Goal: Task Accomplishment & Management: Manage account settings

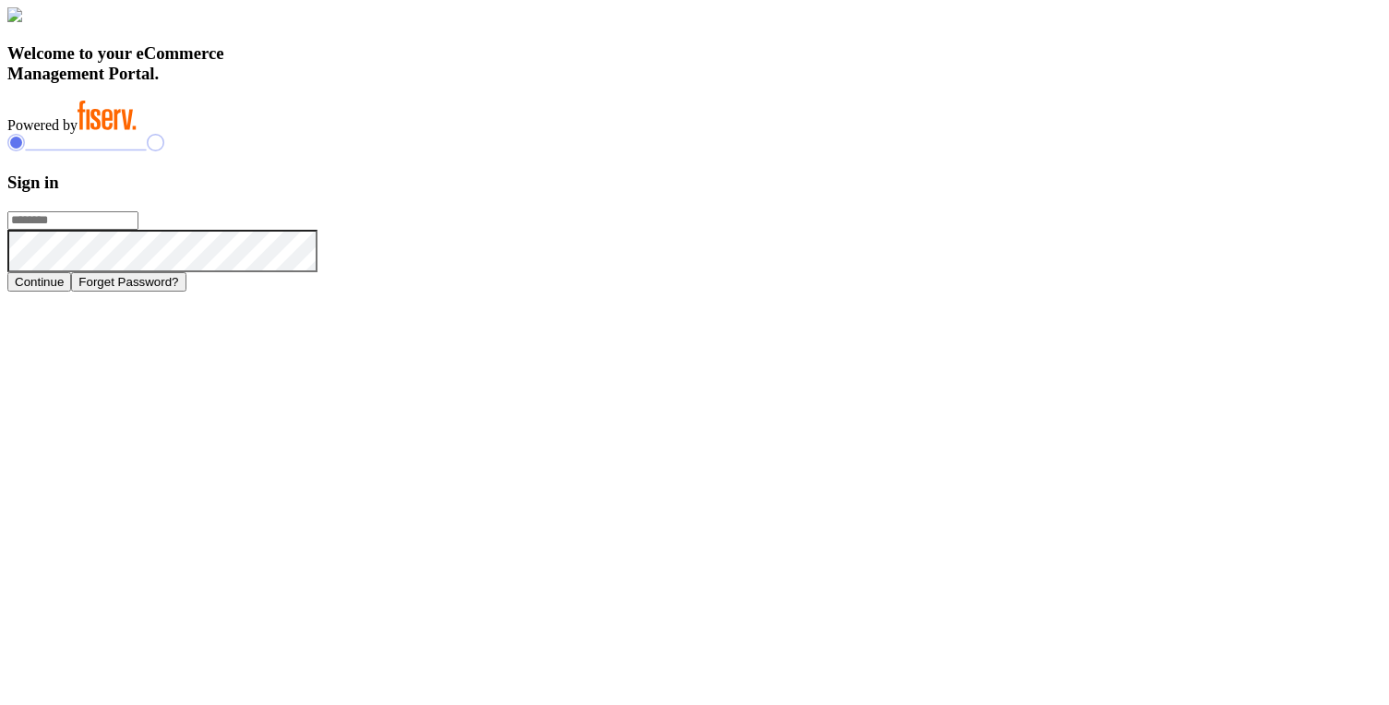
type input "**********"
click at [71, 292] on button "Continue" at bounding box center [39, 281] width 64 height 19
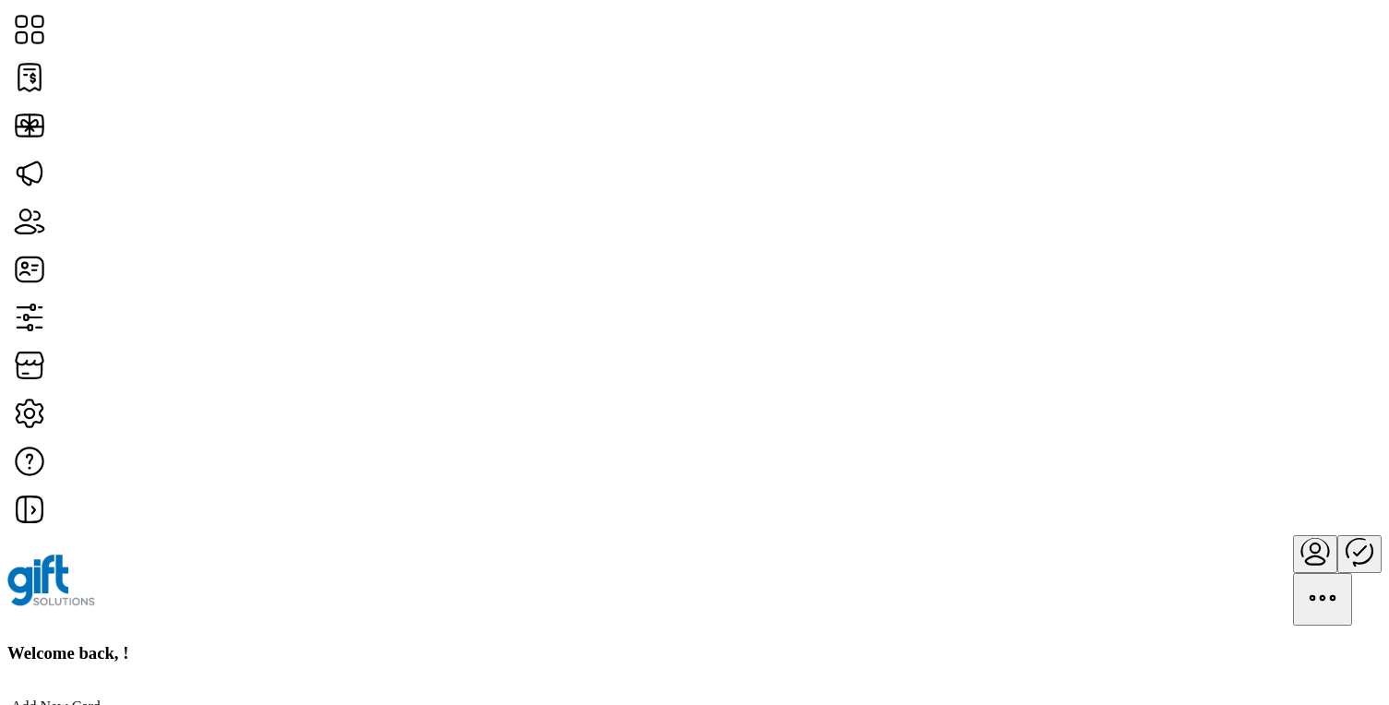
click at [335, 643] on h3 "Welcome back, !" at bounding box center [694, 653] width 1374 height 20
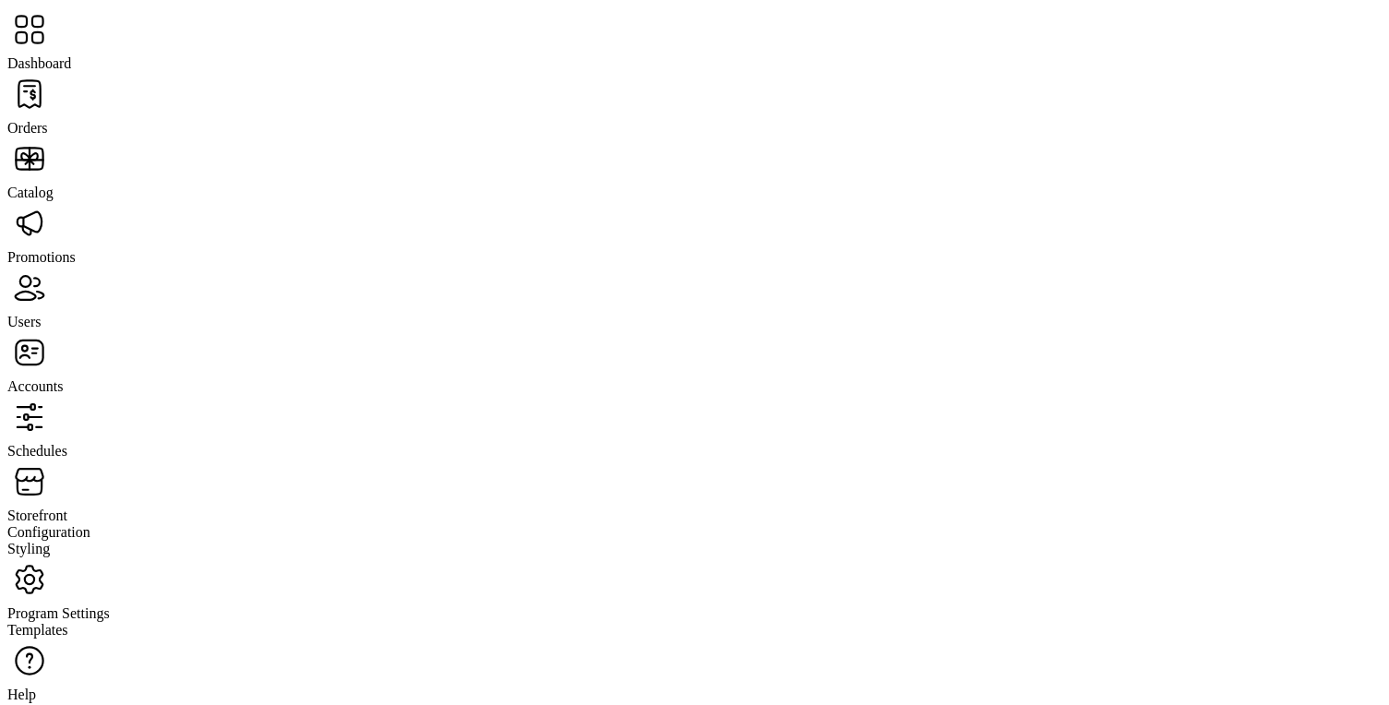
click at [48, 120] on span "Orders" at bounding box center [27, 128] width 41 height 16
click at [54, 185] on span "Catalog" at bounding box center [30, 193] width 46 height 16
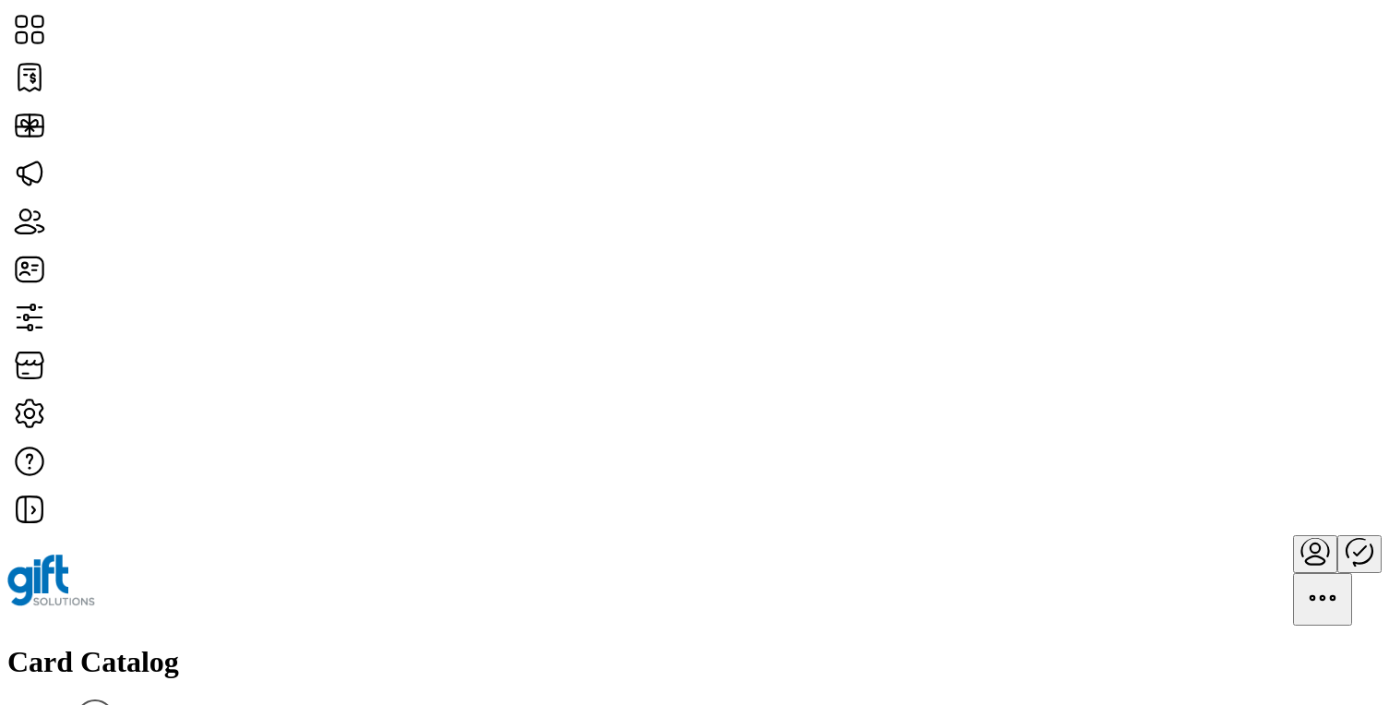
click at [1337, 529] on icon "Publisher Panel" at bounding box center [1359, 551] width 44 height 44
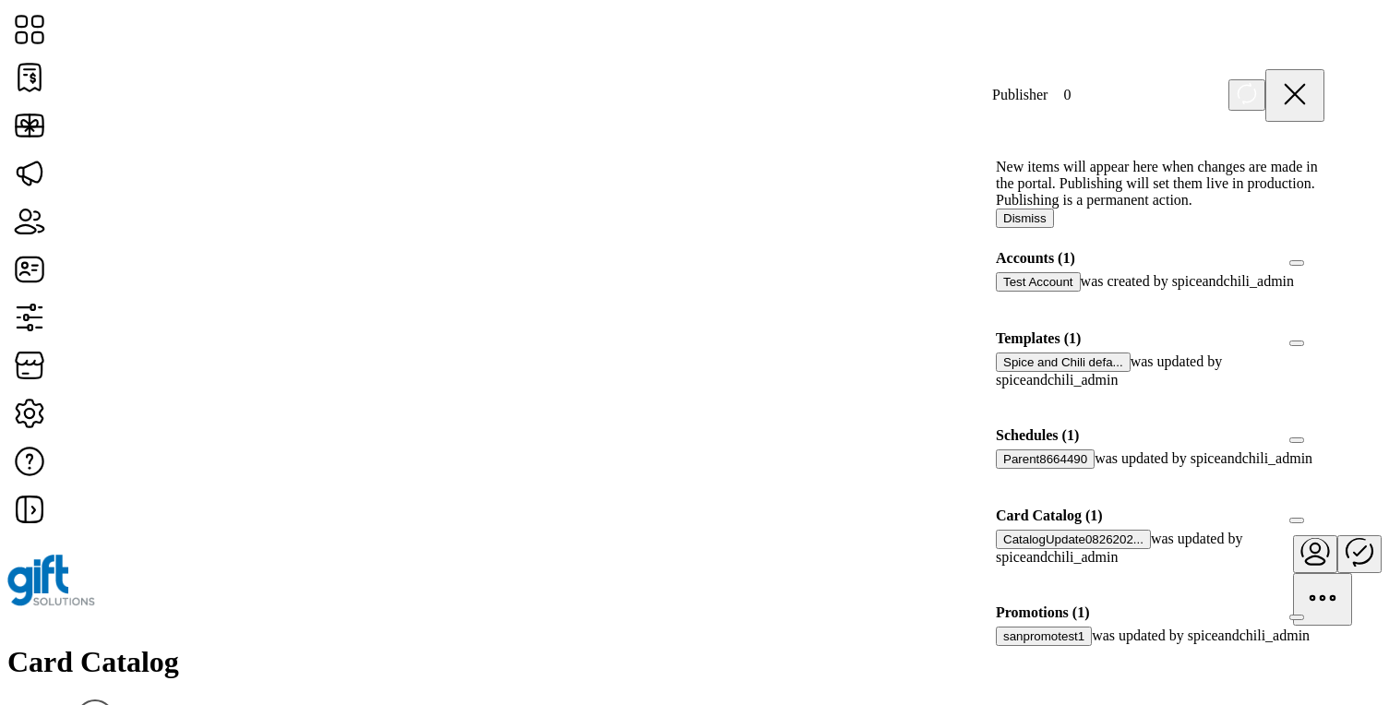
scroll to position [267, 0]
click at [1324, 508] on div at bounding box center [1324, 516] width 0 height 17
click at [1311, 508] on icon at bounding box center [1317, 514] width 13 height 13
click at [1324, 508] on div at bounding box center [1324, 516] width 0 height 17
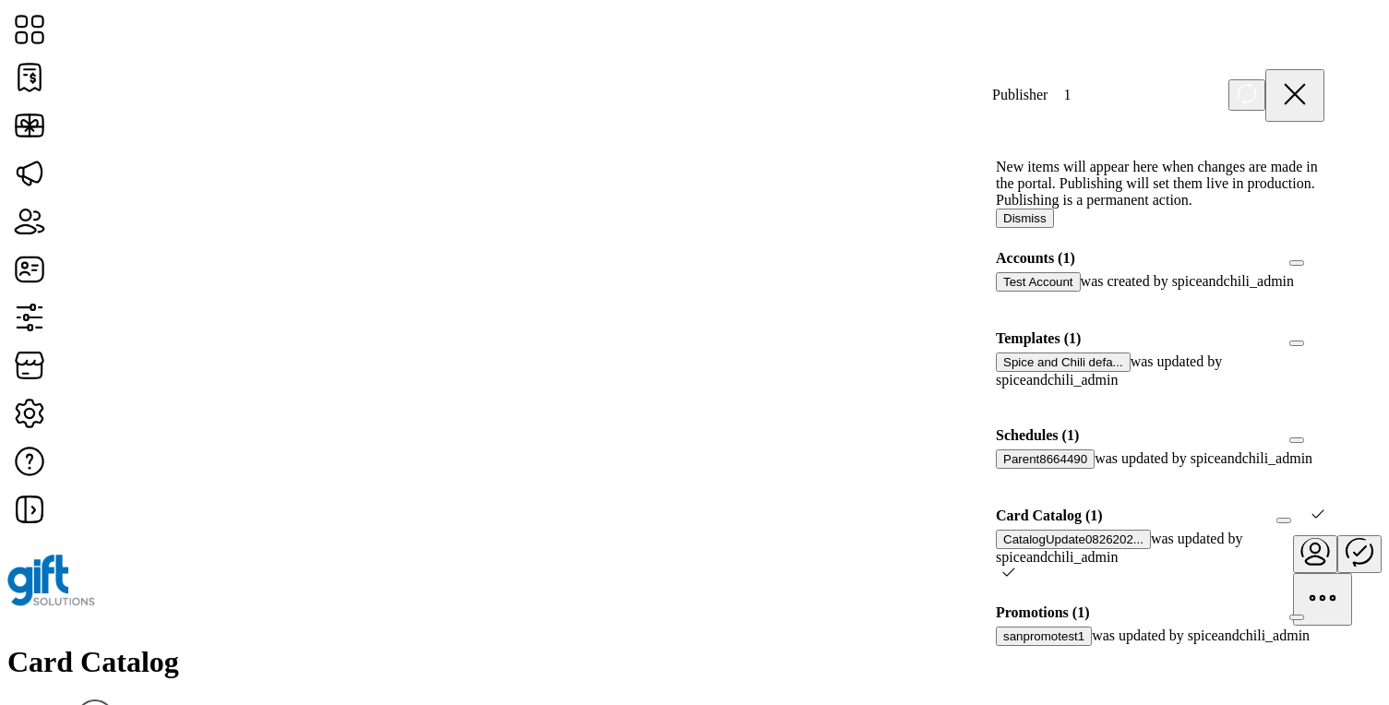
click at [1311, 508] on icon at bounding box center [1317, 514] width 13 height 13
click at [1324, 508] on div at bounding box center [1324, 516] width 0 height 17
click at [1311, 508] on icon at bounding box center [1317, 514] width 13 height 13
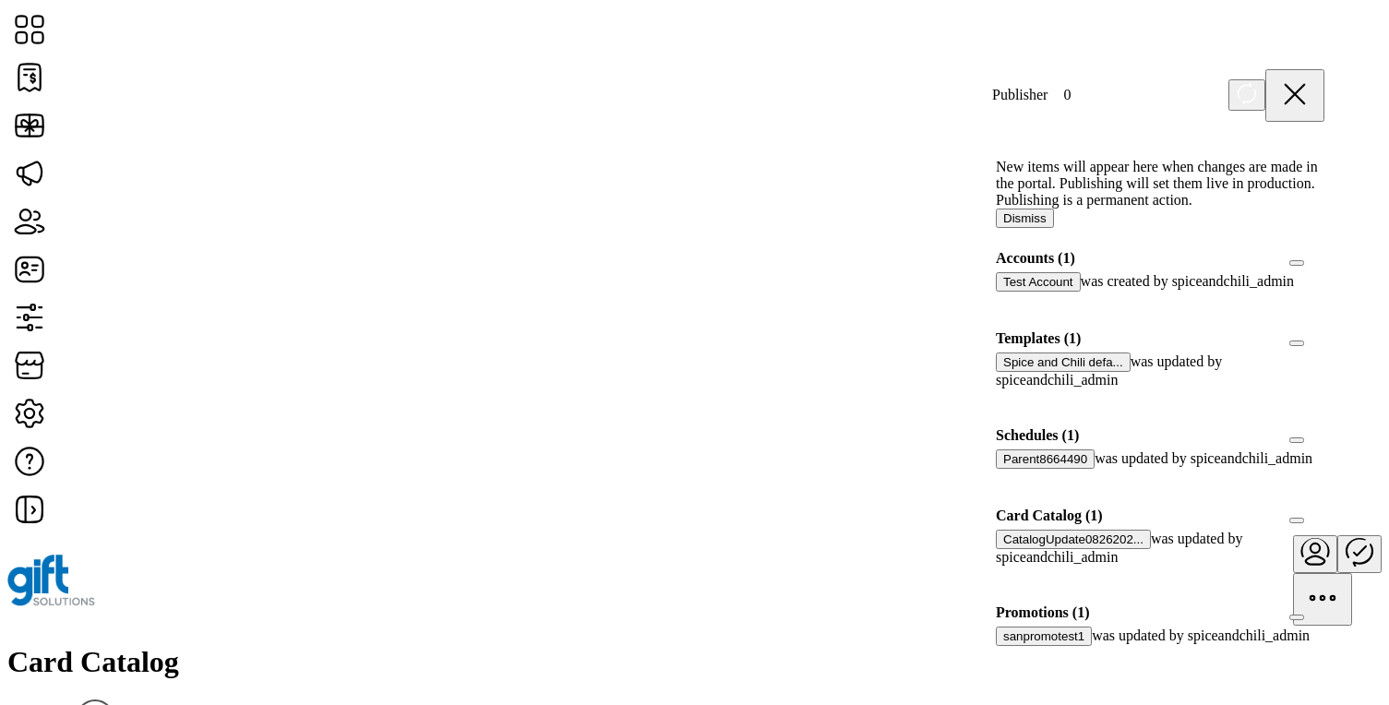
click at [1324, 267] on div at bounding box center [1324, 258] width 0 height 17
click at [1311, 263] on icon at bounding box center [1317, 256] width 13 height 13
click at [1324, 347] on div at bounding box center [1324, 338] width 0 height 17
click at [1311, 343] on icon at bounding box center [1317, 336] width 13 height 13
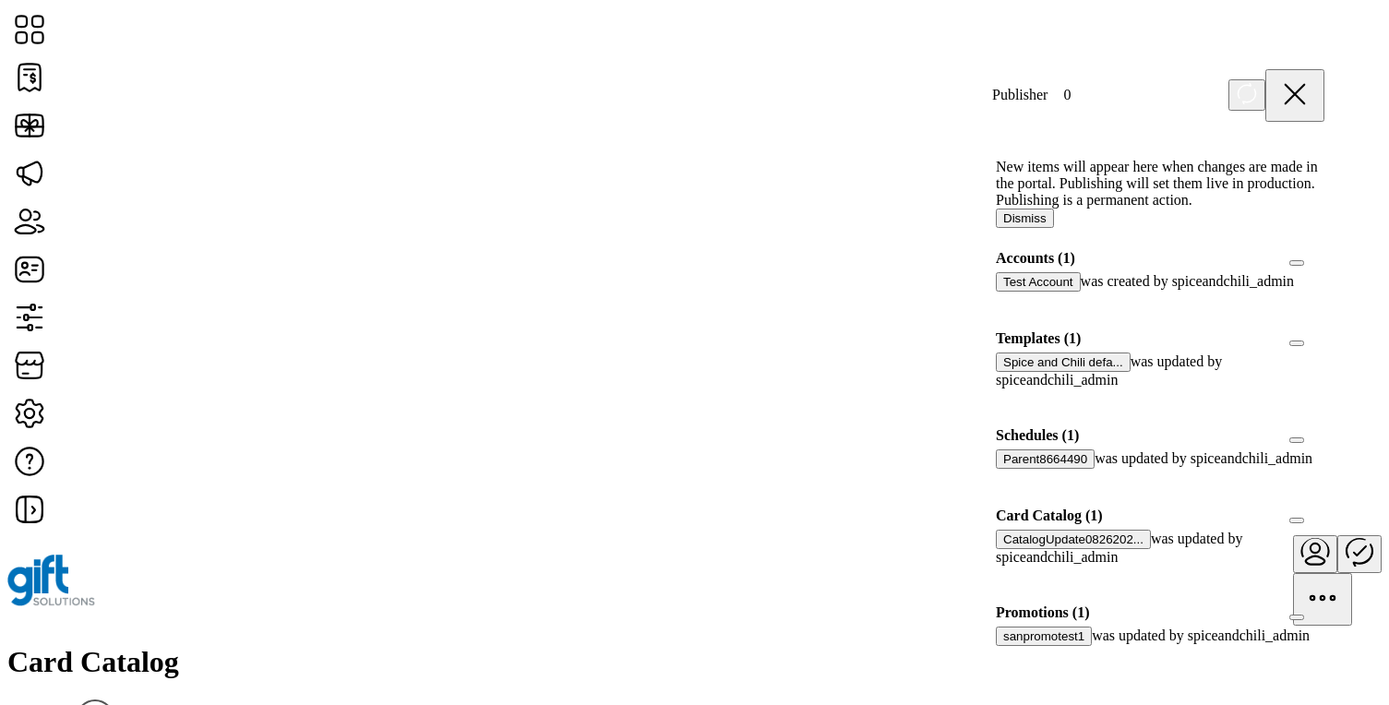
scroll to position [267, 0]
click at [566, 645] on div "Card Catalog Filter Add New Card" at bounding box center [694, 705] width 1374 height 121
click at [1304, 86] on icon at bounding box center [1294, 94] width 18 height 18
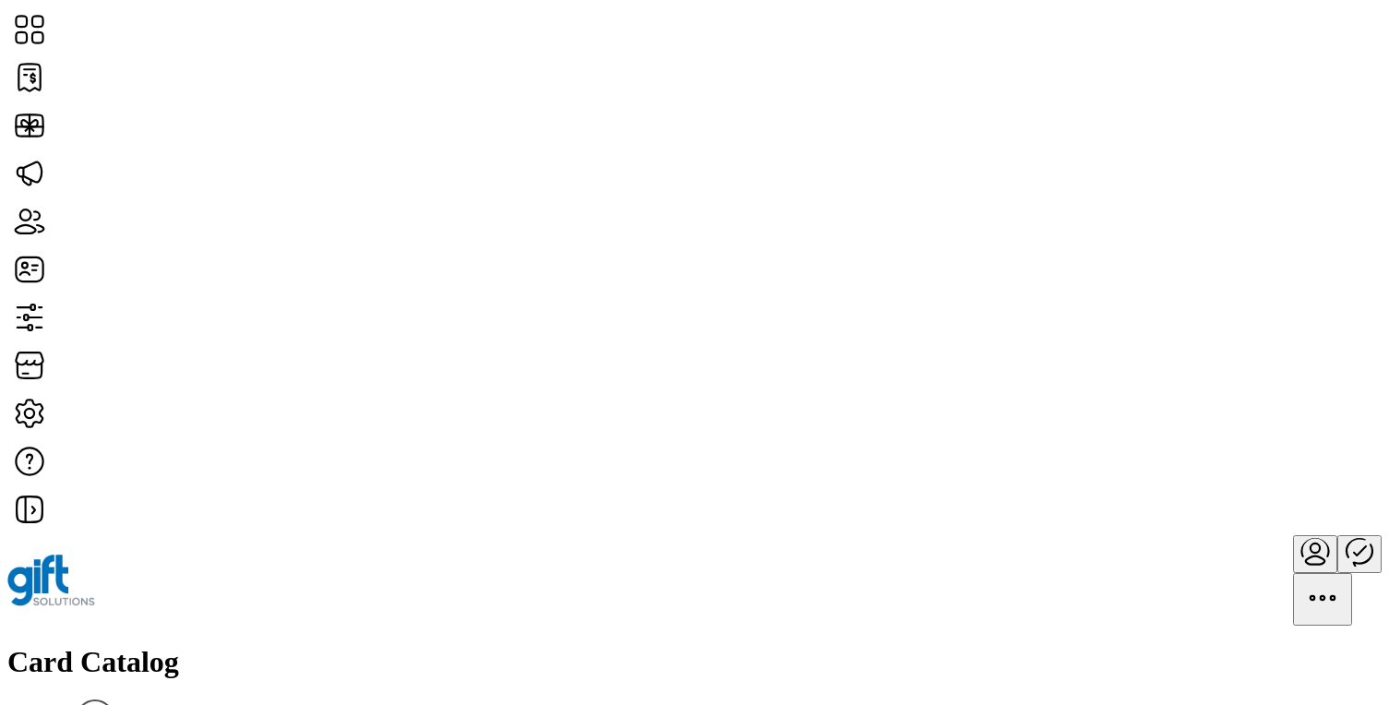
click at [658, 535] on div at bounding box center [694, 580] width 1374 height 90
click at [1238, 387] on span "Edit Details" at bounding box center [1203, 379] width 70 height 15
type textarea "*"
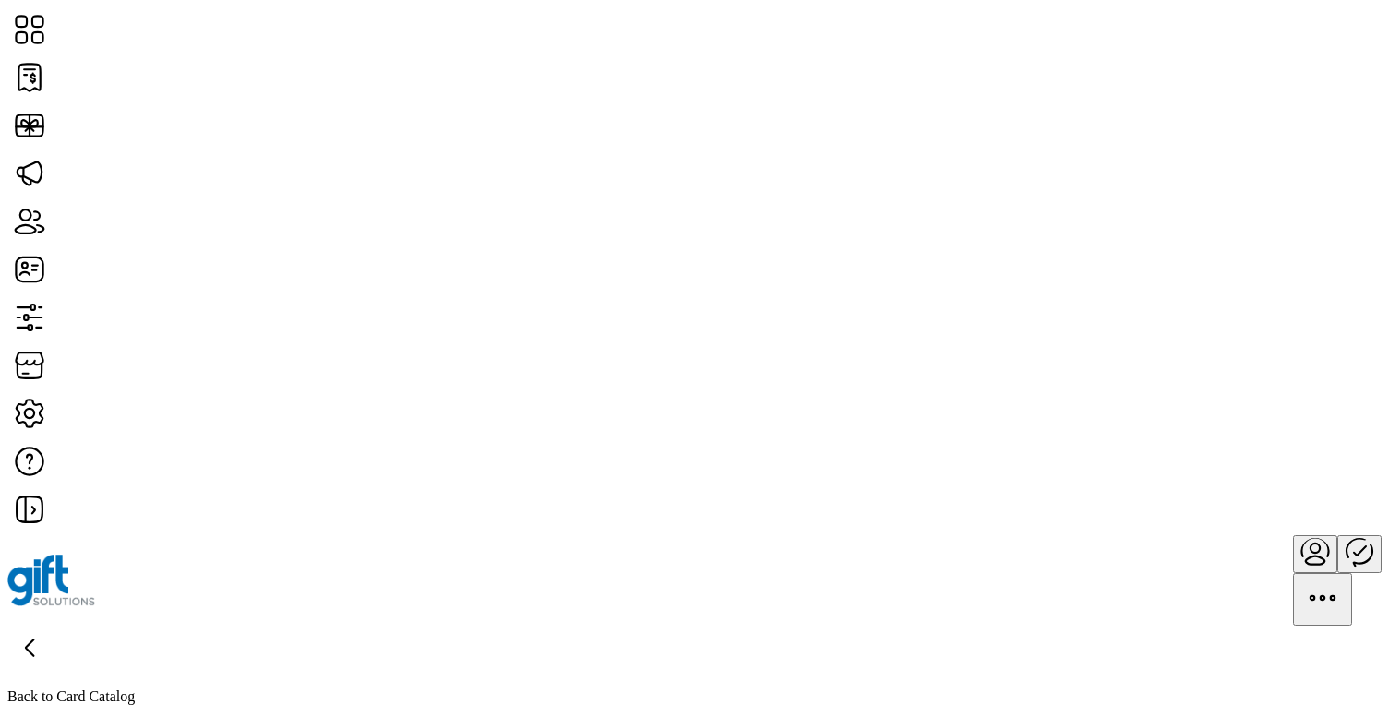
type input "*"
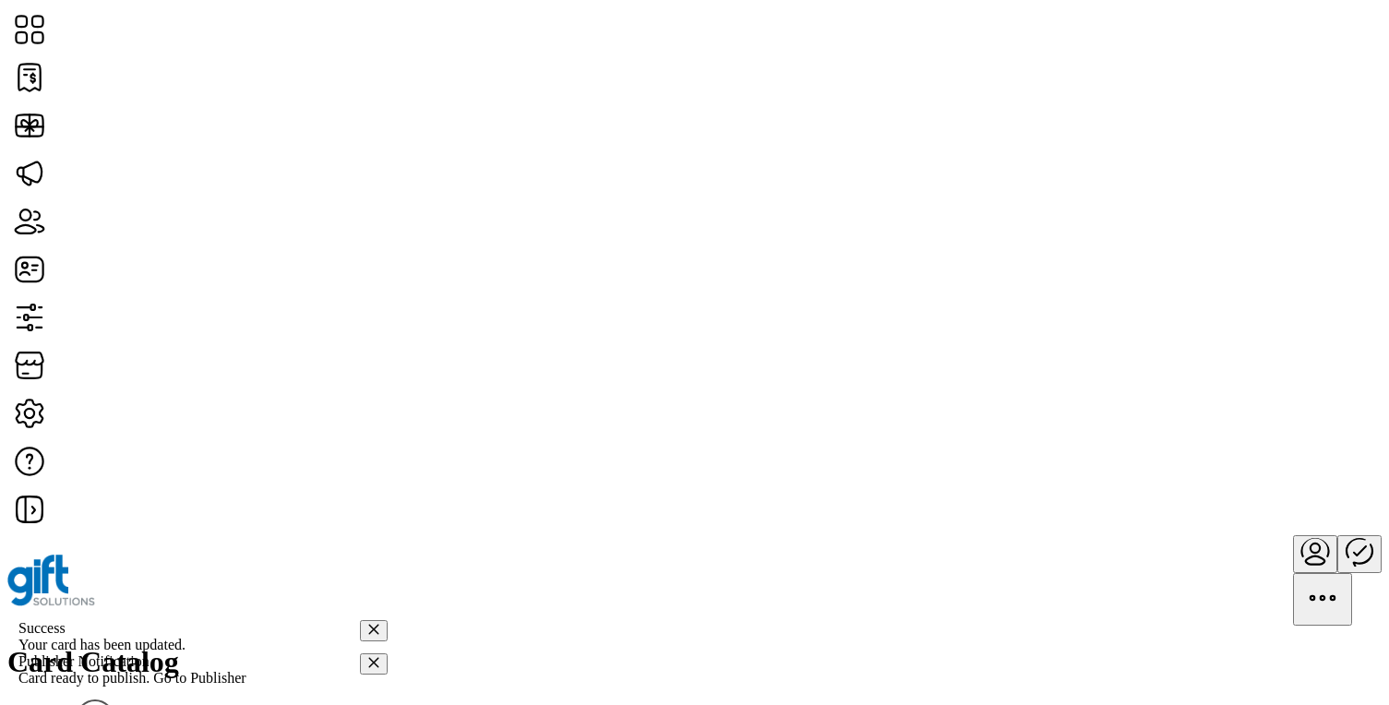
click at [1337, 529] on icon "Publisher Panel" at bounding box center [1359, 551] width 44 height 44
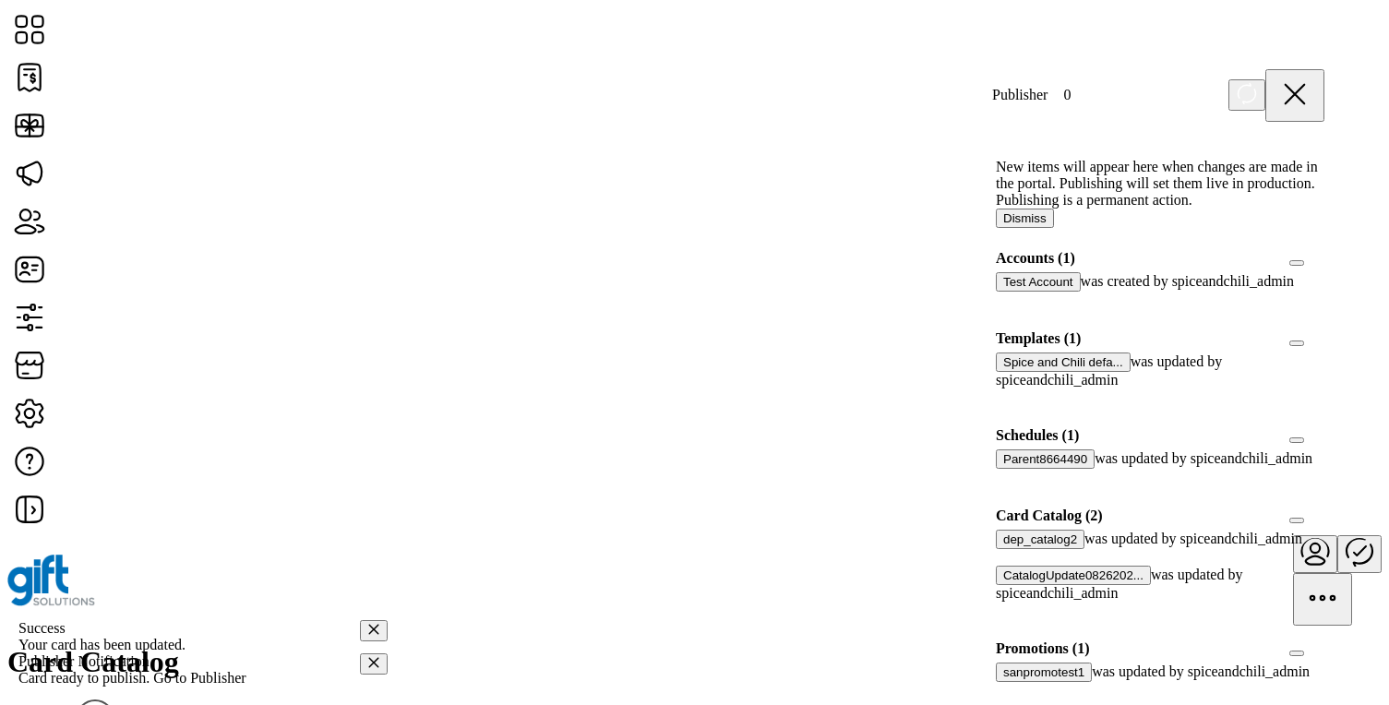
scroll to position [313, 0]
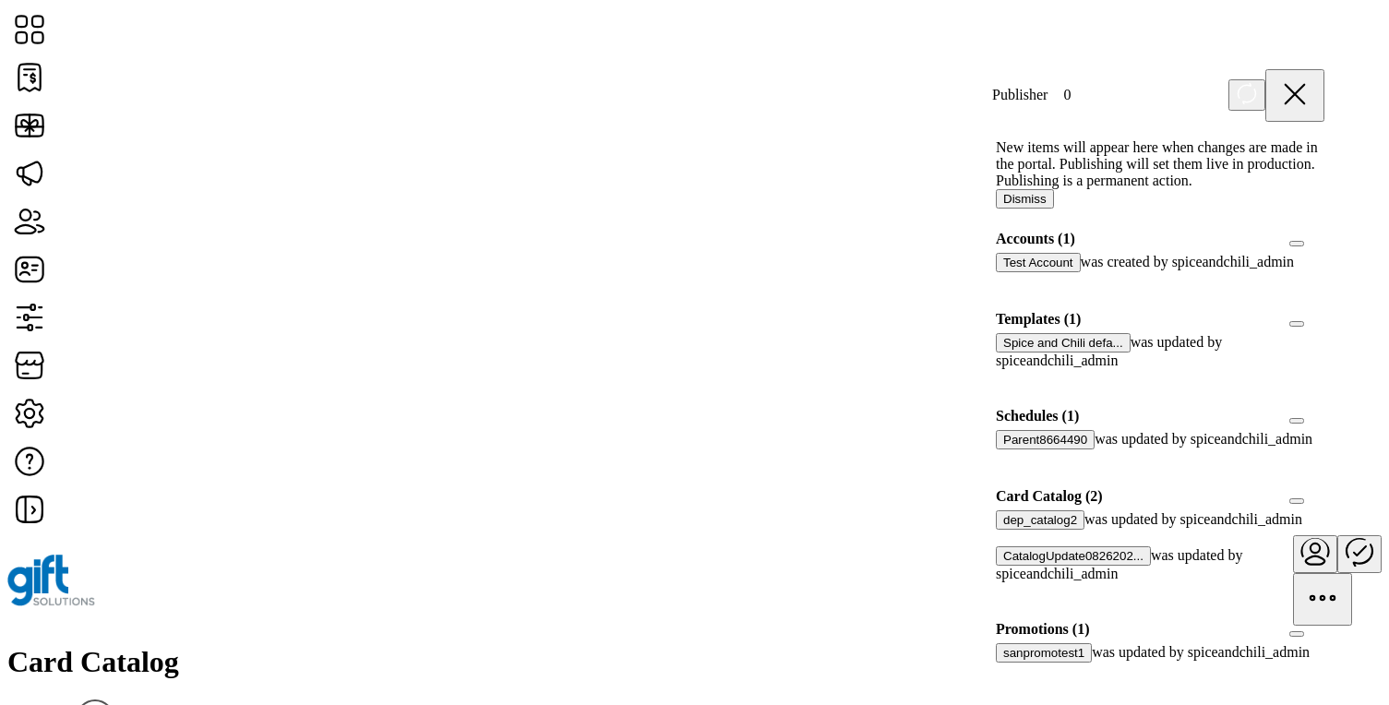
click at [1002, 530] on div at bounding box center [1002, 538] width 0 height 17
click at [1015, 530] on icon at bounding box center [1008, 536] width 13 height 13
click at [1002, 582] on div at bounding box center [1002, 590] width 0 height 17
click at [1015, 582] on icon at bounding box center [1008, 588] width 13 height 13
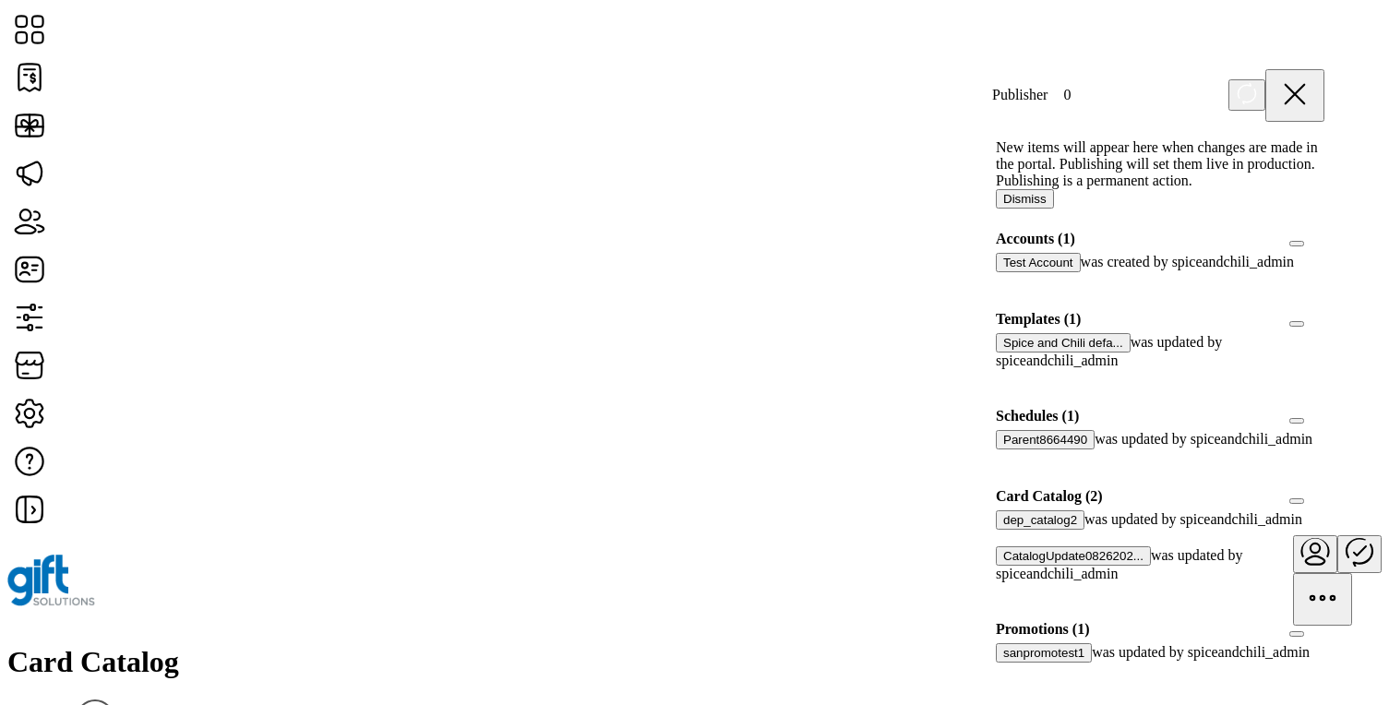
click at [1324, 488] on div at bounding box center [1324, 496] width 0 height 17
click at [1311, 488] on icon at bounding box center [1317, 494] width 13 height 13
click at [1324, 488] on div at bounding box center [1324, 496] width 0 height 17
click at [1311, 488] on icon at bounding box center [1317, 494] width 13 height 13
click at [1324, 488] on div at bounding box center [1324, 496] width 0 height 17
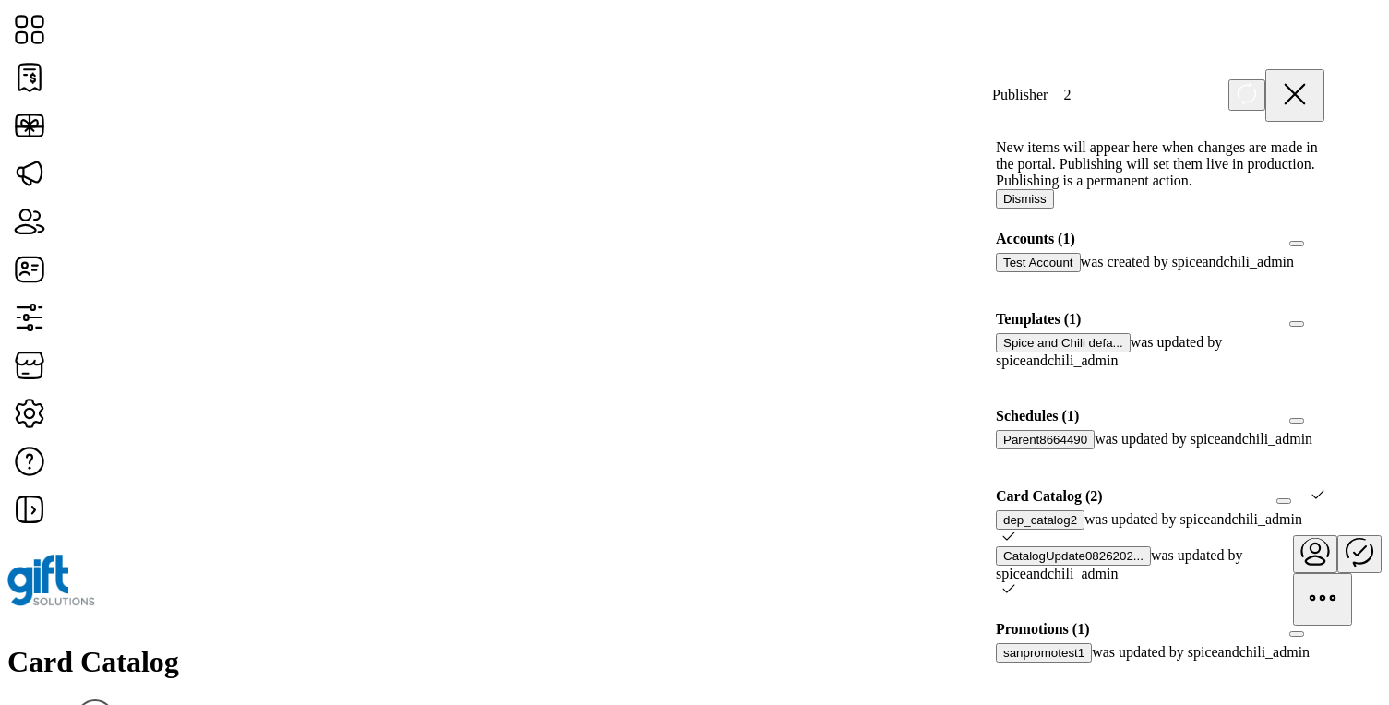
click at [1311, 488] on icon at bounding box center [1317, 494] width 13 height 13
click at [1324, 488] on div at bounding box center [1324, 496] width 0 height 17
click at [1311, 488] on icon at bounding box center [1317, 494] width 13 height 13
click at [717, 645] on div "Card Catalog Filter Add New Card" at bounding box center [694, 705] width 1374 height 121
click at [1304, 90] on icon at bounding box center [1294, 94] width 18 height 18
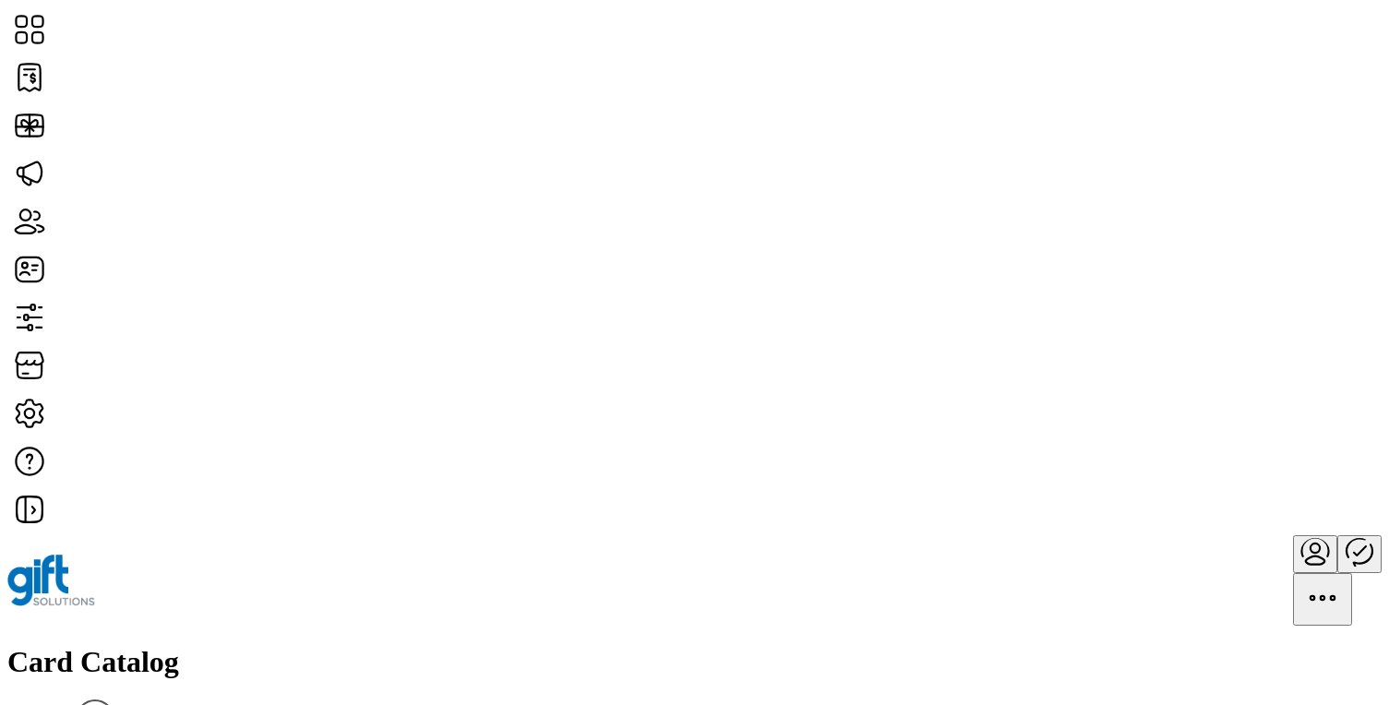
click at [1238, 387] on span "Edit Details" at bounding box center [1203, 379] width 70 height 15
type textarea "*"
type input "*"
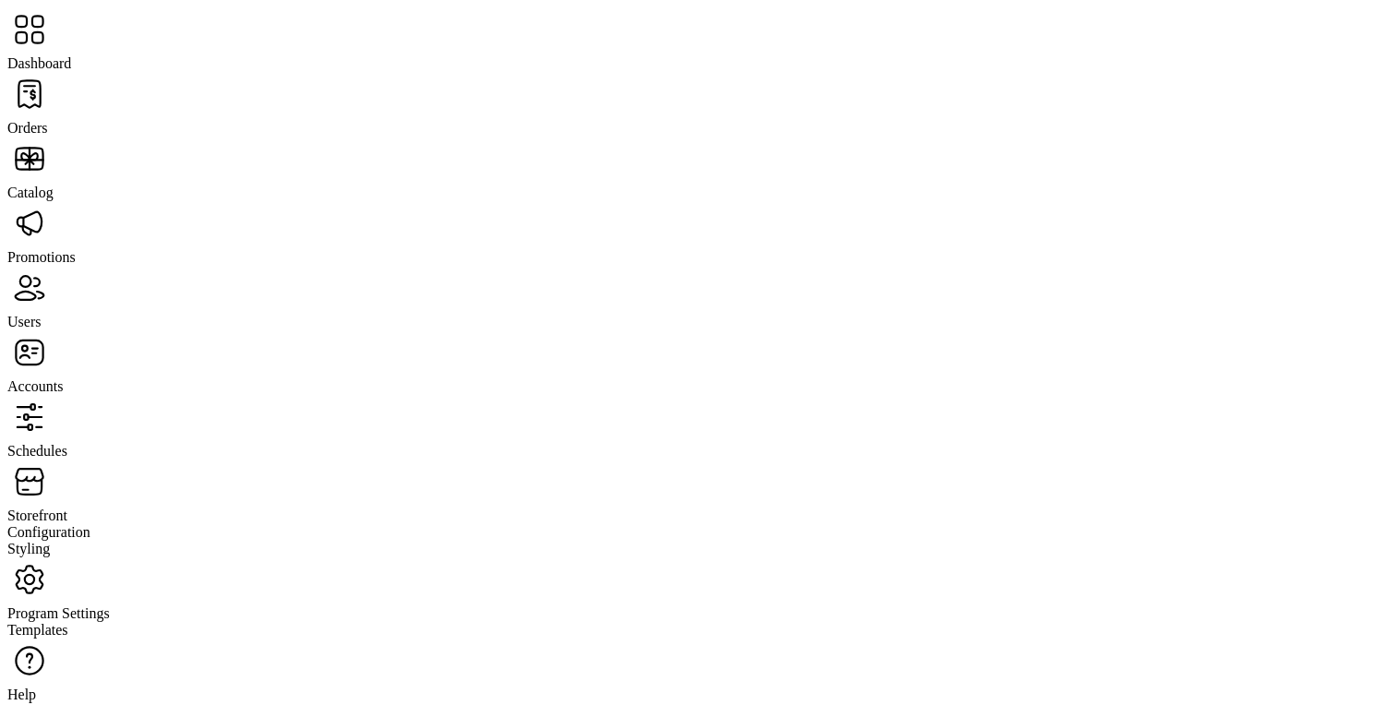
click at [106, 605] on span "Program Settings" at bounding box center [58, 613] width 102 height 16
click at [68, 622] on span "Templates" at bounding box center [37, 630] width 61 height 16
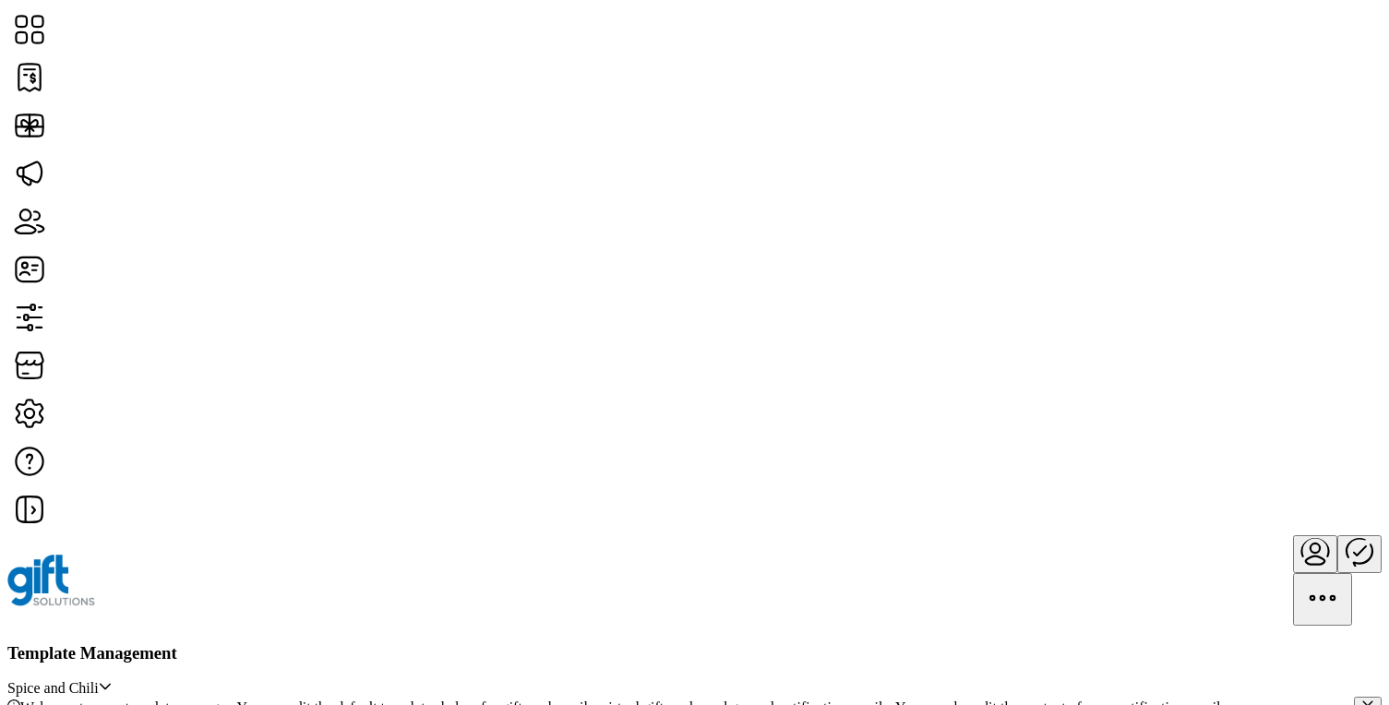
scroll to position [686, 0]
click at [477, 293] on span "Edit Template" at bounding box center [473, 285] width 83 height 15
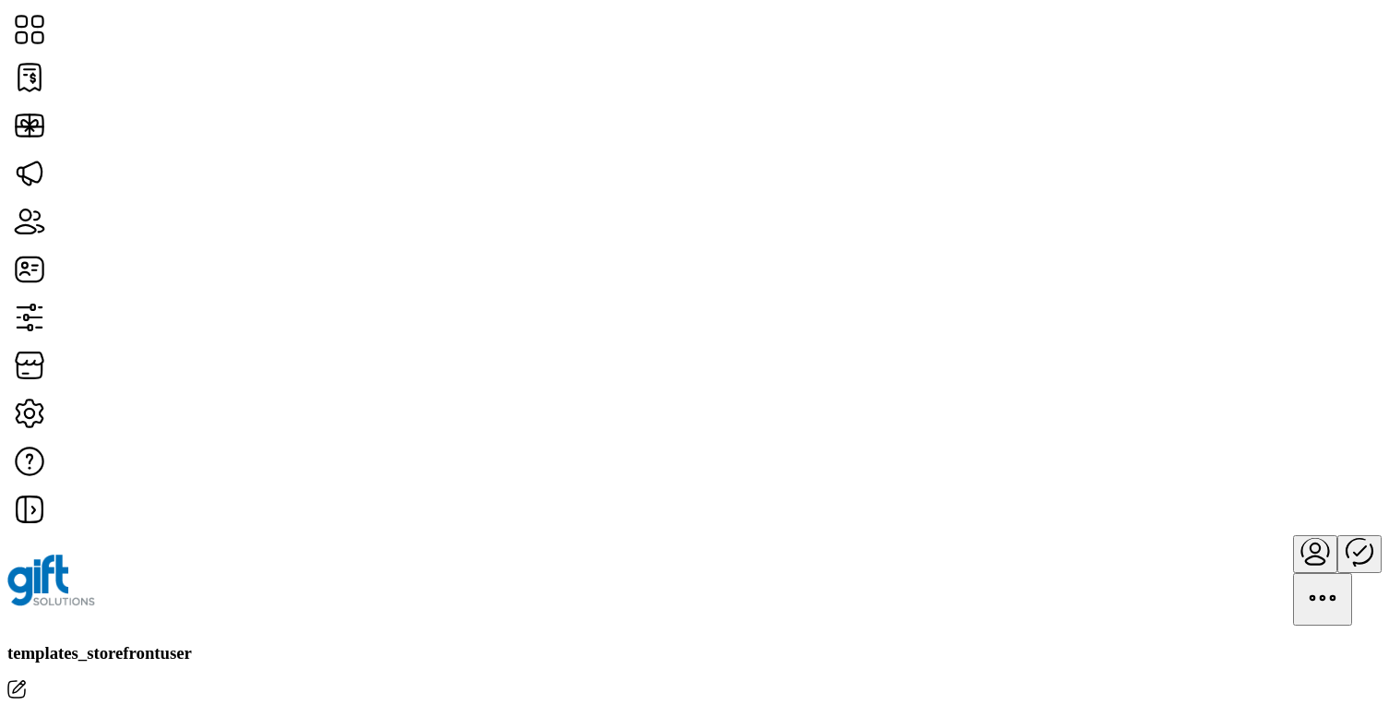
scroll to position [693, 0]
click at [1354, 546] on icon "Publisher Panel" at bounding box center [1360, 550] width 12 height 9
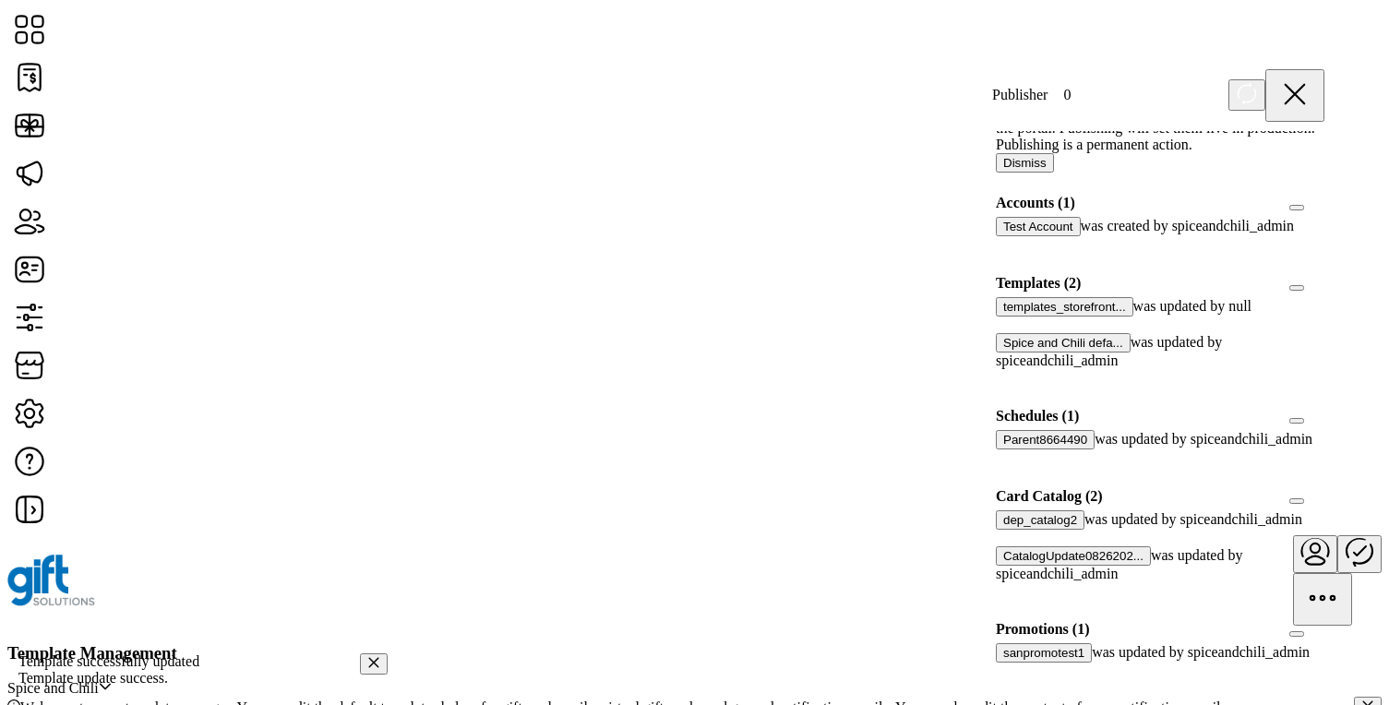
scroll to position [249, 0]
click at [1324, 488] on div at bounding box center [1324, 496] width 0 height 17
click at [1311, 488] on div at bounding box center [1317, 496] width 13 height 17
click at [1324, 488] on div at bounding box center [1324, 496] width 0 height 17
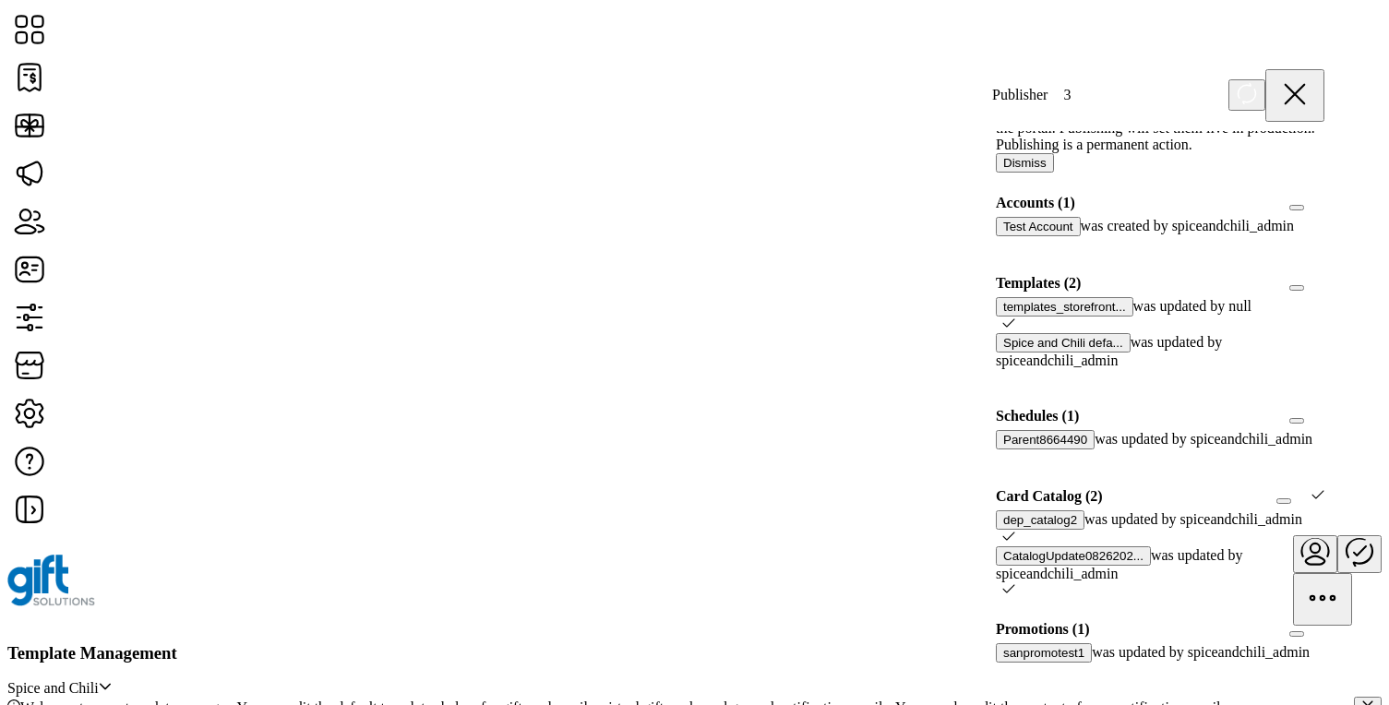
scroll to position [173, 0]
click at [1324, 275] on div at bounding box center [1324, 283] width 0 height 17
click at [1311, 275] on icon at bounding box center [1317, 281] width 13 height 13
click at [1324, 275] on div at bounding box center [1324, 283] width 0 height 17
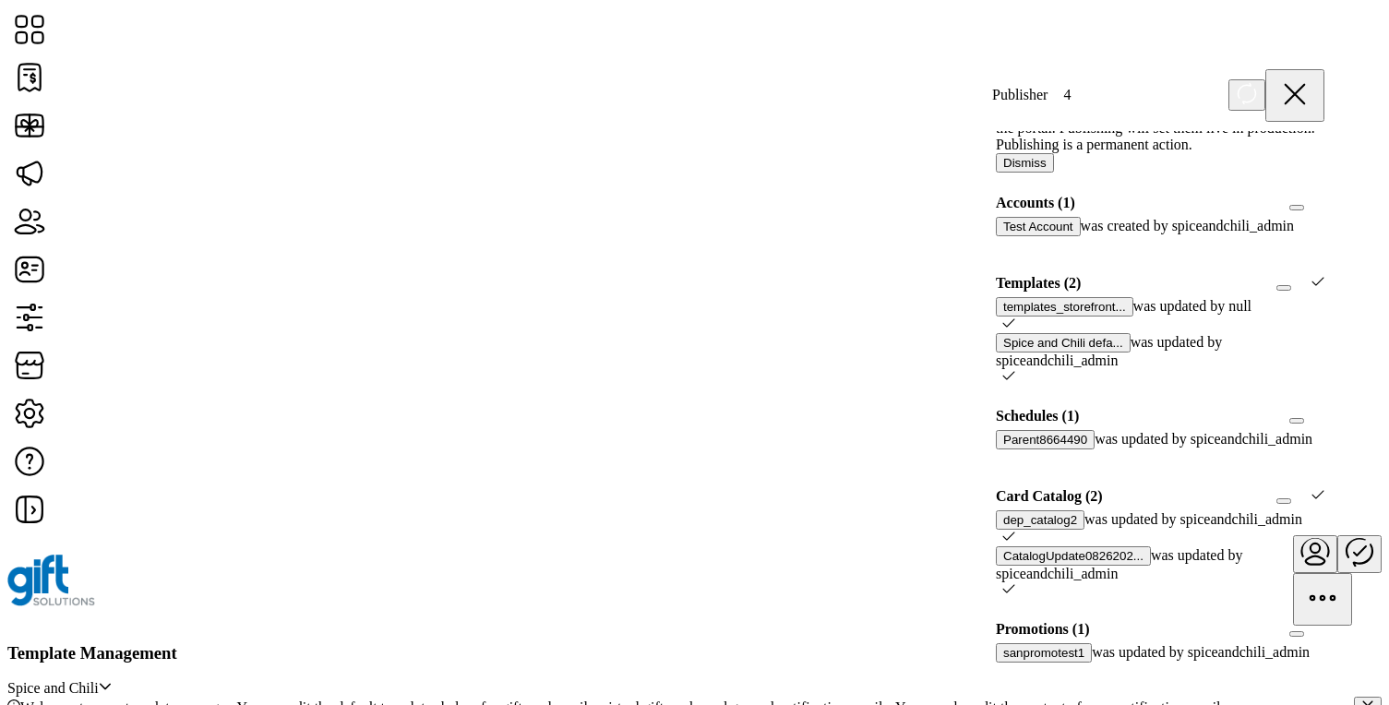
click at [1311, 488] on div at bounding box center [1317, 496] width 13 height 17
click at [1311, 275] on icon at bounding box center [1317, 281] width 13 height 13
click at [1324, 488] on div at bounding box center [1324, 496] width 0 height 17
click at [1312, 490] on icon at bounding box center [1318, 494] width 12 height 8
click at [1324, 488] on div at bounding box center [1324, 496] width 0 height 17
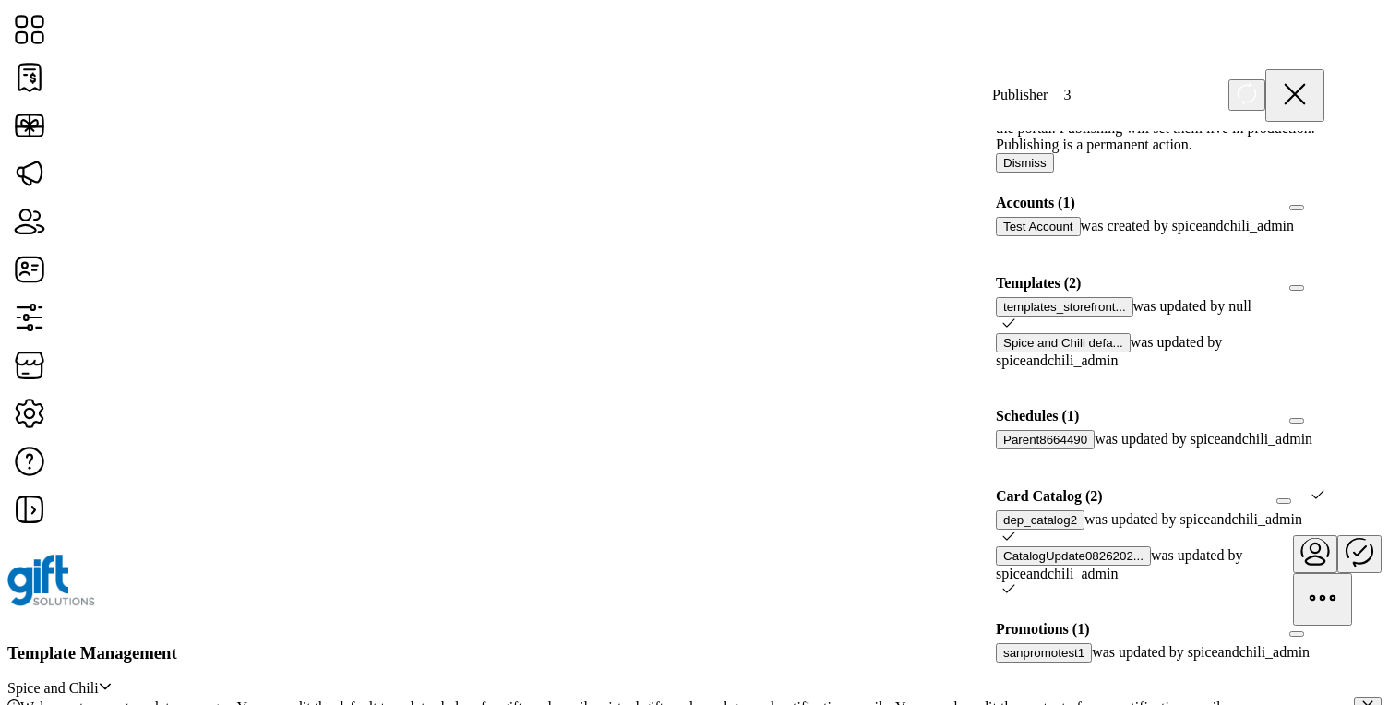
click at [1015, 582] on icon at bounding box center [1008, 588] width 13 height 13
click at [1015, 530] on icon at bounding box center [1008, 536] width 13 height 13
click at [1324, 488] on div at bounding box center [1324, 496] width 0 height 17
click at [1324, 275] on div at bounding box center [1324, 283] width 0 height 17
click at [1311, 275] on icon at bounding box center [1317, 281] width 13 height 13
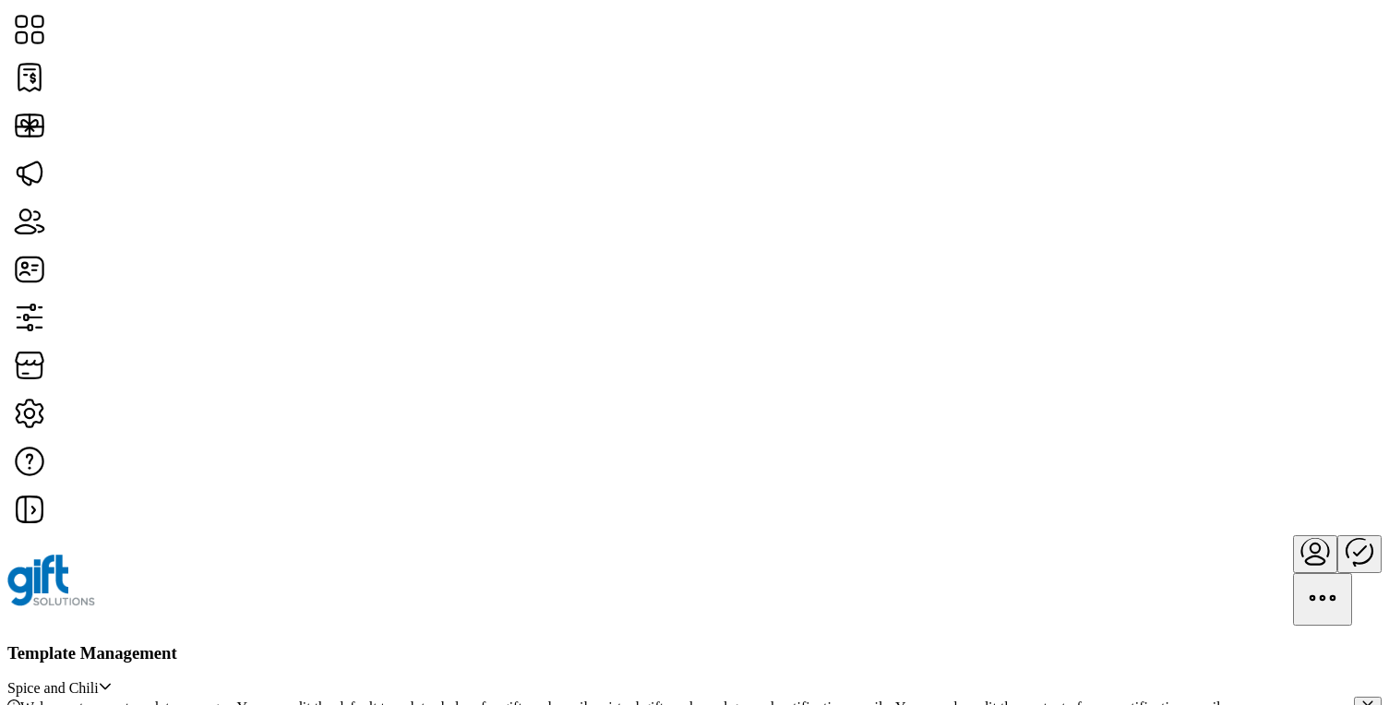
click at [1337, 529] on icon "Publisher Panel" at bounding box center [1359, 551] width 44 height 44
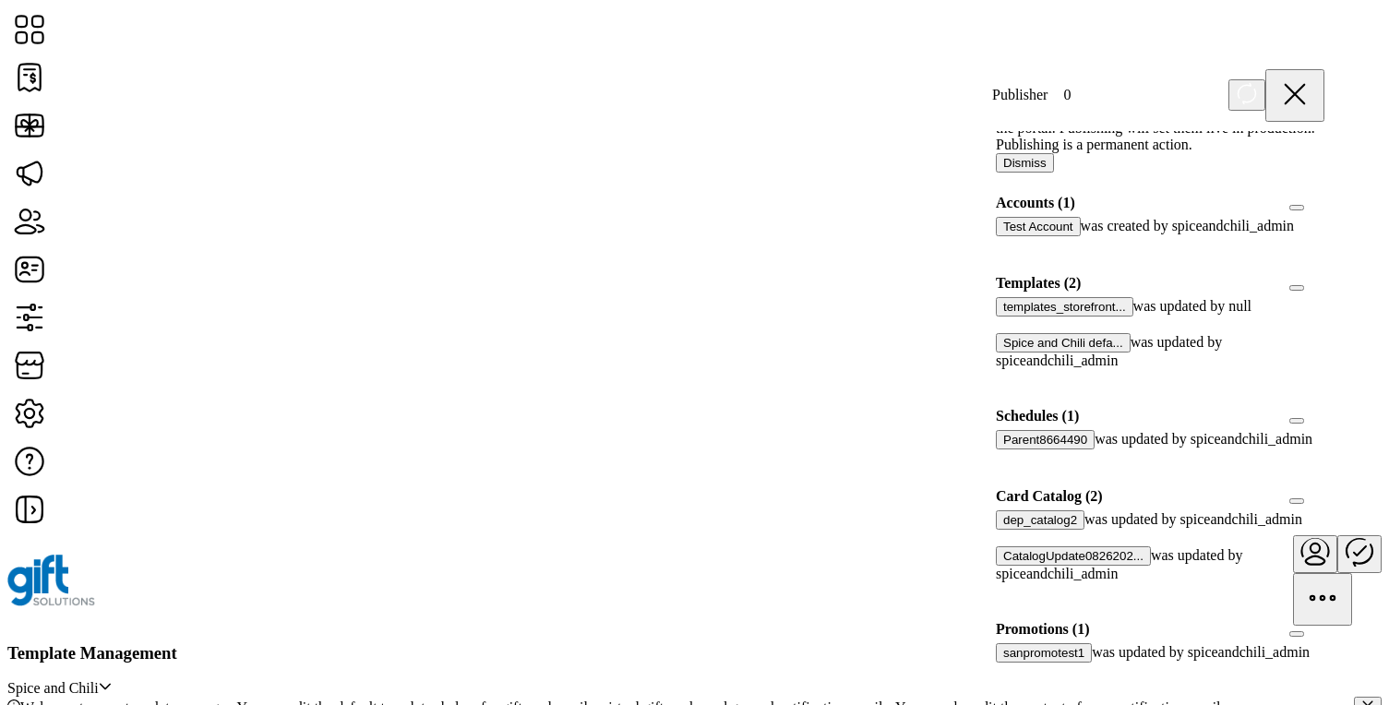
scroll to position [237, 0]
click at [1324, 488] on div at bounding box center [1324, 496] width 0 height 17
click at [1324, 292] on div at bounding box center [1324, 283] width 0 height 17
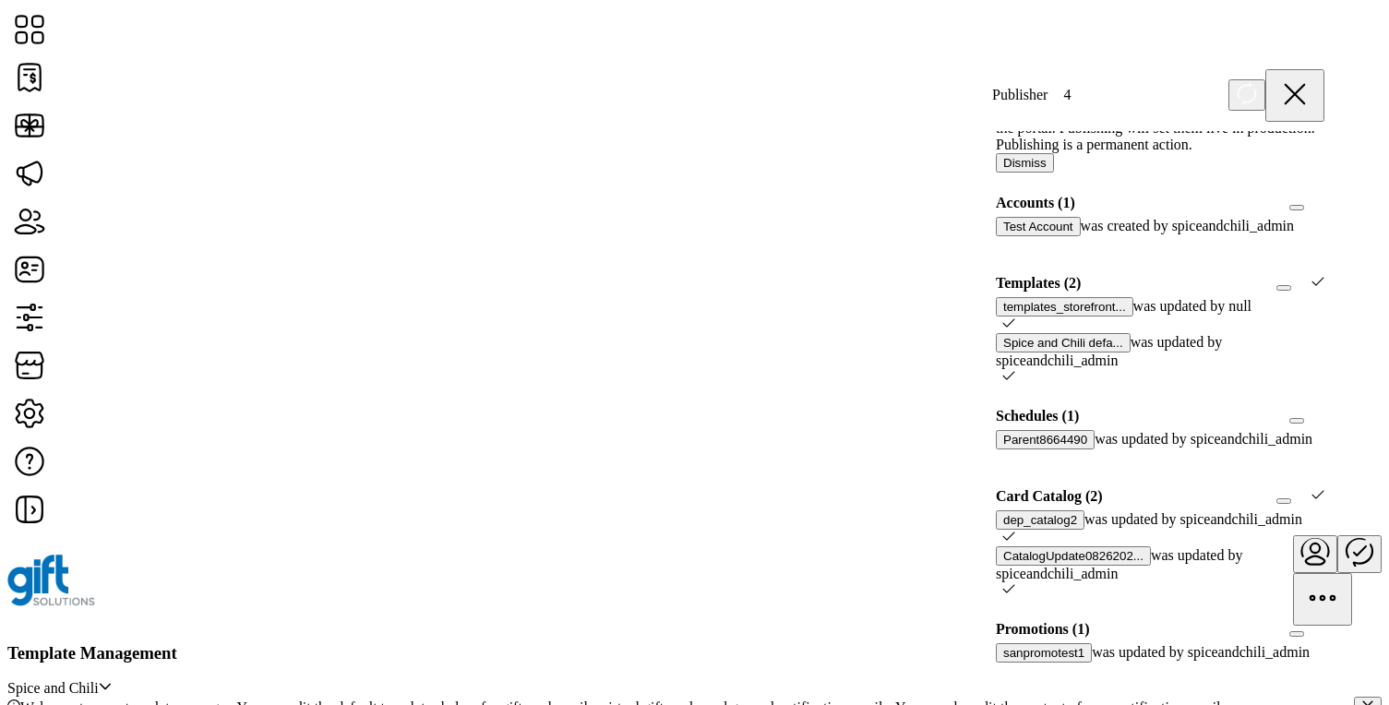
click at [1311, 288] on icon at bounding box center [1317, 281] width 13 height 13
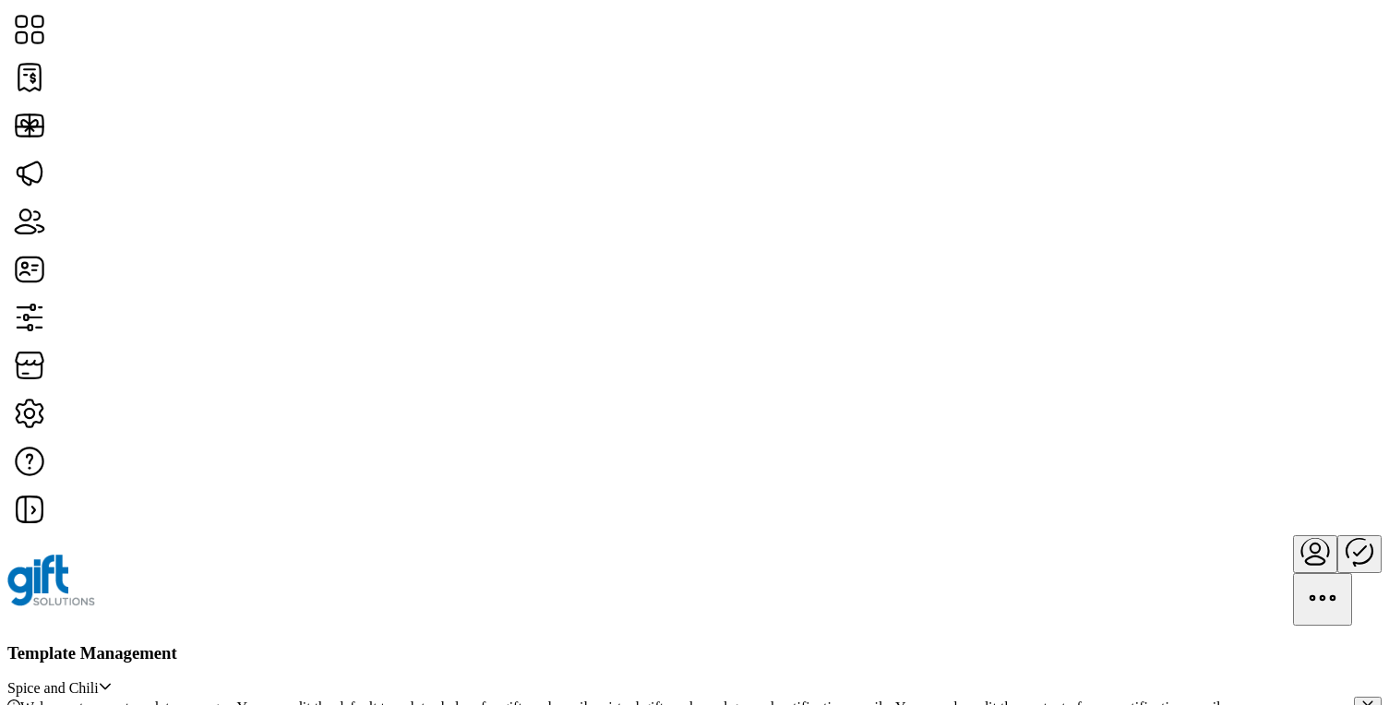
click at [1337, 529] on icon "Publisher Panel" at bounding box center [1359, 551] width 44 height 44
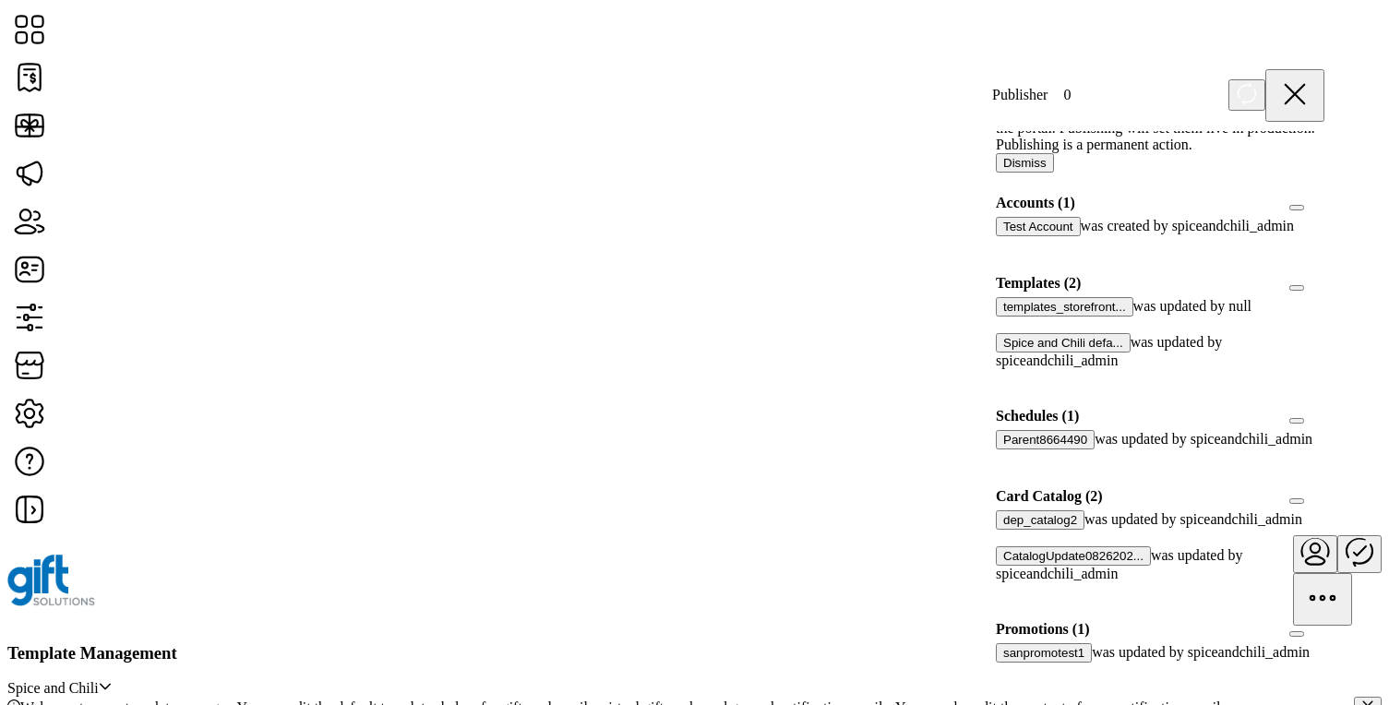
scroll to position [215, 0]
click at [1324, 488] on div at bounding box center [1324, 496] width 0 height 17
click at [1324, 275] on div at bounding box center [1324, 283] width 0 height 17
click at [1311, 275] on icon at bounding box center [1317, 281] width 13 height 13
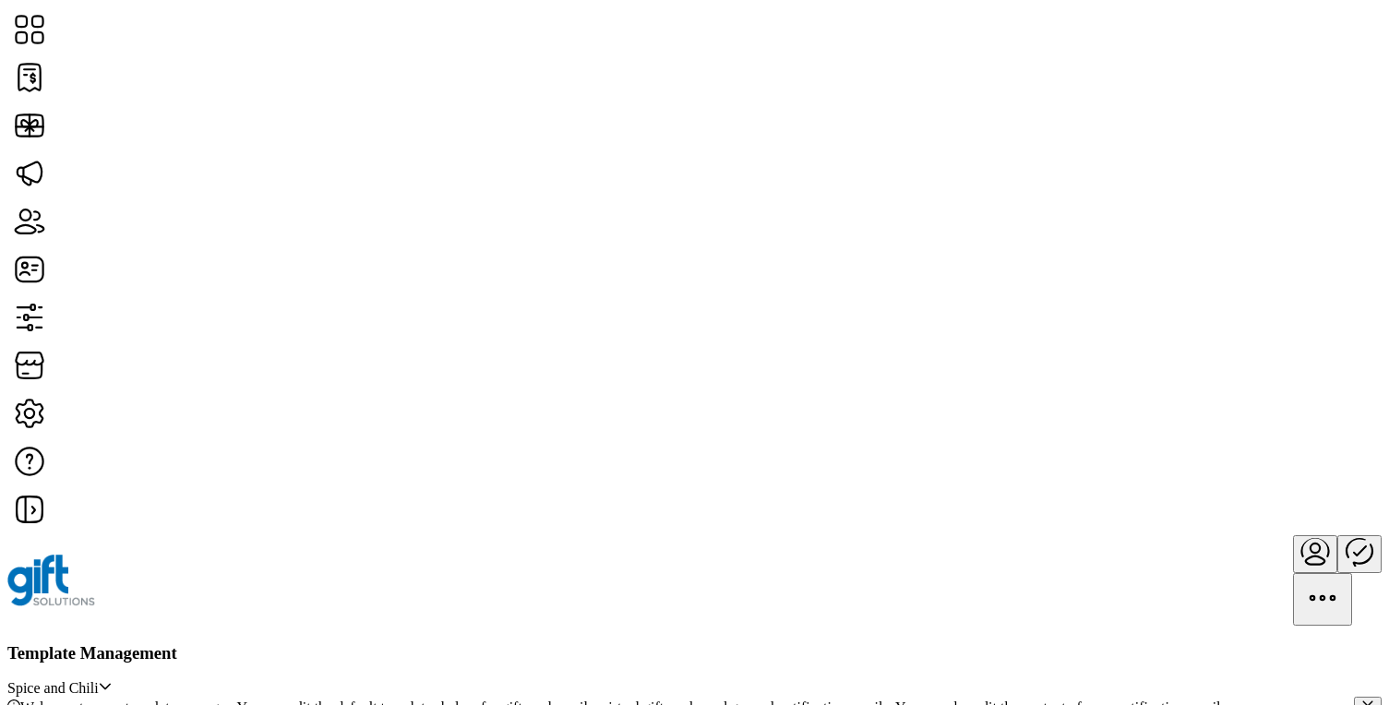
click at [1337, 529] on icon "Publisher Panel" at bounding box center [1359, 551] width 44 height 44
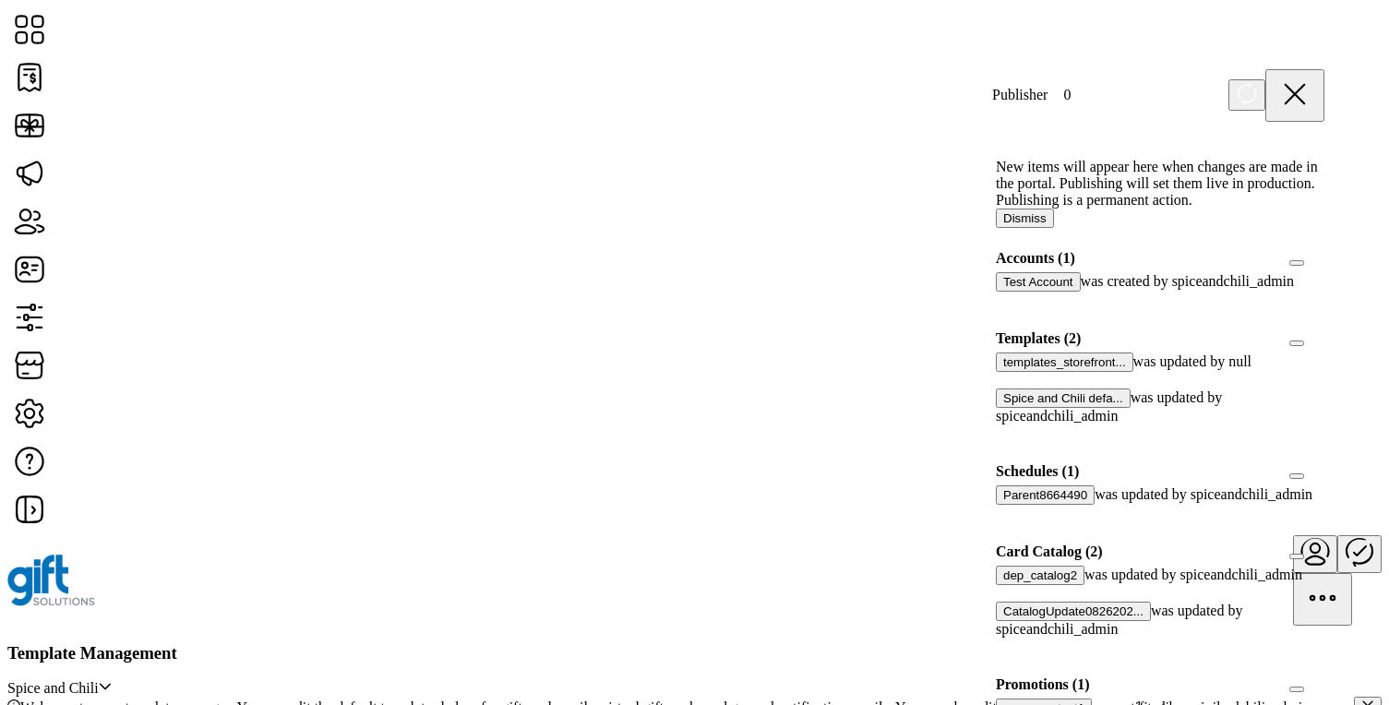
scroll to position [293, 0]
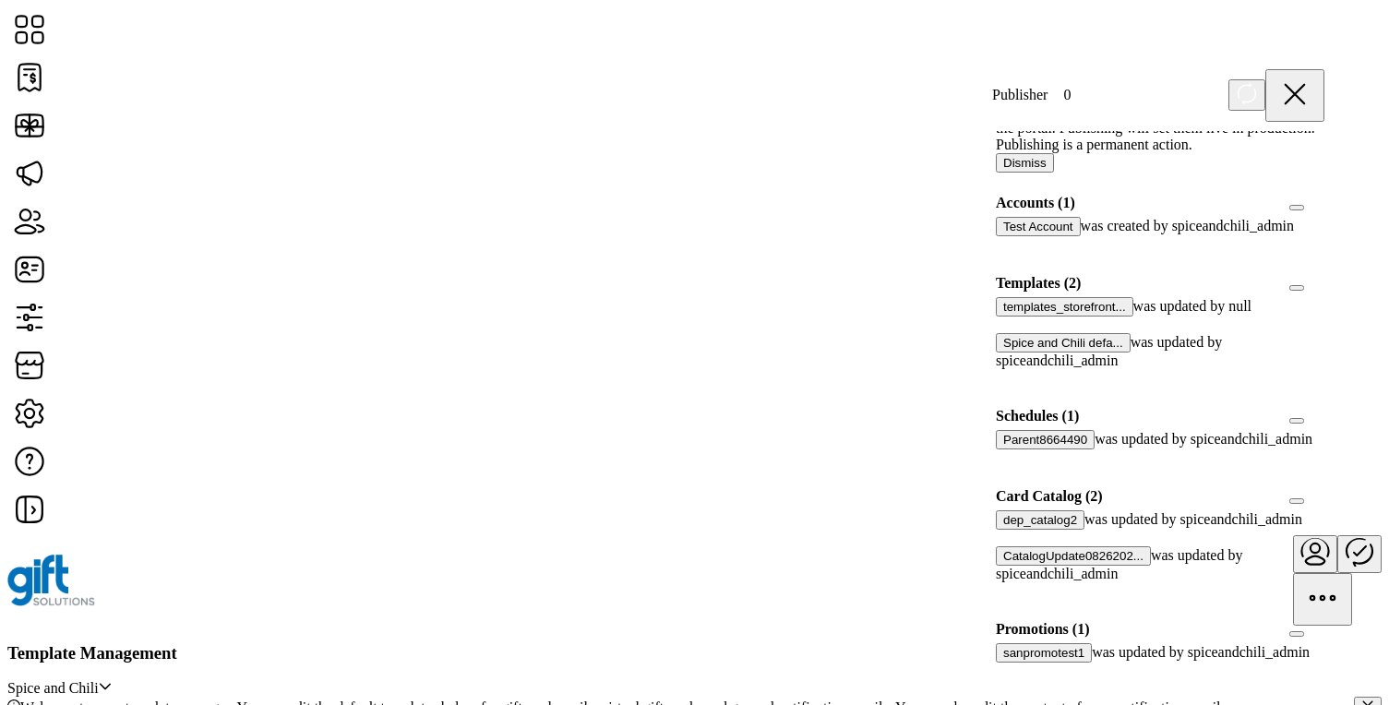
click at [1324, 488] on div at bounding box center [1324, 496] width 0 height 17
click at [1324, 275] on div at bounding box center [1324, 283] width 0 height 17
click at [1311, 275] on icon at bounding box center [1317, 281] width 13 height 13
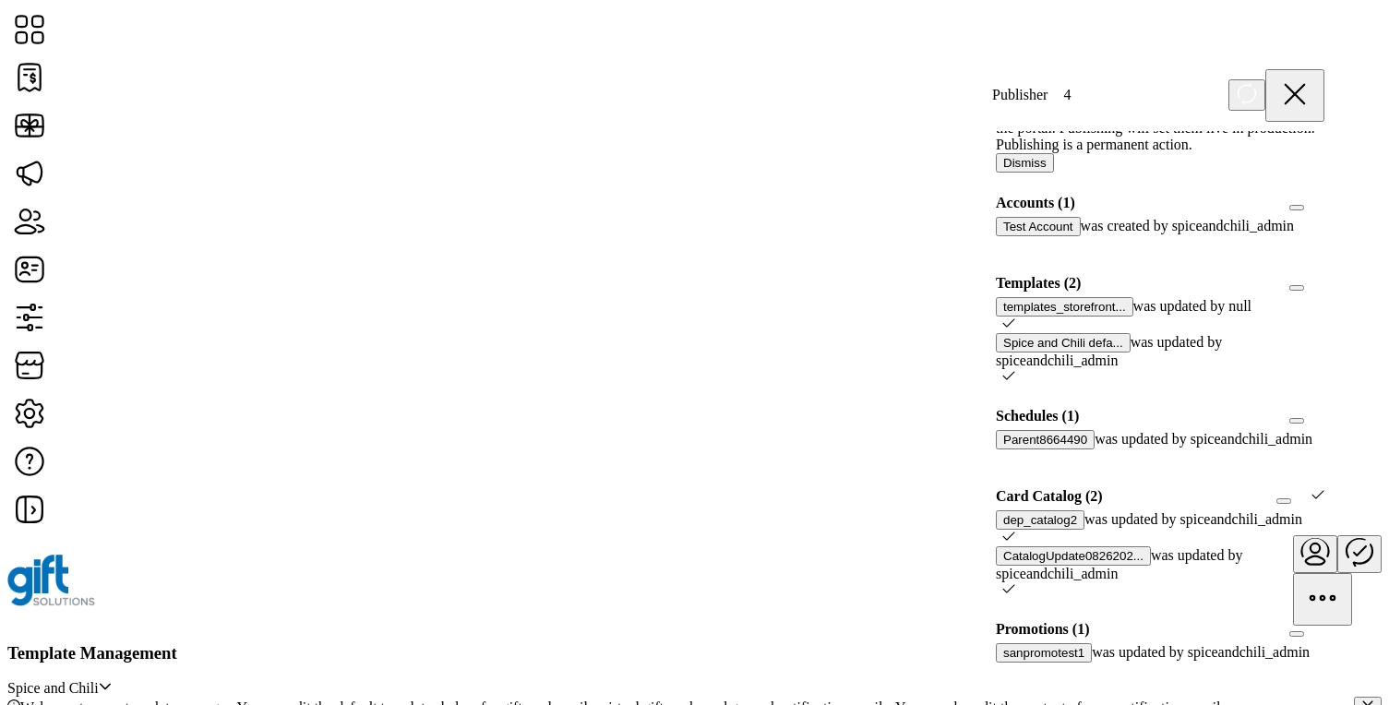
click at [1324, 275] on div at bounding box center [1324, 283] width 0 height 17
click at [1311, 275] on icon at bounding box center [1317, 281] width 13 height 13
click at [1324, 275] on div at bounding box center [1324, 283] width 0 height 17
click at [1311, 275] on icon at bounding box center [1317, 281] width 13 height 13
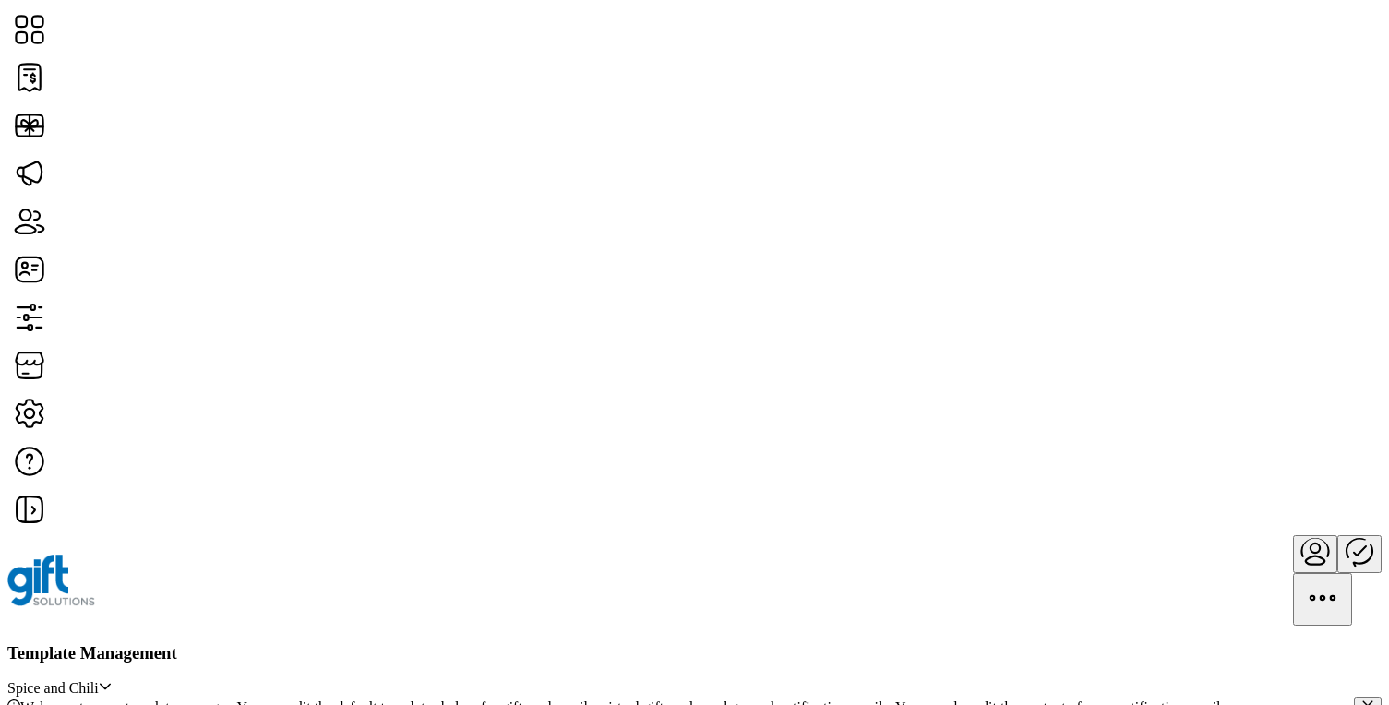
click at [1337, 529] on icon "Publisher Panel" at bounding box center [1359, 551] width 44 height 44
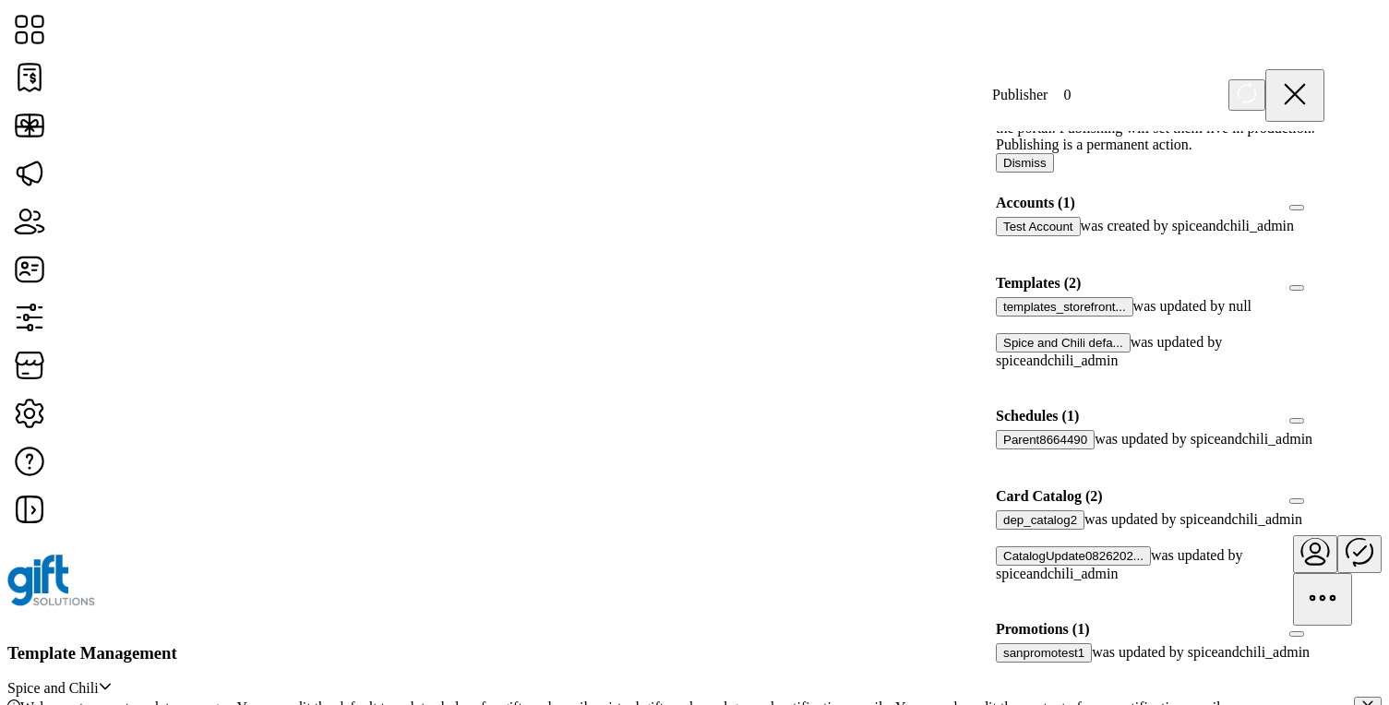
scroll to position [280, 0]
click at [1324, 488] on div at bounding box center [1324, 496] width 0 height 17
click at [1324, 275] on div at bounding box center [1324, 283] width 0 height 17
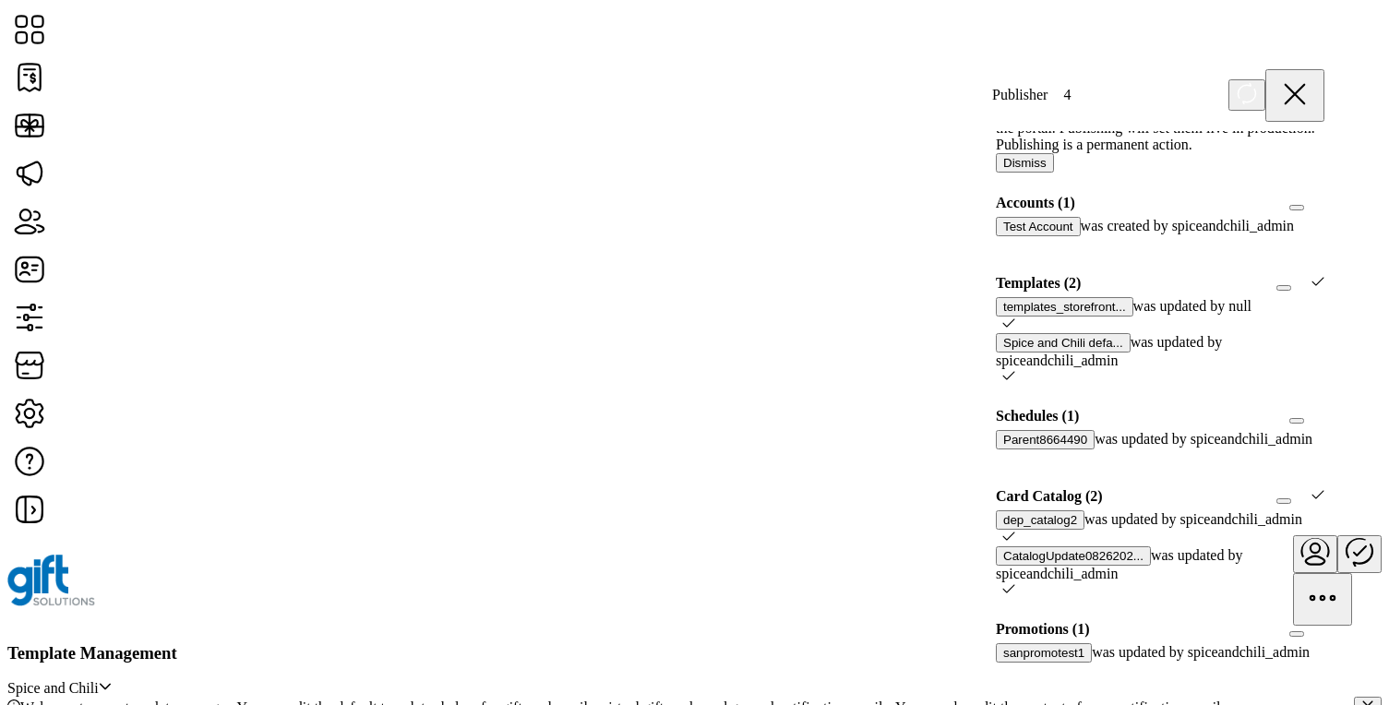
click at [1311, 275] on icon at bounding box center [1317, 281] width 13 height 13
click at [1324, 275] on div at bounding box center [1324, 283] width 0 height 17
click at [1311, 275] on icon at bounding box center [1317, 281] width 13 height 13
click at [1324, 275] on div at bounding box center [1324, 283] width 0 height 17
click at [1311, 275] on icon at bounding box center [1317, 281] width 13 height 13
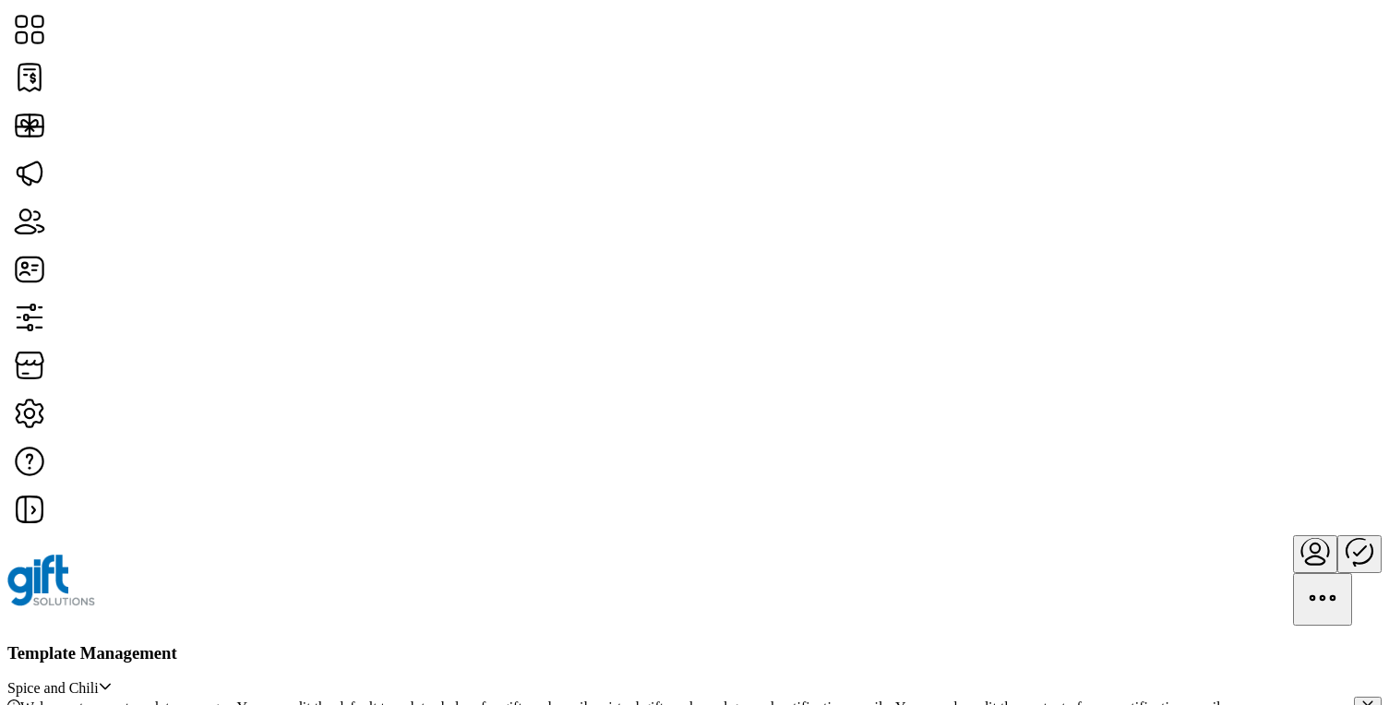
click at [1337, 529] on icon "Publisher Panel" at bounding box center [1359, 551] width 44 height 44
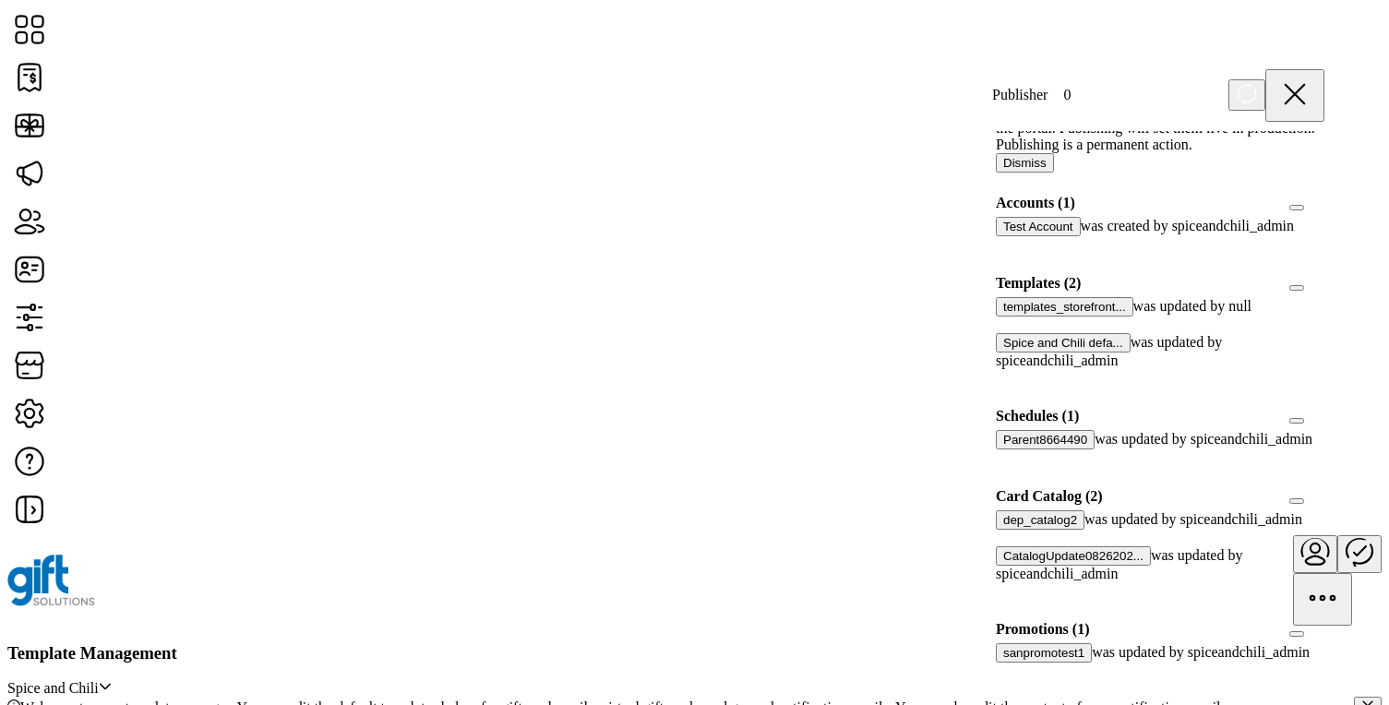
scroll to position [217, 0]
click div
click icon
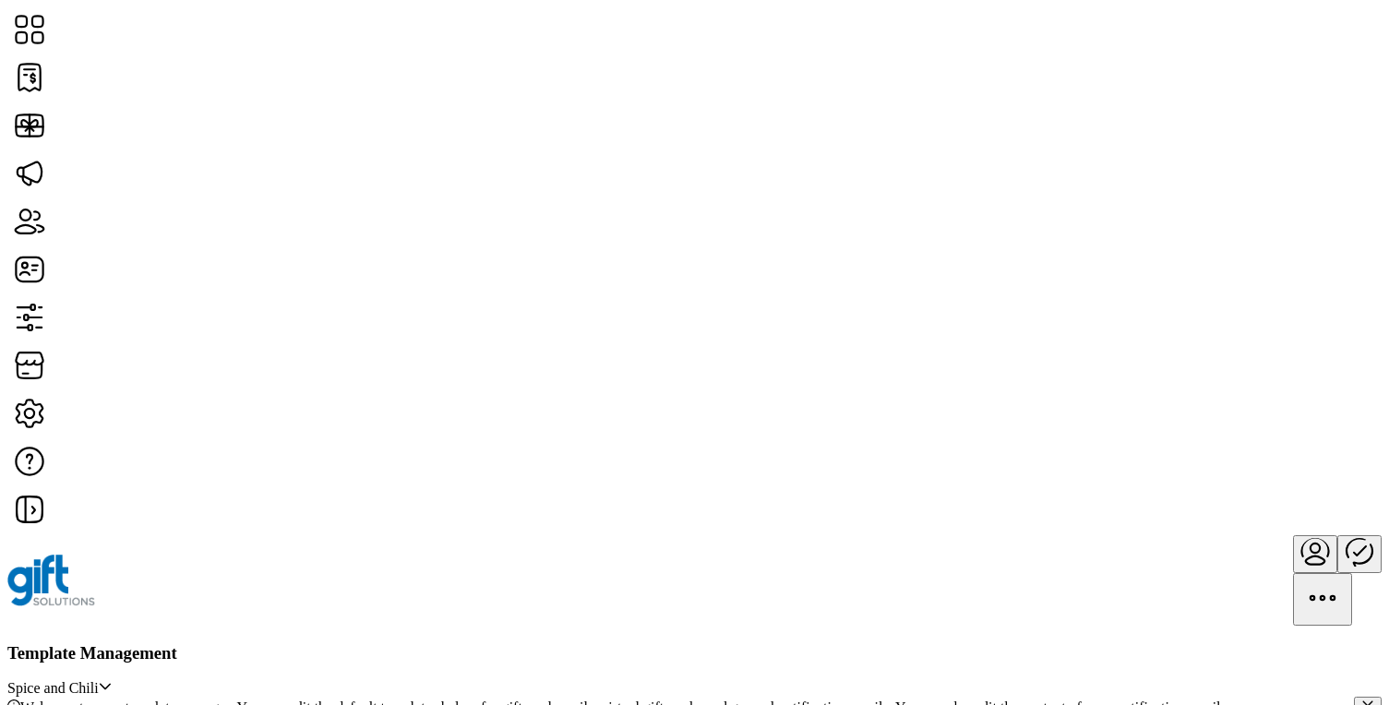
scroll to position [66, 0]
click at [1346, 536] on icon "Publisher Panel" at bounding box center [1359, 551] width 26 height 30
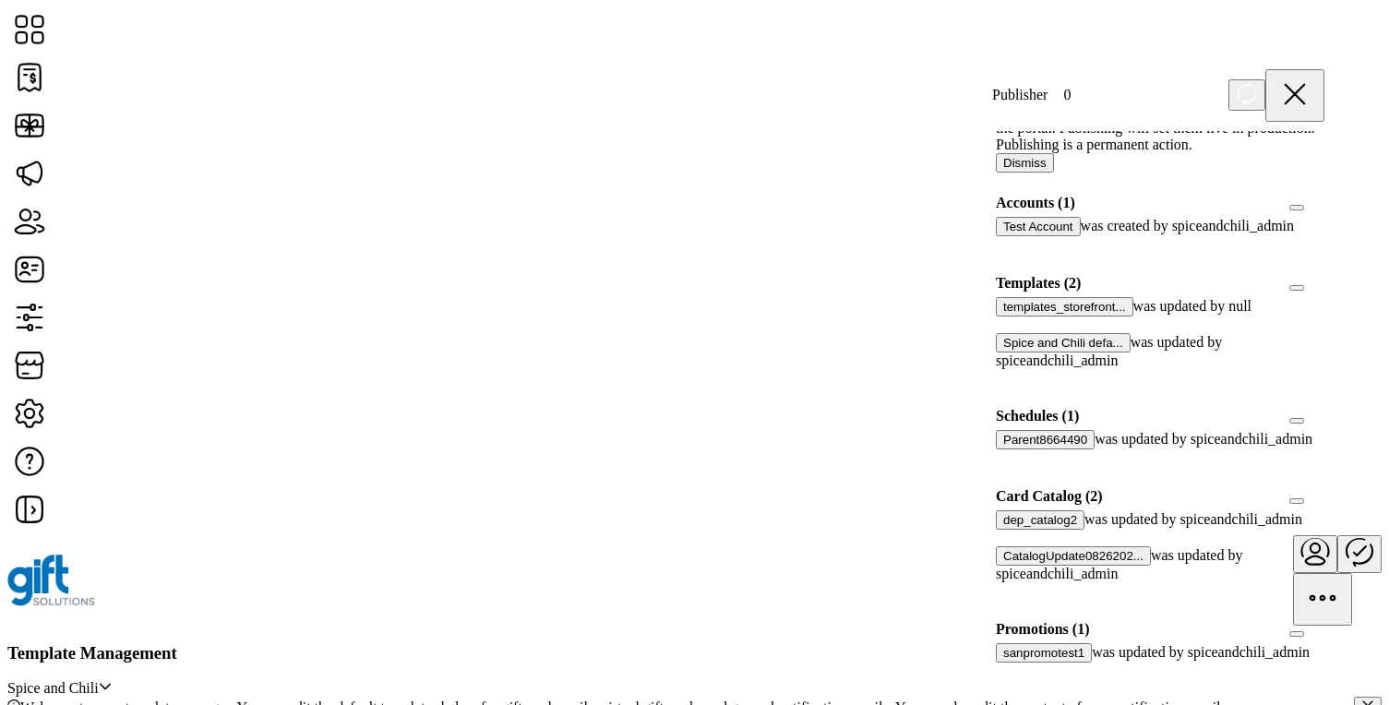
scroll to position [340, 0]
click at [1324, 488] on div at bounding box center [1324, 496] width 0 height 17
click at [1318, 275] on span at bounding box center [1321, 283] width 6 height 17
click at [1324, 275] on div at bounding box center [1324, 283] width 0 height 17
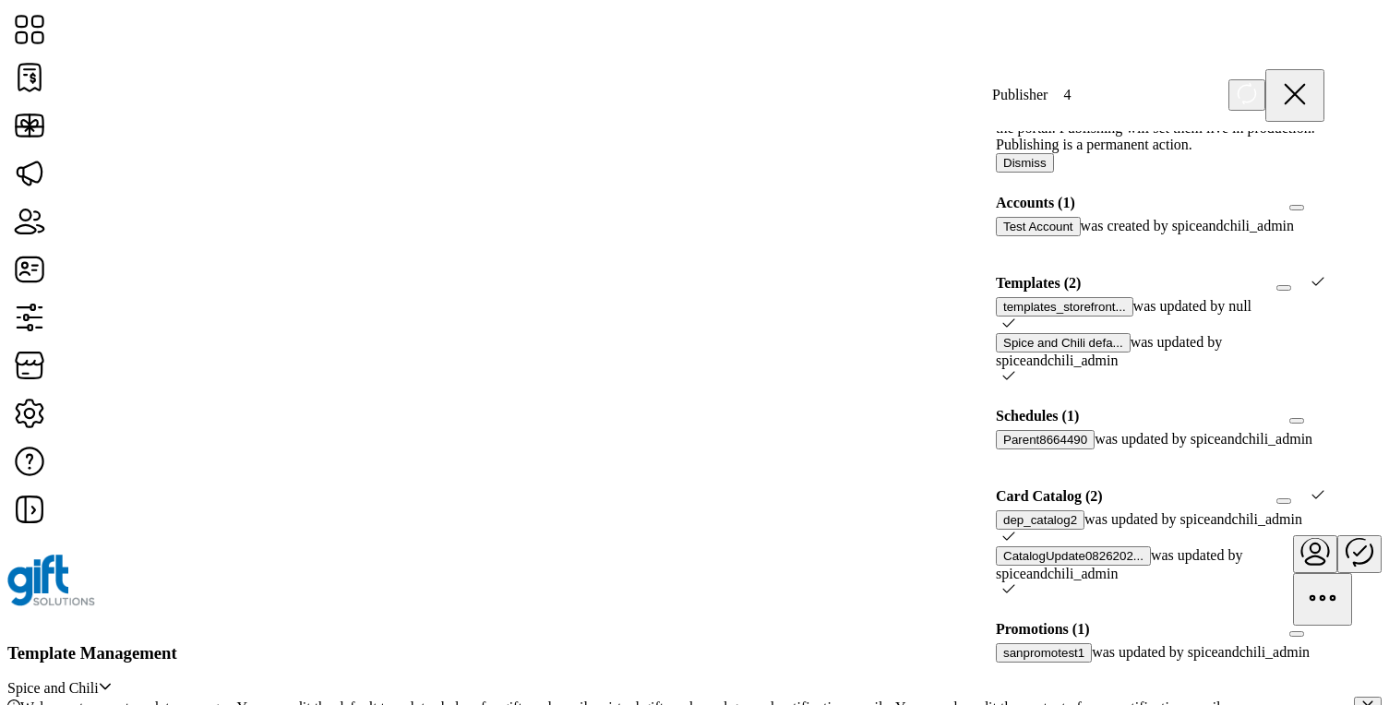
scroll to position [10, 6]
click at [1311, 275] on icon at bounding box center [1317, 281] width 13 height 13
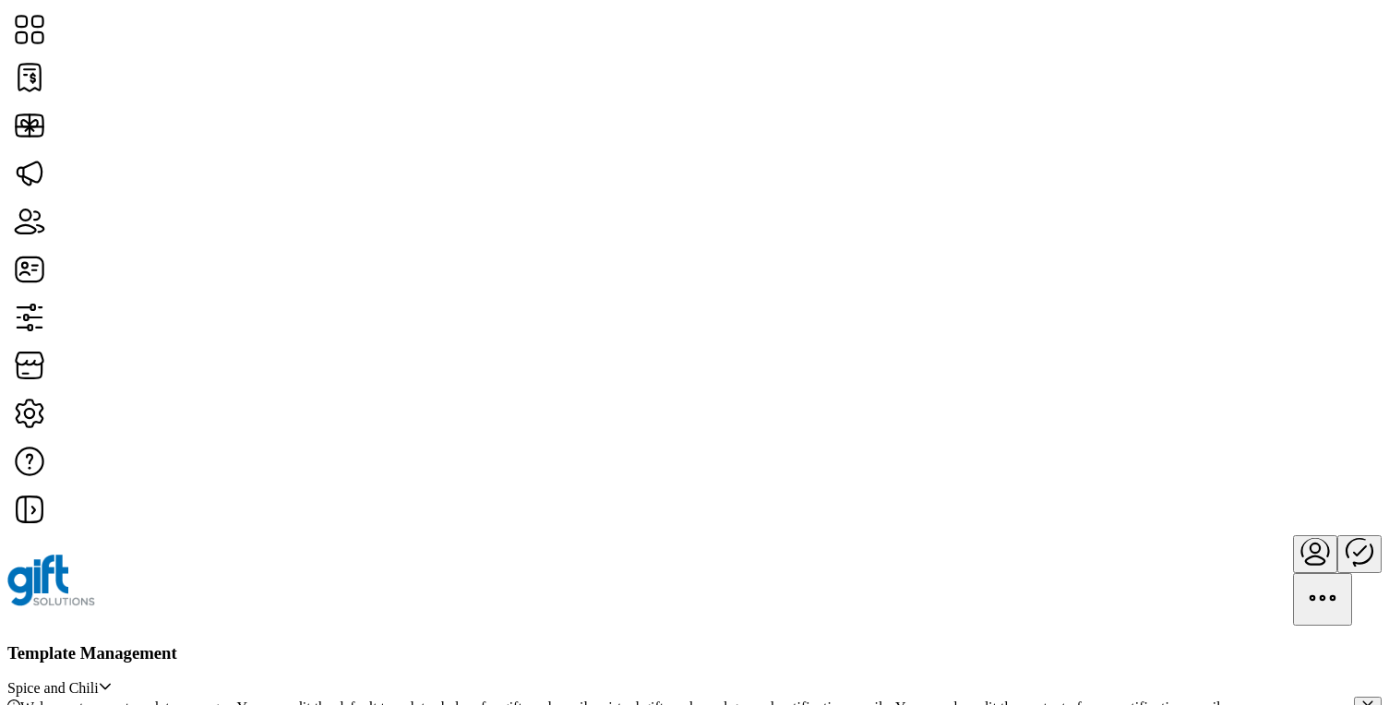
click at [1346, 536] on icon "Publisher Panel" at bounding box center [1359, 551] width 26 height 30
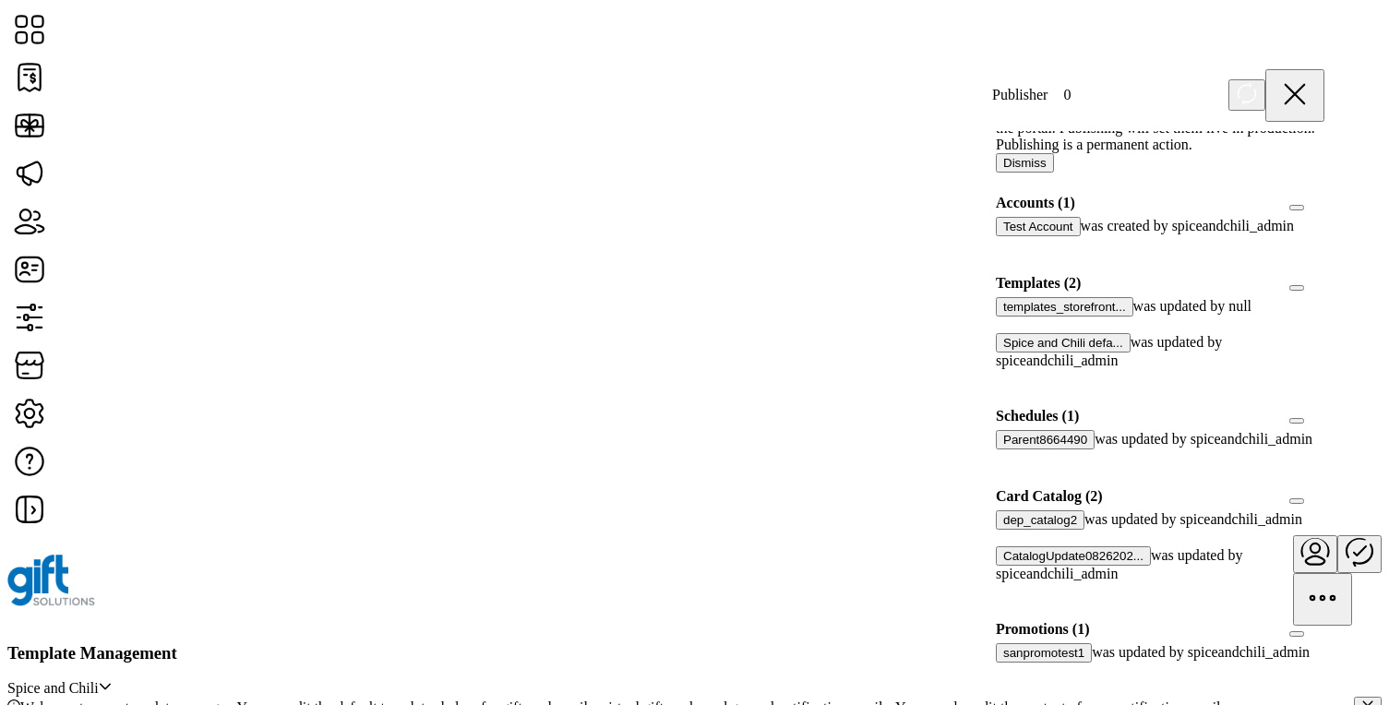
scroll to position [221, 0]
click at [1324, 488] on div at bounding box center [1324, 496] width 0 height 17
click at [1306, 269] on p-panel "Templates (2) templates_storefront... was updated by null Spice and Chili defa.…" at bounding box center [1160, 332] width 351 height 127
click at [1324, 275] on div at bounding box center [1324, 283] width 0 height 17
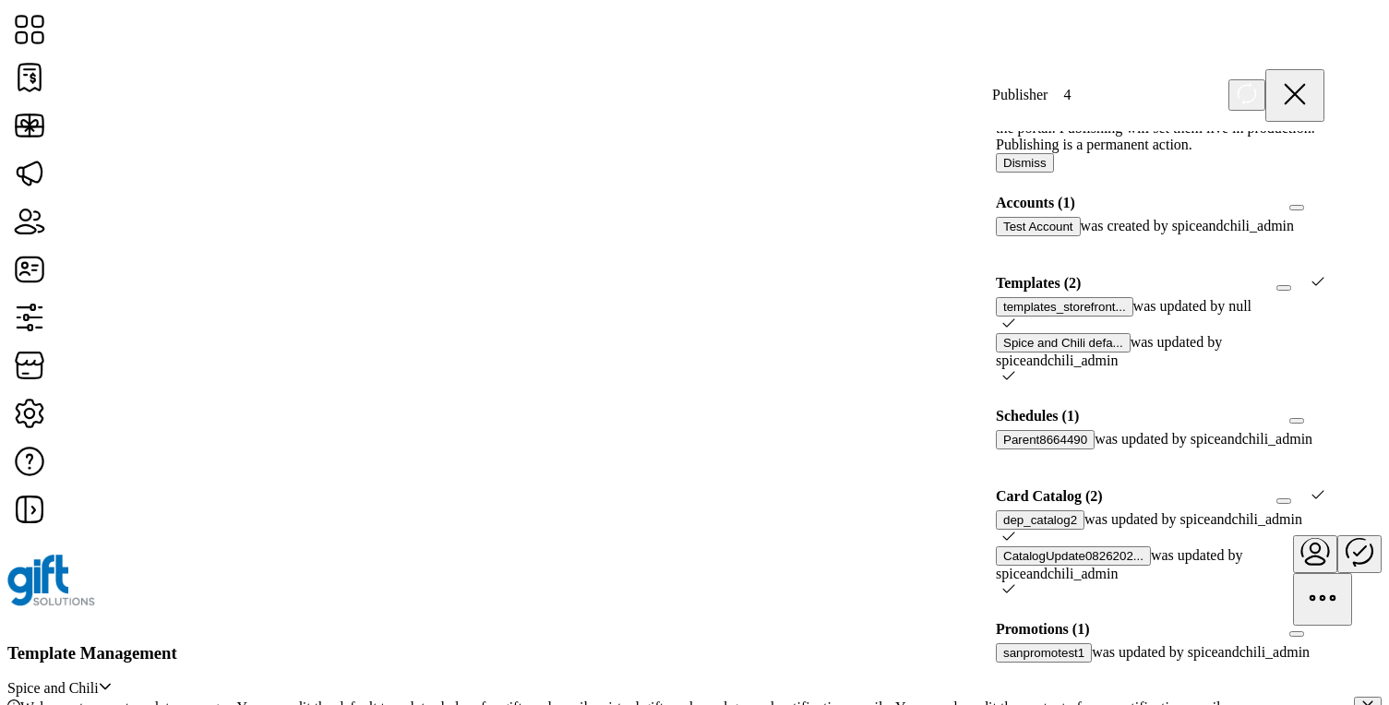
click at [1311, 275] on icon at bounding box center [1317, 281] width 13 height 13
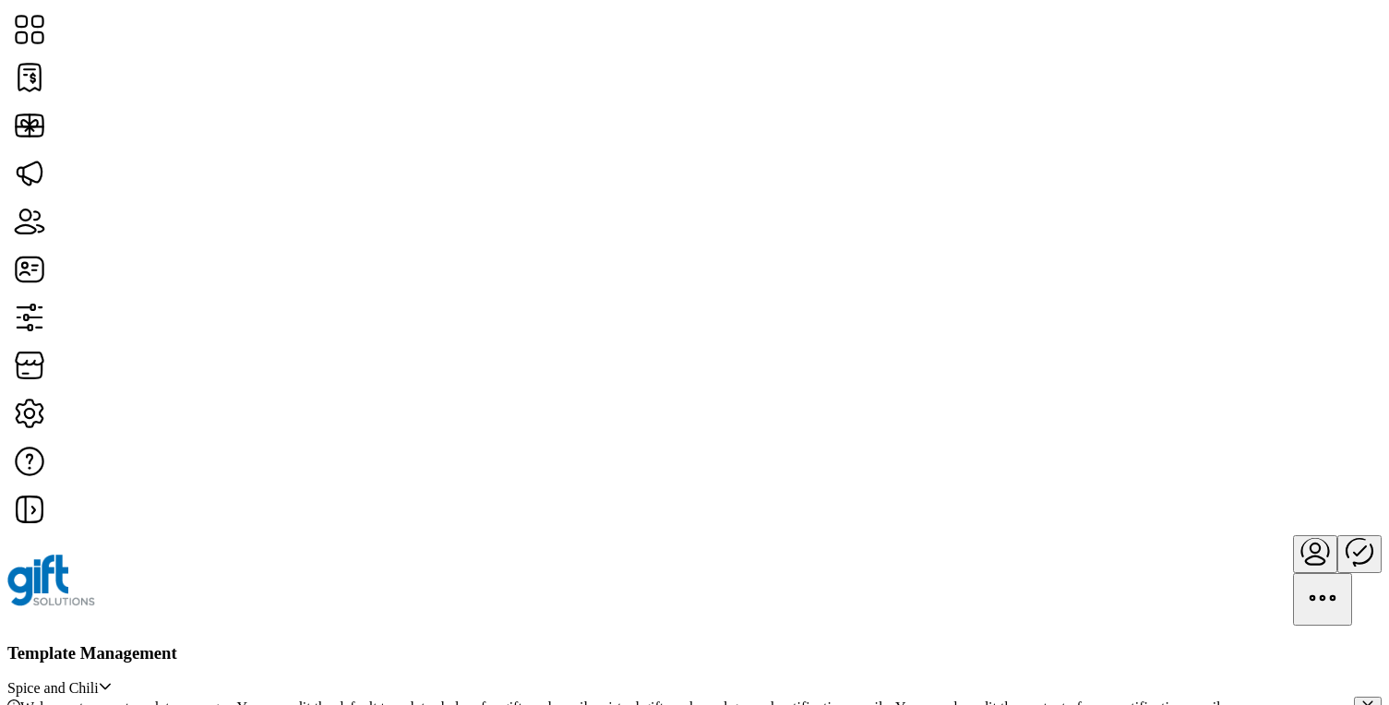
click at [735, 643] on div "Template Management Spice and Chili" at bounding box center [694, 670] width 1374 height 54
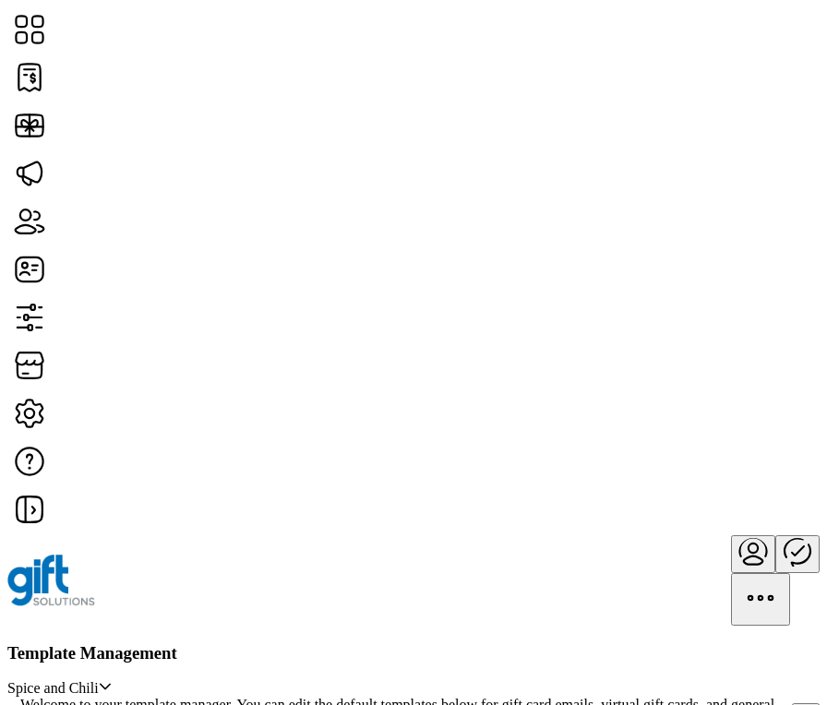
click at [775, 529] on icon "Publisher Panel" at bounding box center [797, 551] width 44 height 44
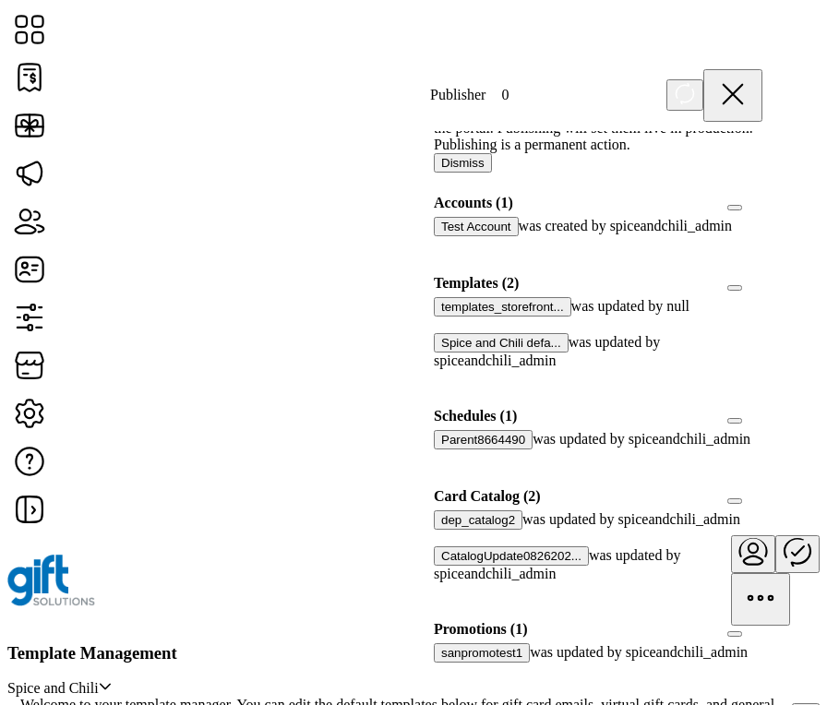
scroll to position [340, 0]
click at [762, 488] on div at bounding box center [762, 496] width 0 height 17
click at [762, 283] on div at bounding box center [762, 283] width 0 height 17
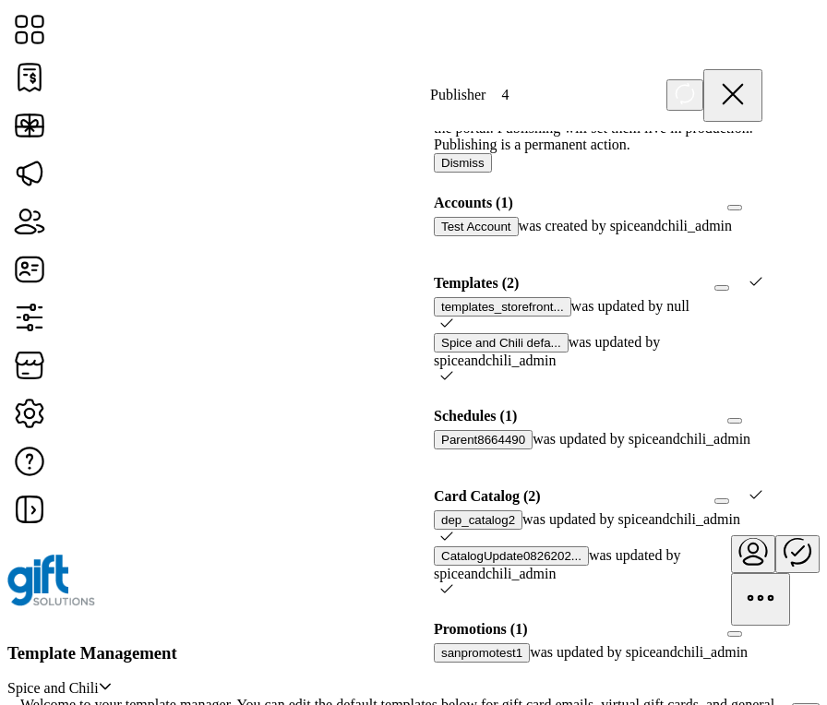
click at [749, 283] on icon at bounding box center [755, 281] width 12 height 8
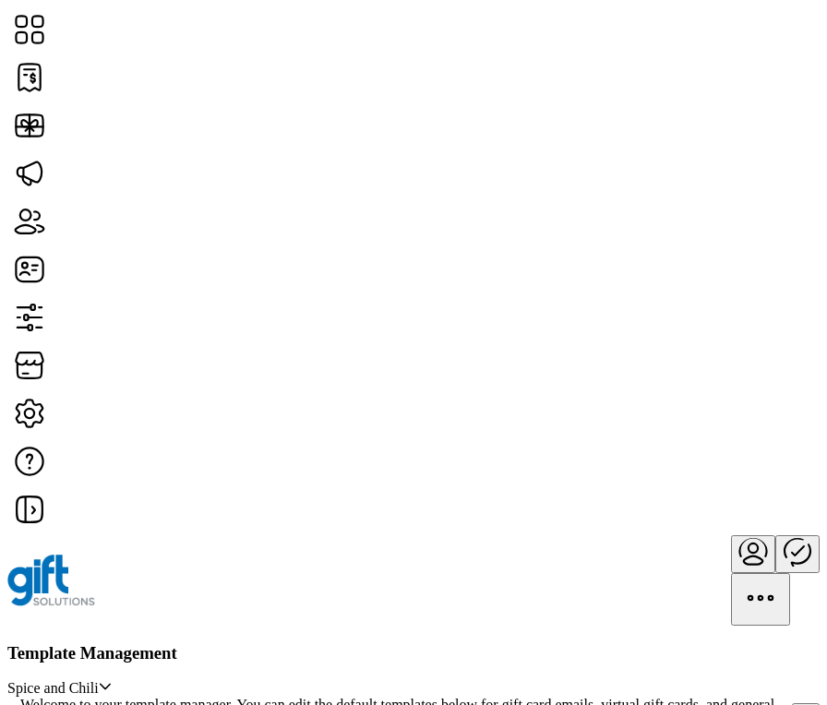
click at [731, 535] on div at bounding box center [775, 580] width 89 height 90
click at [784, 536] on icon "Publisher Panel" at bounding box center [797, 551] width 26 height 30
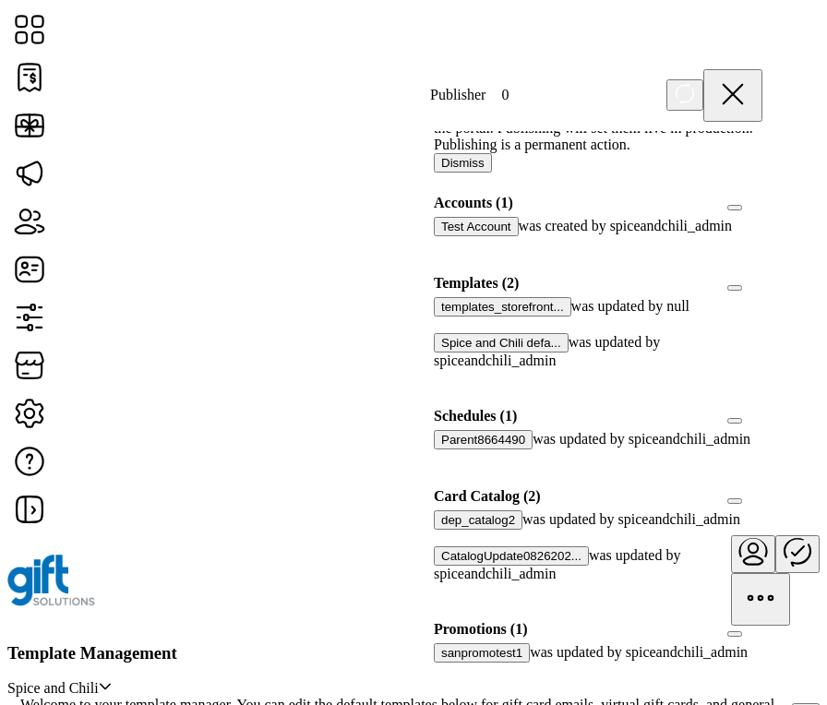
scroll to position [340, 0]
click at [762, 488] on div at bounding box center [762, 496] width 0 height 17
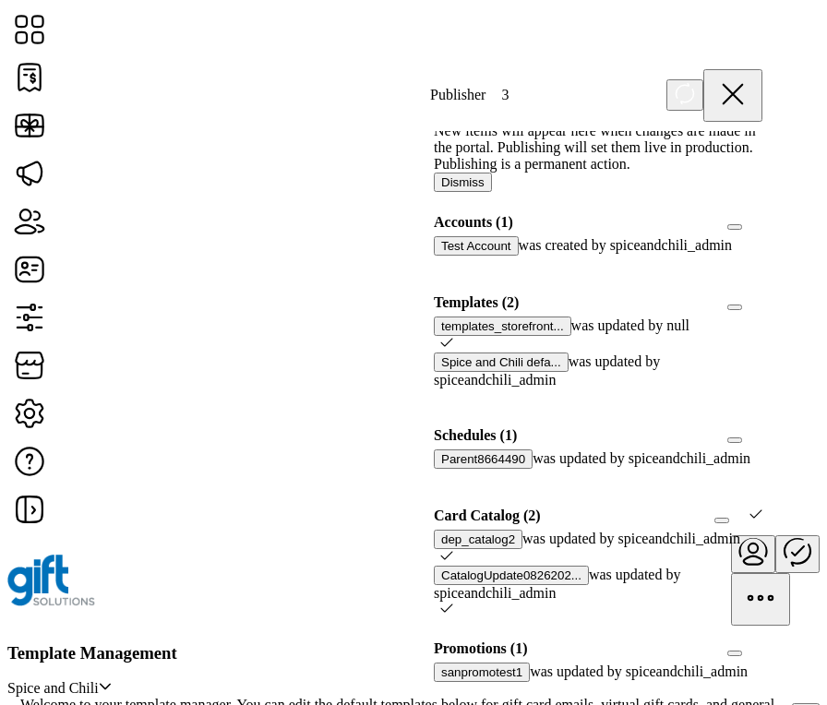
click at [762, 311] on div at bounding box center [762, 302] width 0 height 17
click at [749, 305] on icon at bounding box center [755, 300] width 12 height 8
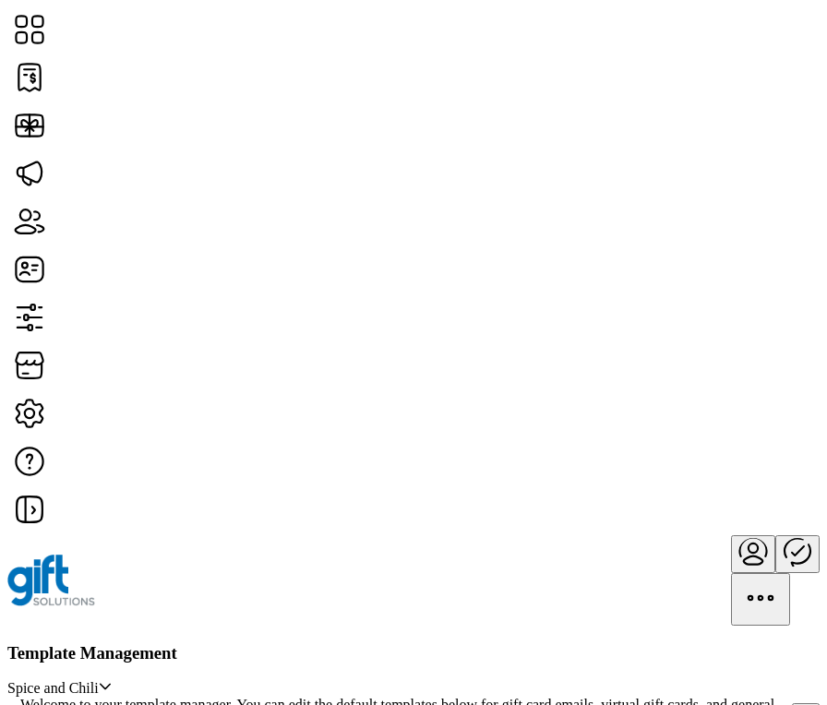
click at [775, 529] on icon "Publisher Panel" at bounding box center [797, 551] width 44 height 44
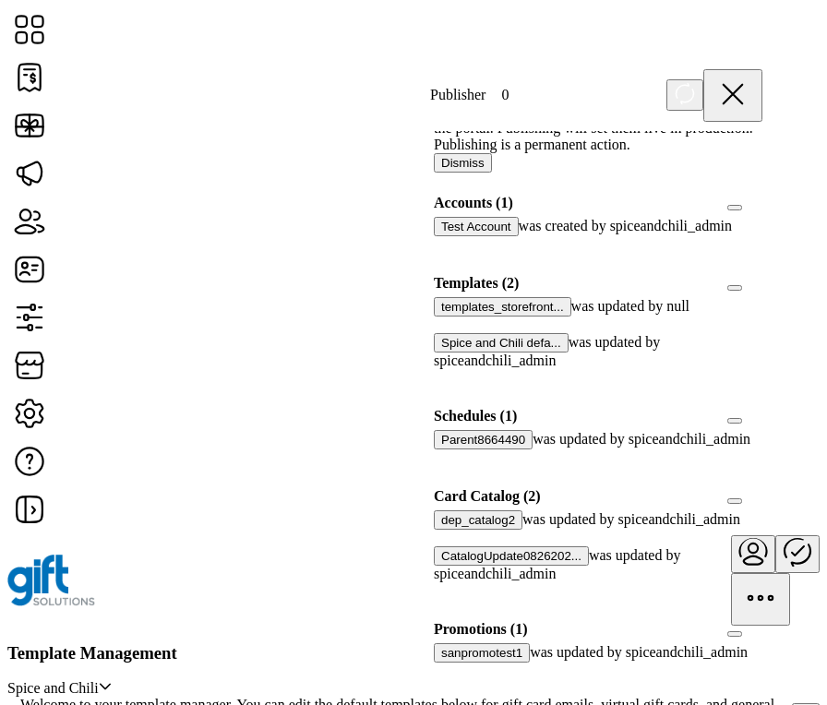
scroll to position [290, 0]
click at [762, 488] on div at bounding box center [762, 496] width 0 height 17
click at [762, 275] on div at bounding box center [762, 283] width 0 height 17
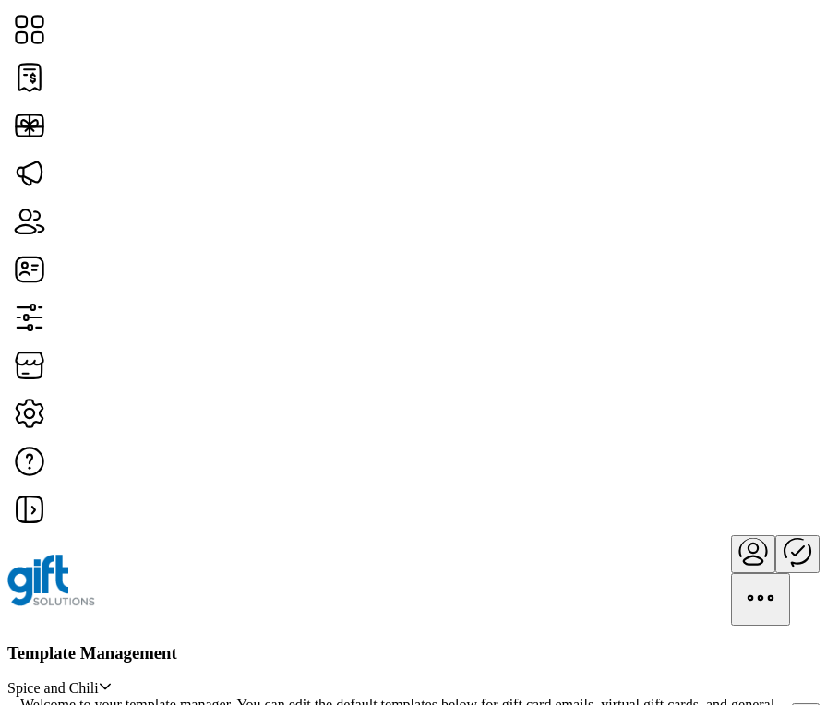
click at [775, 529] on icon "Publisher Panel" at bounding box center [797, 551] width 44 height 44
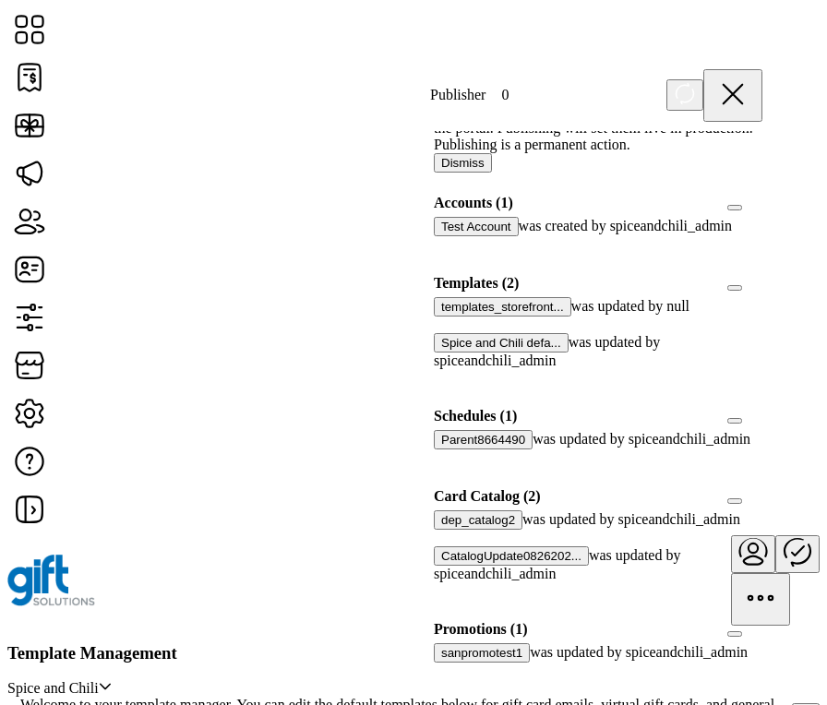
scroll to position [340, 0]
click at [762, 488] on div at bounding box center [762, 496] width 0 height 17
click at [762, 280] on div at bounding box center [762, 283] width 0 height 17
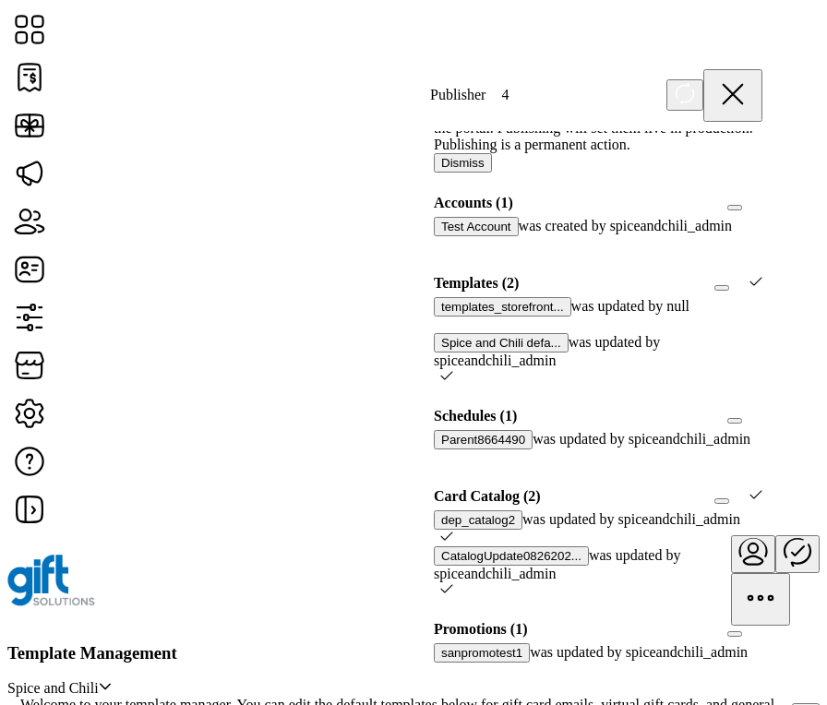
click at [749, 283] on icon at bounding box center [755, 281] width 13 height 13
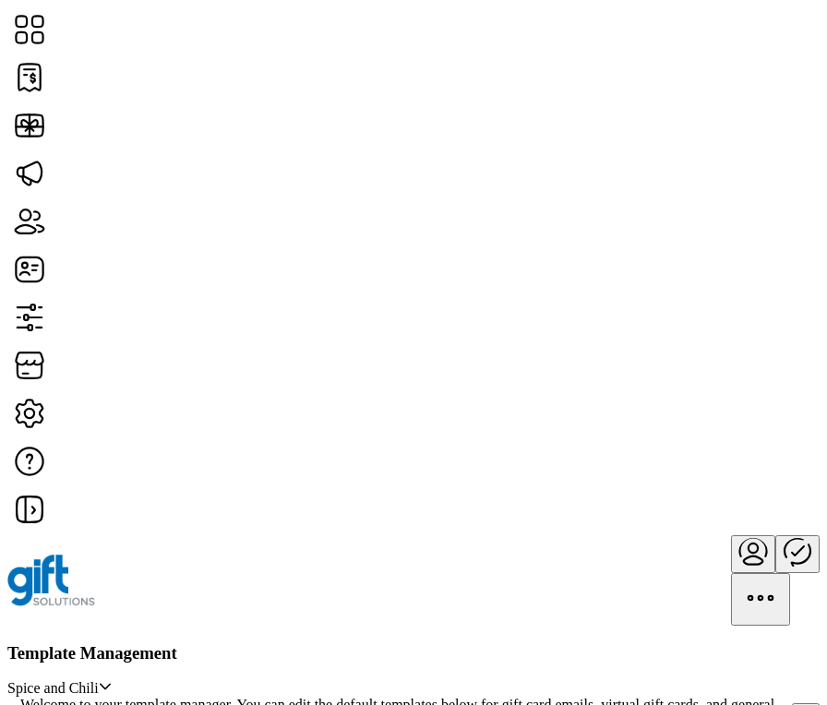
click at [775, 529] on icon "Publisher Panel" at bounding box center [797, 551] width 44 height 44
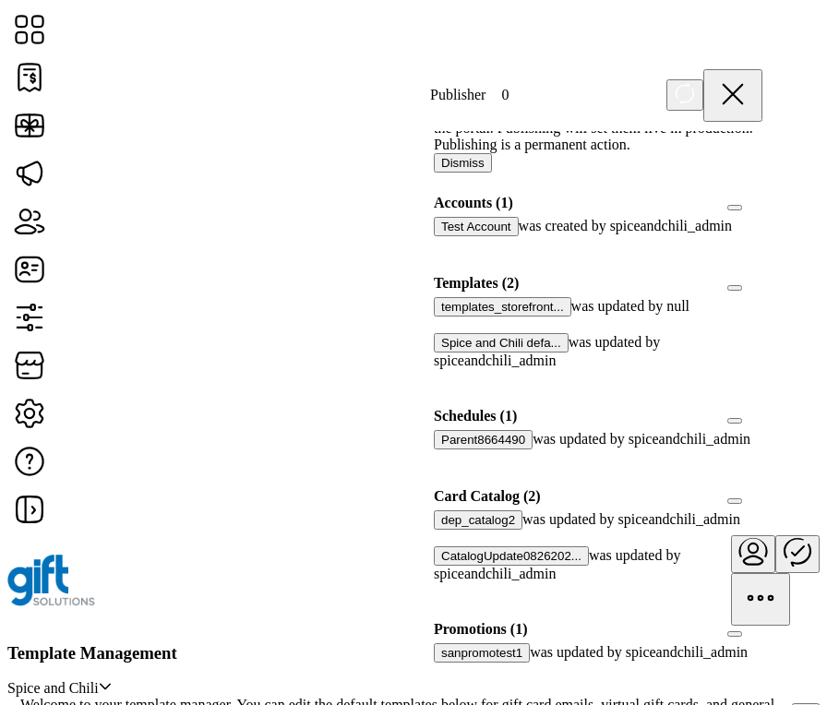
scroll to position [340, 0]
click at [762, 488] on div at bounding box center [762, 496] width 0 height 17
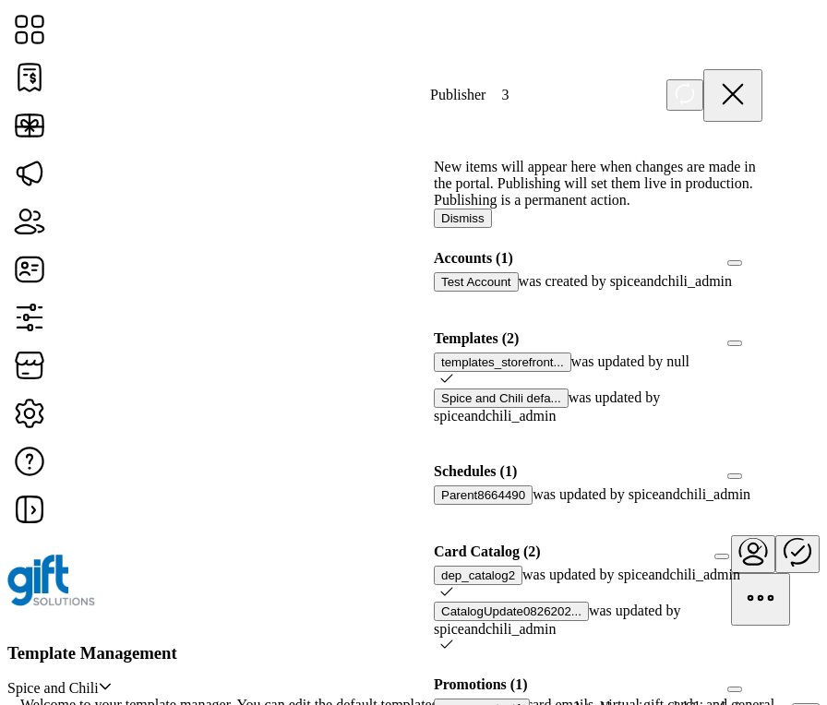
click at [762, 347] on div at bounding box center [762, 338] width 0 height 17
click at [749, 343] on icon at bounding box center [755, 336] width 13 height 13
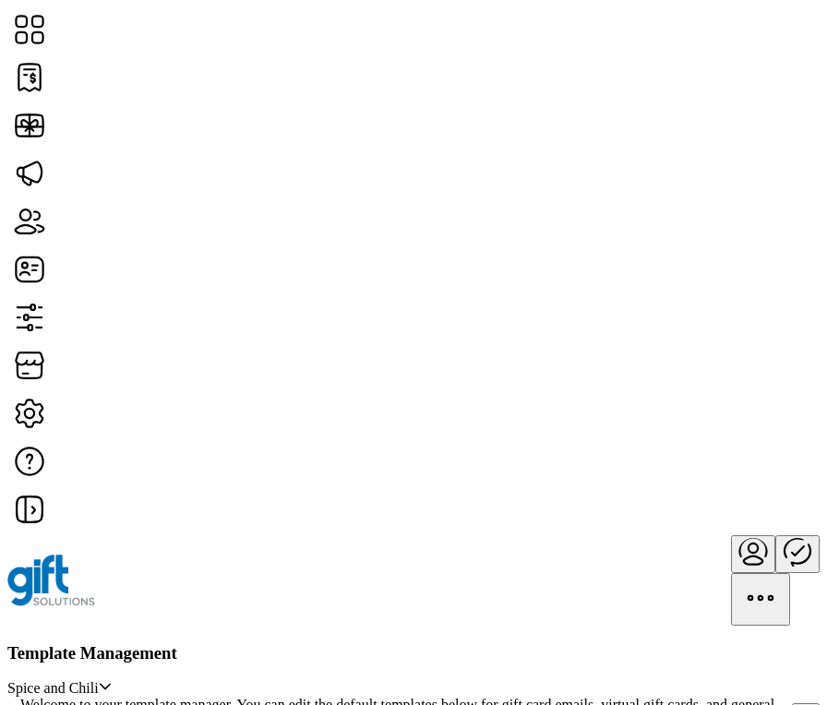
click at [775, 529] on icon "Publisher Panel" at bounding box center [797, 551] width 44 height 44
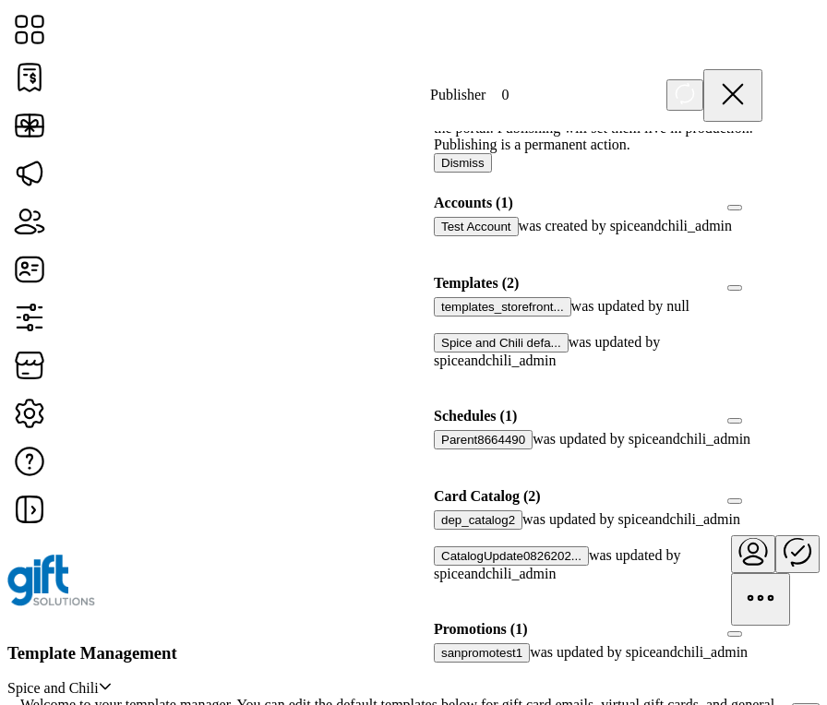
scroll to position [340, 0]
click at [762, 488] on div at bounding box center [762, 496] width 0 height 17
click at [762, 292] on div at bounding box center [762, 283] width 0 height 17
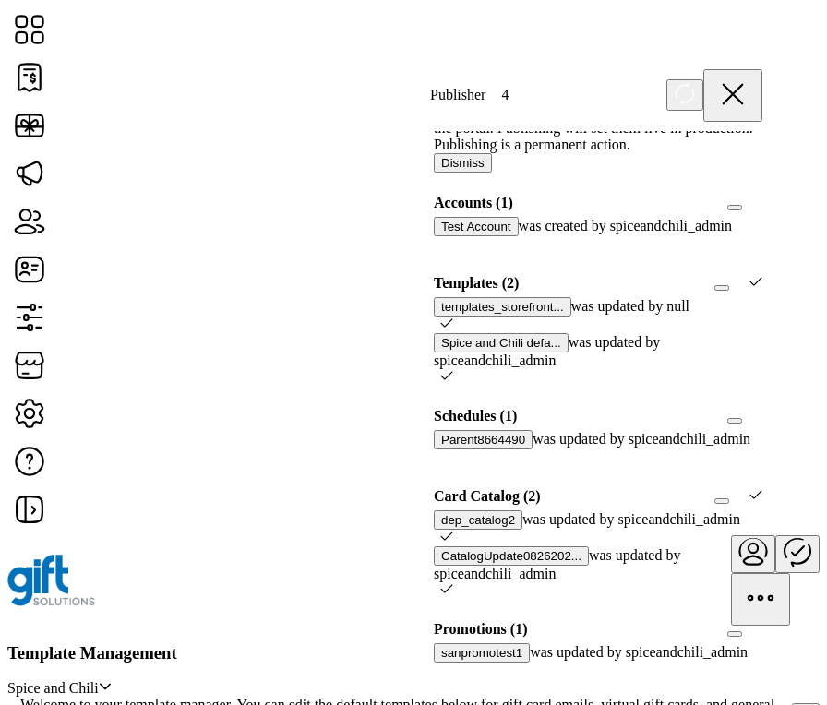
click at [749, 285] on icon at bounding box center [755, 281] width 12 height 8
click at [762, 292] on div at bounding box center [762, 283] width 0 height 17
click at [749, 285] on icon at bounding box center [755, 281] width 12 height 8
click at [762, 292] on div at bounding box center [762, 283] width 0 height 17
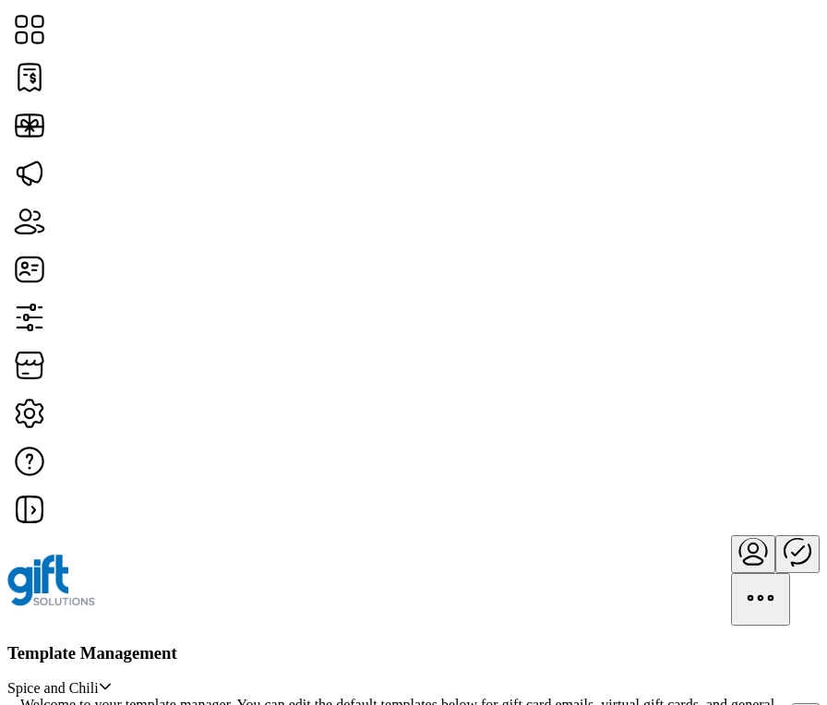
click at [775, 529] on icon "Publisher Panel" at bounding box center [797, 551] width 44 height 44
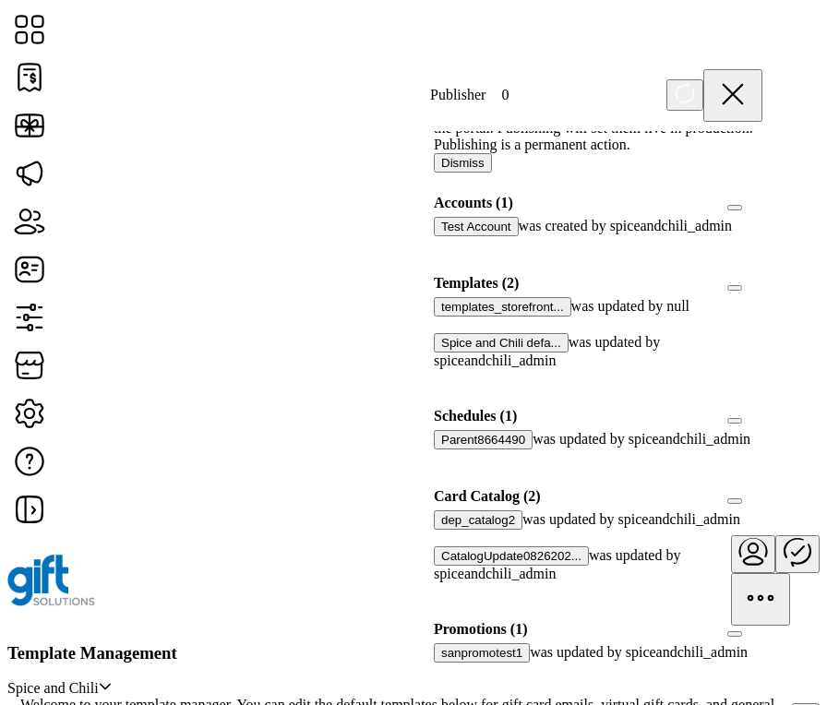
scroll to position [312, 0]
click at [762, 488] on div at bounding box center [762, 496] width 0 height 17
click at [762, 275] on div at bounding box center [762, 283] width 0 height 17
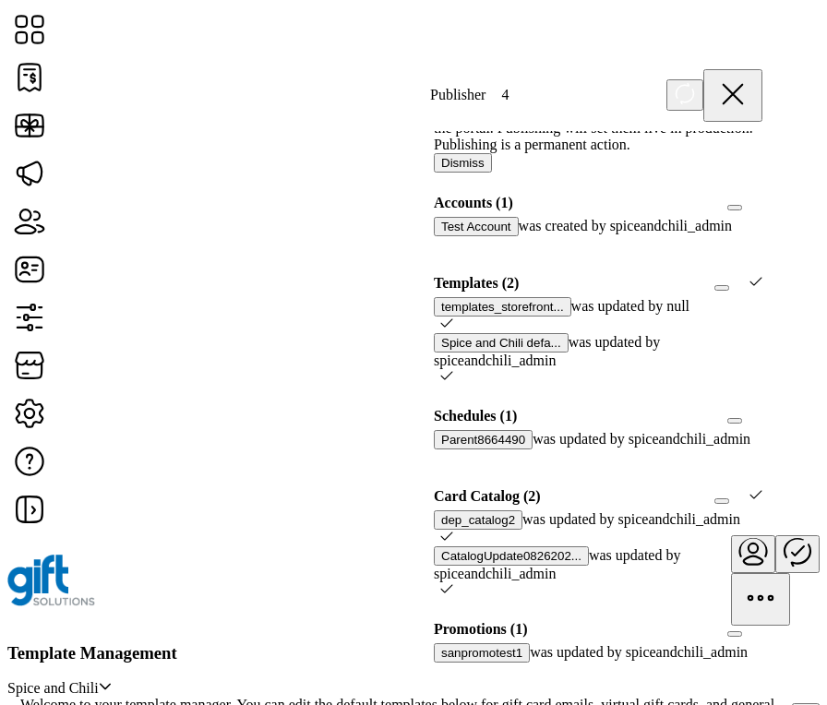
click at [749, 277] on icon at bounding box center [755, 281] width 12 height 8
click at [762, 275] on div at bounding box center [762, 283] width 0 height 17
click at [749, 275] on icon at bounding box center [755, 281] width 13 height 13
click at [762, 275] on div at bounding box center [762, 283] width 0 height 17
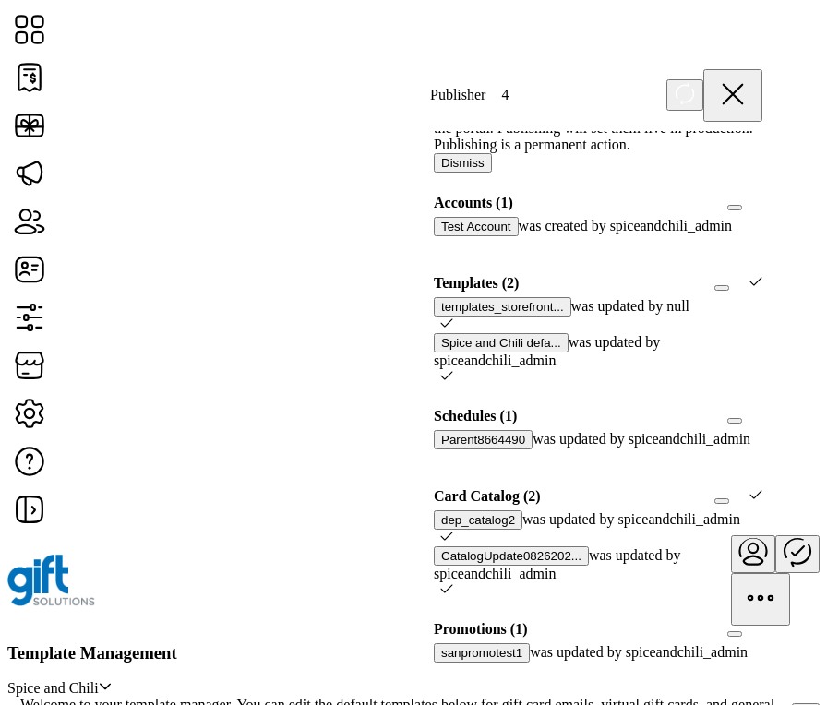
click at [749, 275] on icon at bounding box center [755, 281] width 13 height 13
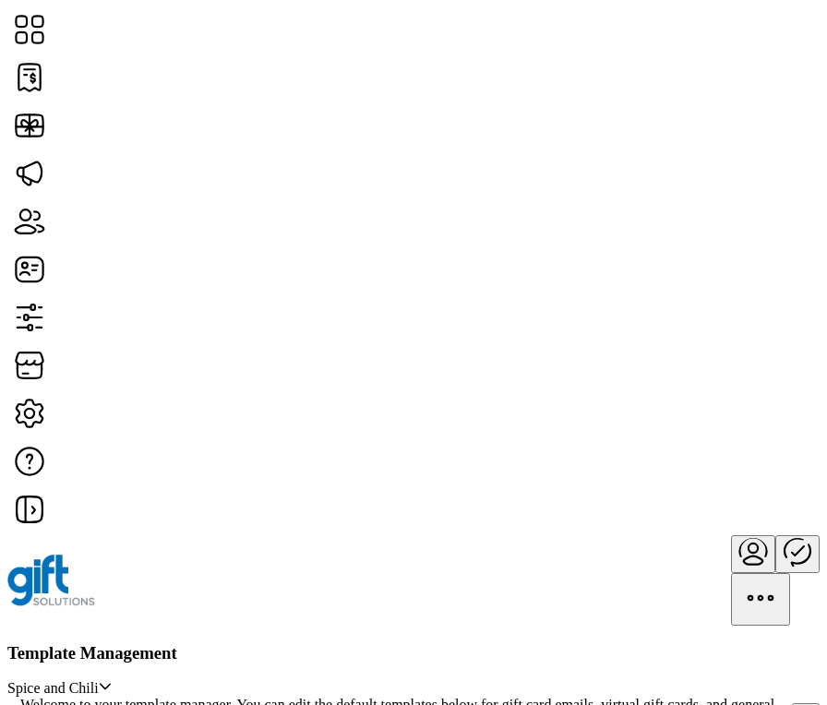
click at [775, 529] on icon "Publisher Panel" at bounding box center [797, 551] width 44 height 44
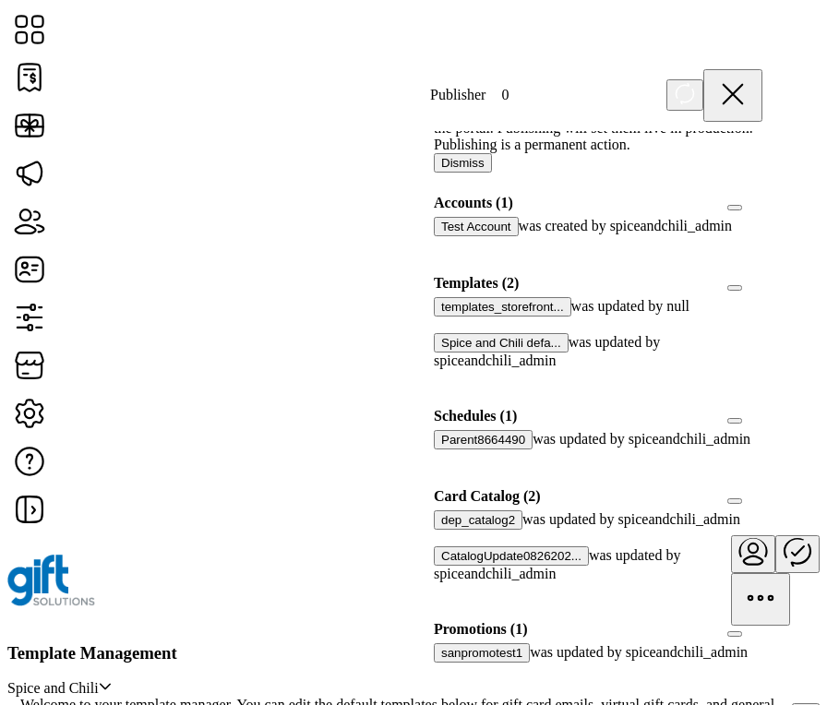
scroll to position [218, 0]
click at [742, 483] on div "Card Catalog (2)" at bounding box center [598, 497] width 351 height 28
click at [756, 488] on span at bounding box center [759, 496] width 6 height 17
click at [762, 488] on div at bounding box center [762, 496] width 0 height 17
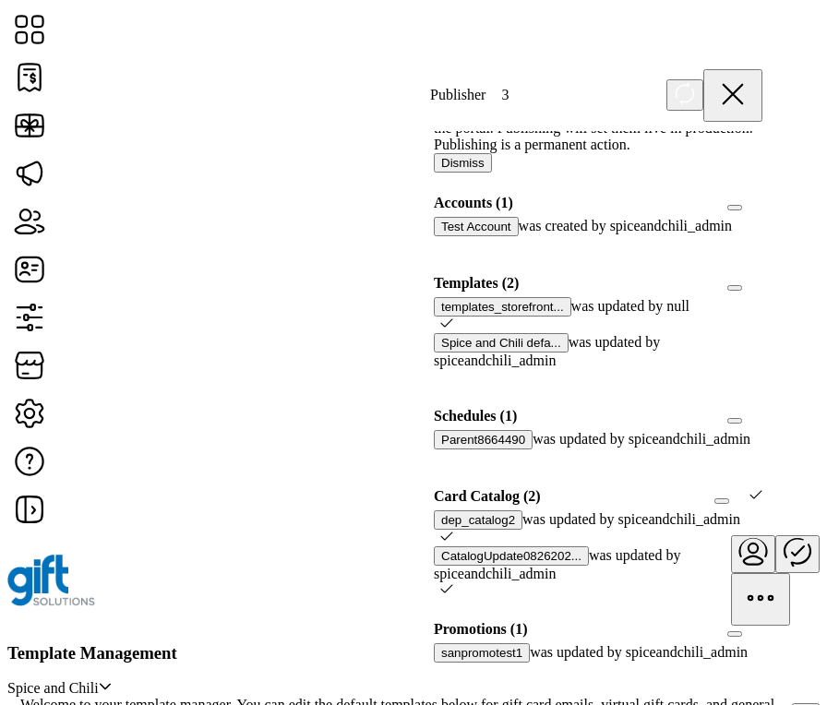
click at [762, 275] on div at bounding box center [762, 283] width 0 height 17
click at [749, 275] on icon at bounding box center [755, 281] width 13 height 13
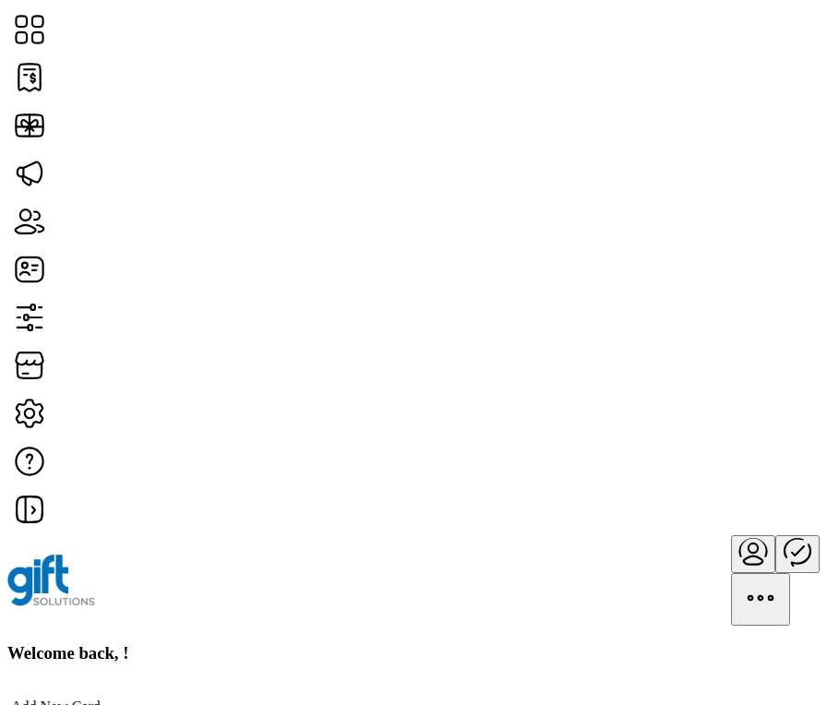
click at [775, 529] on icon "Publisher Panel" at bounding box center [797, 551] width 44 height 44
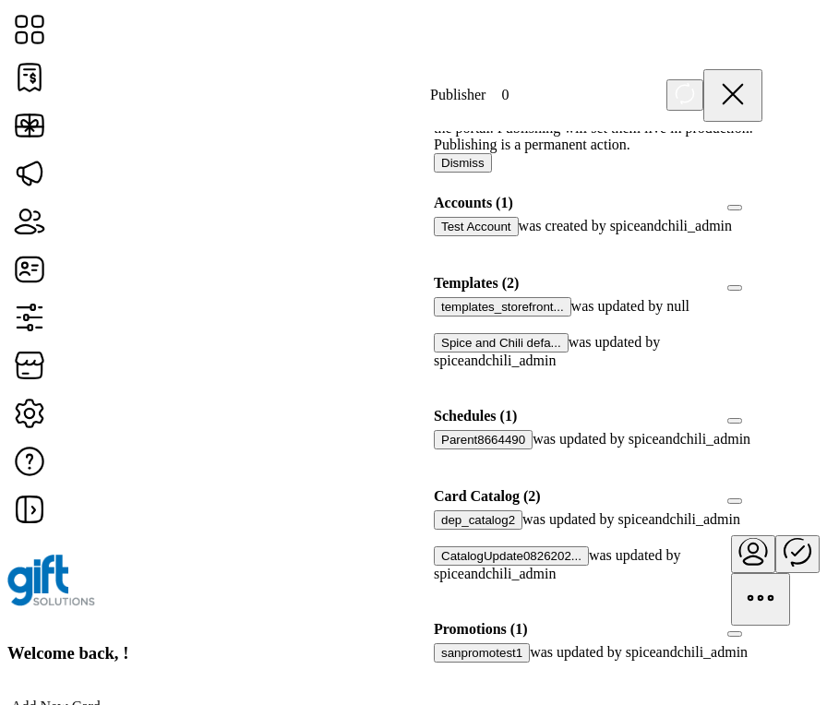
scroll to position [292, 0]
click at [762, 488] on div at bounding box center [762, 496] width 0 height 17
click at [762, 275] on div at bounding box center [762, 283] width 0 height 17
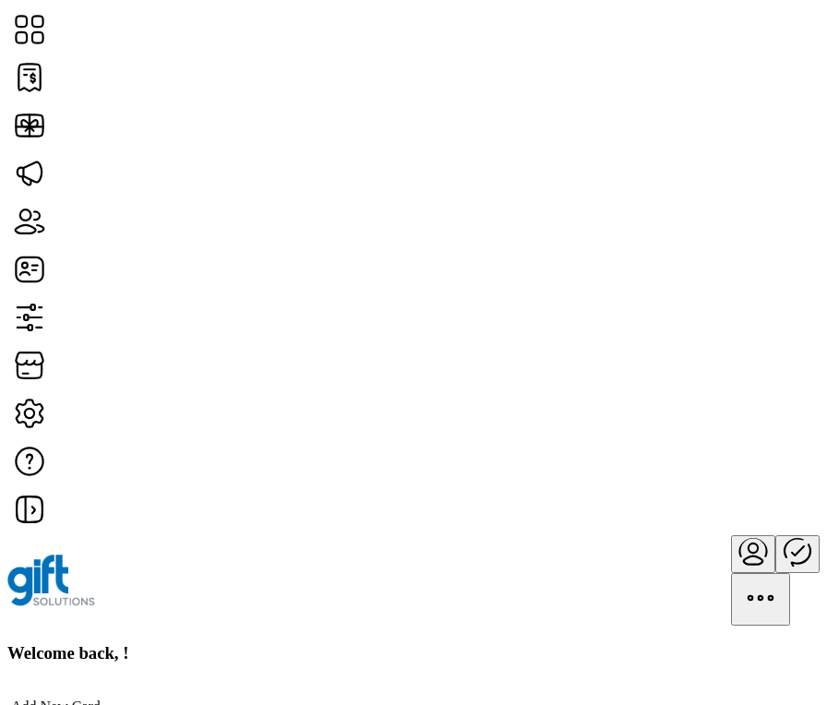
click at [775, 529] on icon "Publisher Panel" at bounding box center [797, 551] width 44 height 44
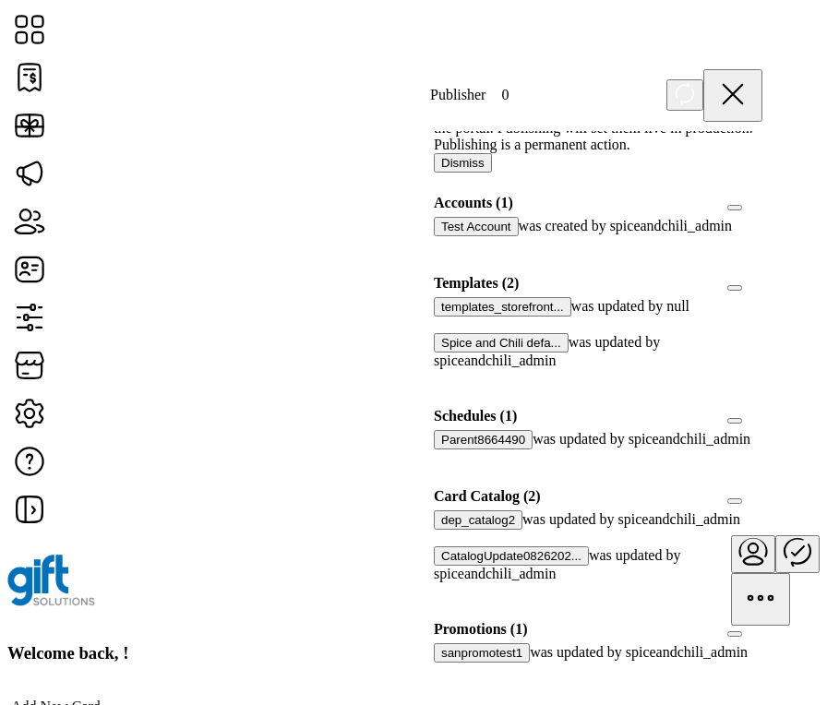
scroll to position [280, 0]
click at [762, 488] on div at bounding box center [762, 496] width 0 height 17
click at [762, 275] on div at bounding box center [762, 283] width 0 height 17
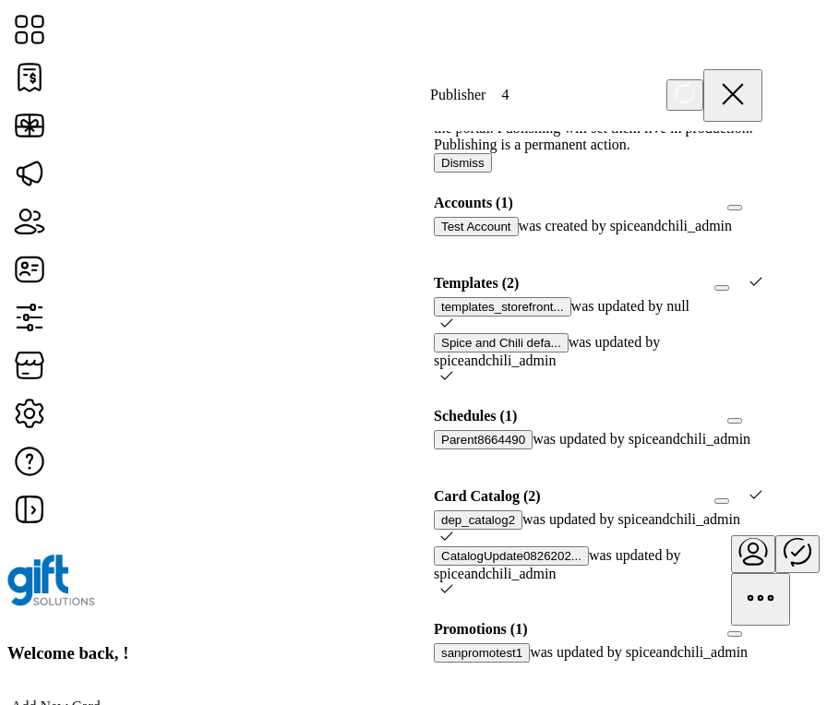
click at [749, 488] on div at bounding box center [755, 496] width 13 height 17
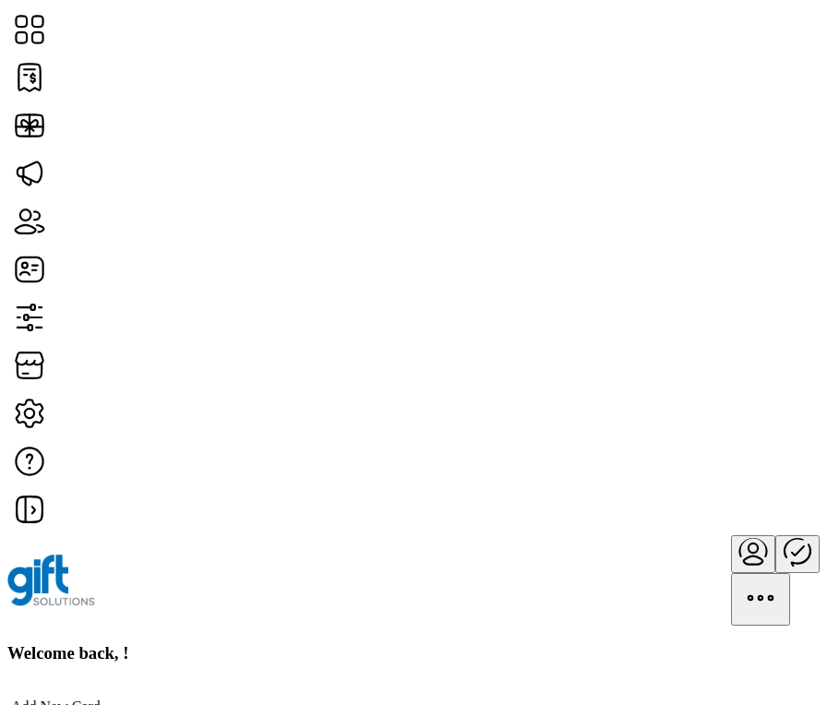
click at [775, 529] on icon "Publisher Panel" at bounding box center [797, 551] width 44 height 44
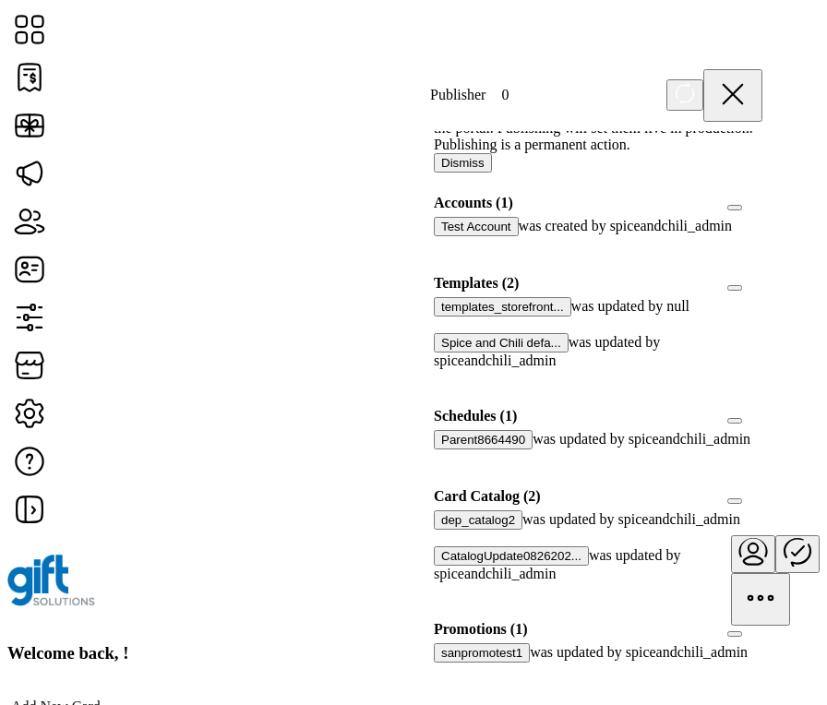
scroll to position [142, 0]
click at [762, 505] on div at bounding box center [762, 496] width 0 height 17
click at [762, 275] on div at bounding box center [762, 283] width 0 height 17
click at [749, 277] on icon at bounding box center [755, 281] width 12 height 8
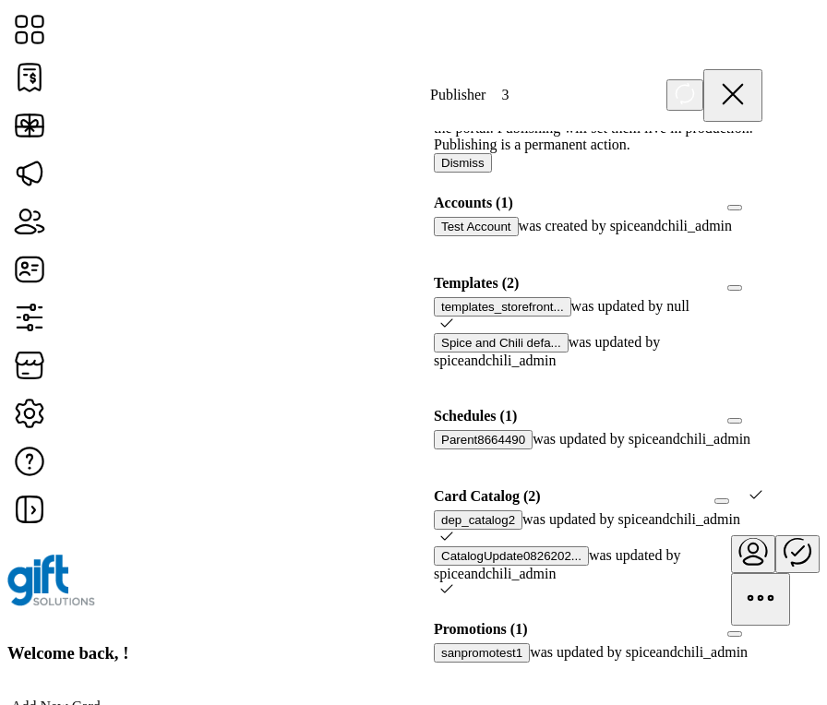
click at [762, 275] on div at bounding box center [762, 283] width 0 height 17
click at [749, 490] on icon at bounding box center [755, 494] width 12 height 8
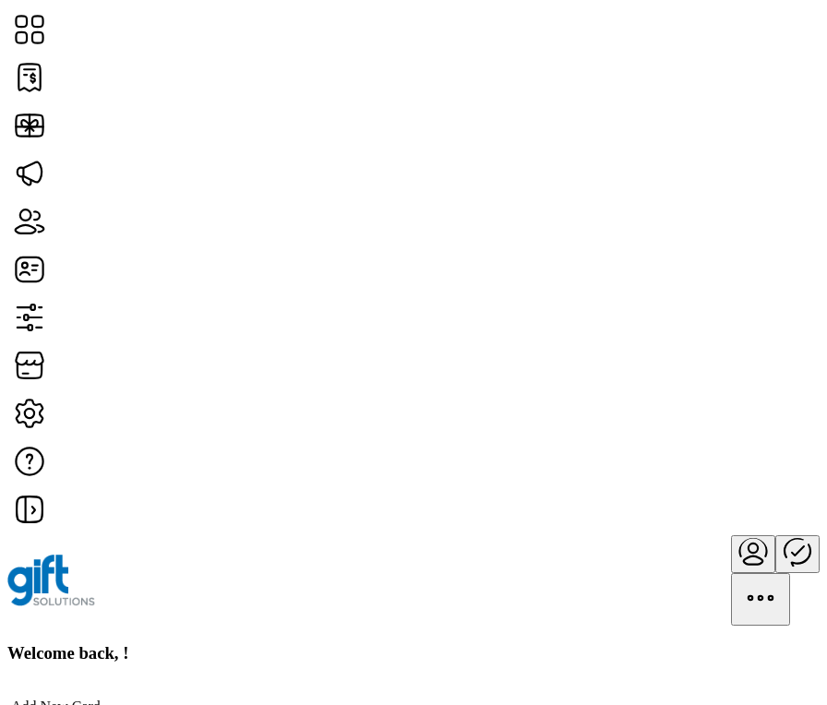
click at [775, 529] on icon "Publisher Panel" at bounding box center [797, 551] width 44 height 44
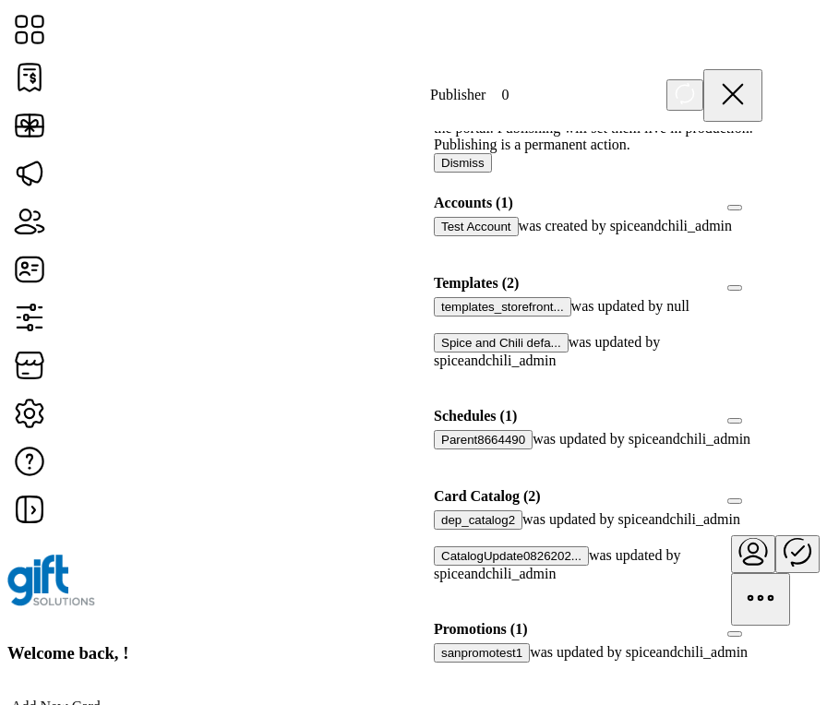
scroll to position [203, 0]
click at [762, 488] on div at bounding box center [762, 496] width 0 height 17
click at [762, 275] on div at bounding box center [762, 283] width 0 height 17
click at [452, 584] on icon at bounding box center [446, 588] width 12 height 8
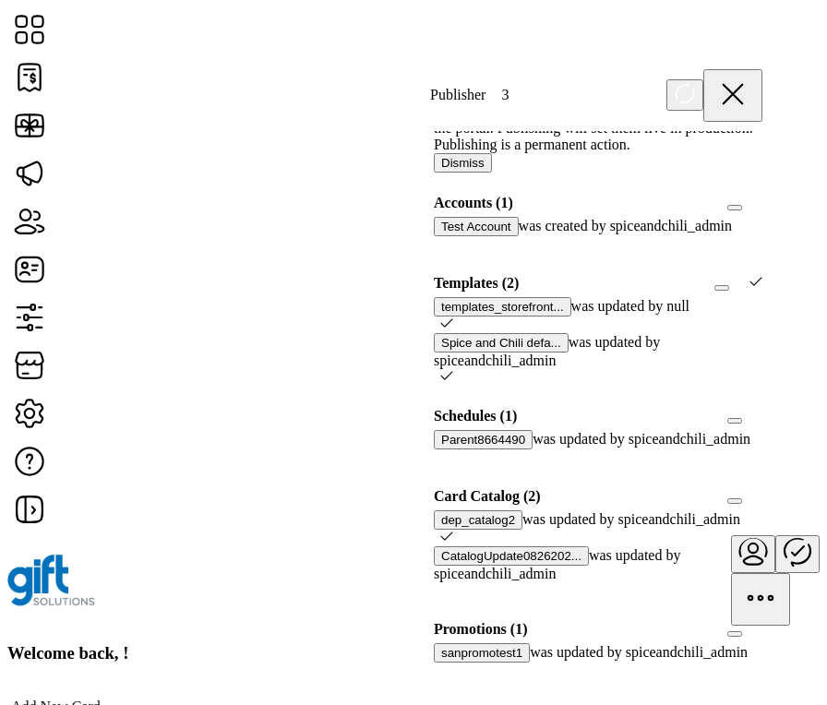
click at [453, 530] on icon at bounding box center [446, 536] width 13 height 13
click at [762, 488] on div at bounding box center [762, 496] width 0 height 17
click at [749, 488] on icon at bounding box center [755, 494] width 13 height 13
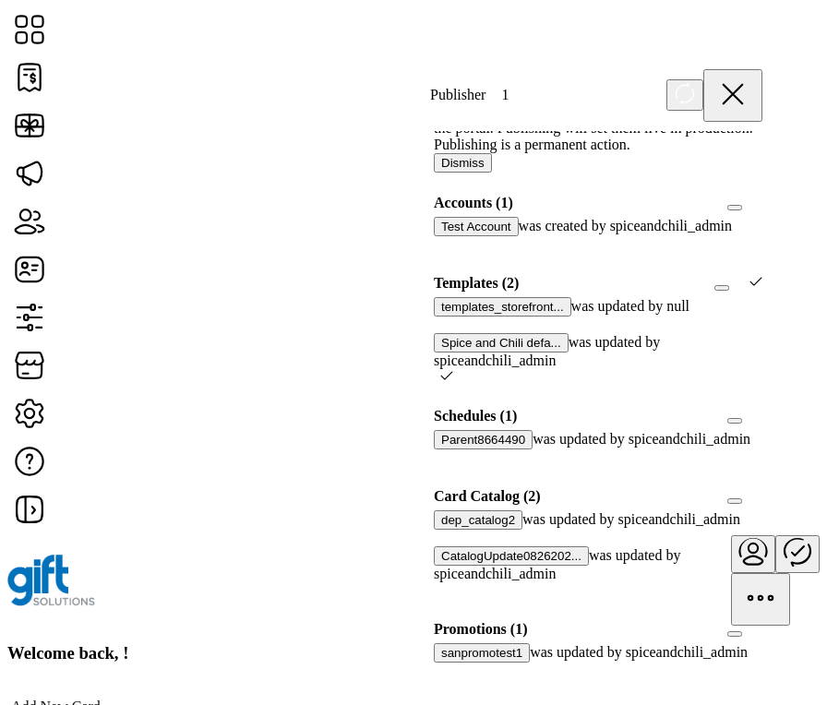
click at [749, 275] on icon at bounding box center [755, 281] width 13 height 13
click at [762, 275] on div at bounding box center [762, 283] width 0 height 17
click at [762, 488] on div at bounding box center [762, 496] width 0 height 17
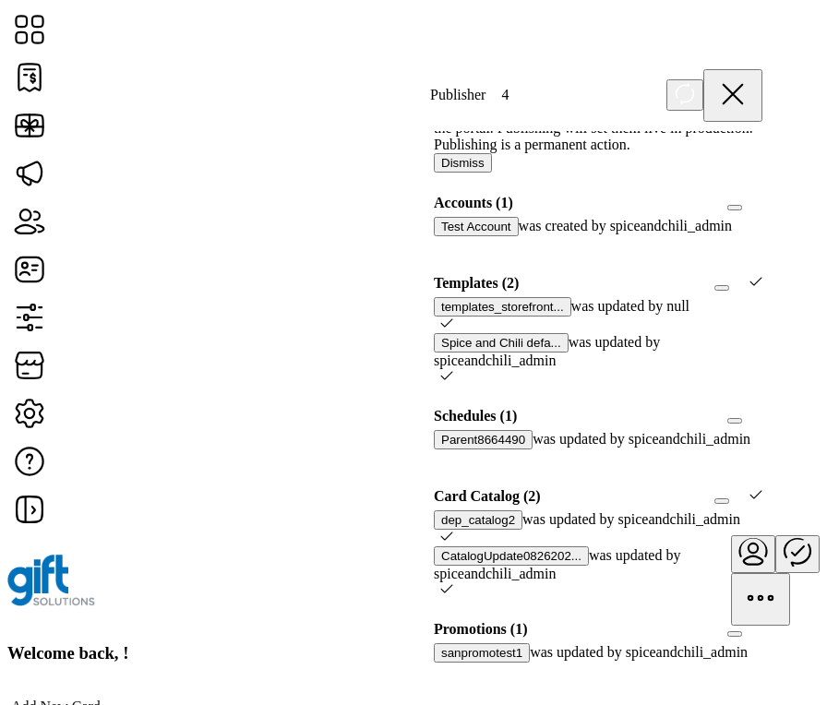
click at [749, 275] on icon at bounding box center [755, 281] width 13 height 13
click at [749, 488] on icon at bounding box center [755, 494] width 13 height 13
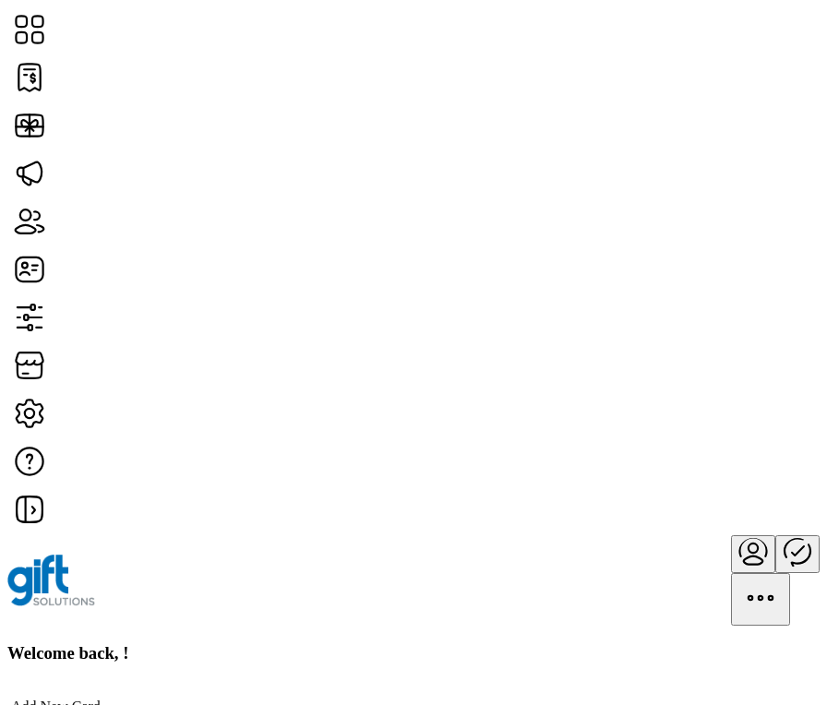
click at [775, 529] on icon "Publisher Panel" at bounding box center [797, 551] width 44 height 44
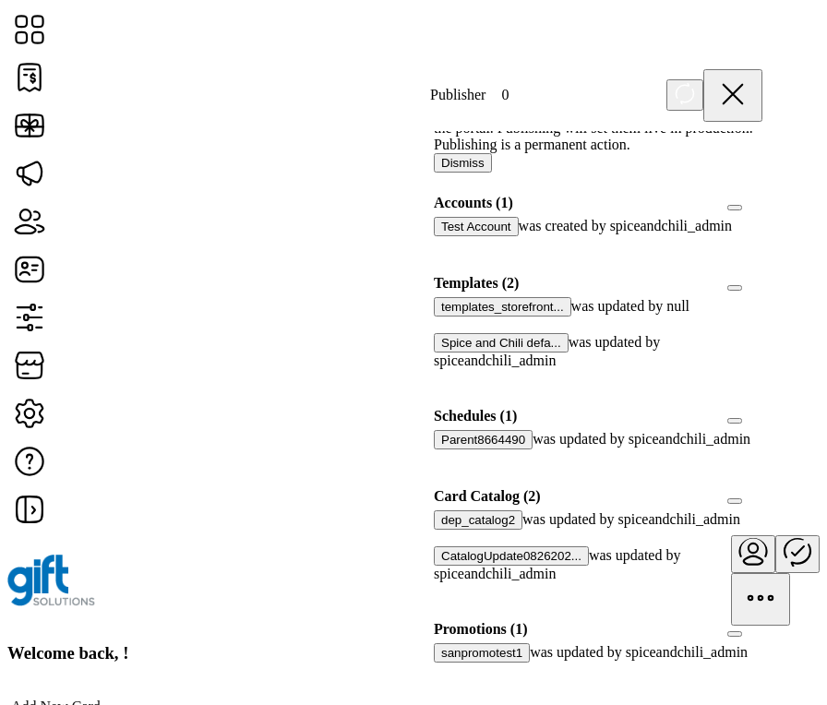
scroll to position [248, 0]
click at [762, 488] on div at bounding box center [762, 496] width 0 height 17
click at [762, 275] on div at bounding box center [762, 283] width 0 height 17
click at [453, 530] on icon at bounding box center [446, 536] width 13 height 13
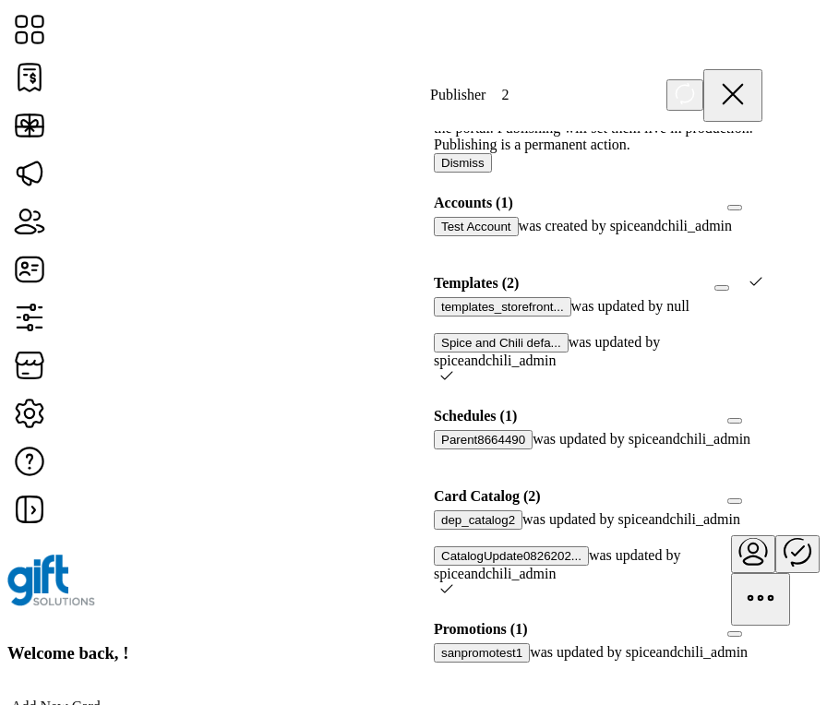
click at [440, 317] on div at bounding box center [440, 325] width 0 height 17
click at [440, 530] on div at bounding box center [440, 538] width 0 height 17
click at [762, 488] on div at bounding box center [762, 496] width 0 height 17
click at [749, 488] on icon at bounding box center [755, 494] width 13 height 13
click at [762, 488] on div at bounding box center [762, 496] width 0 height 17
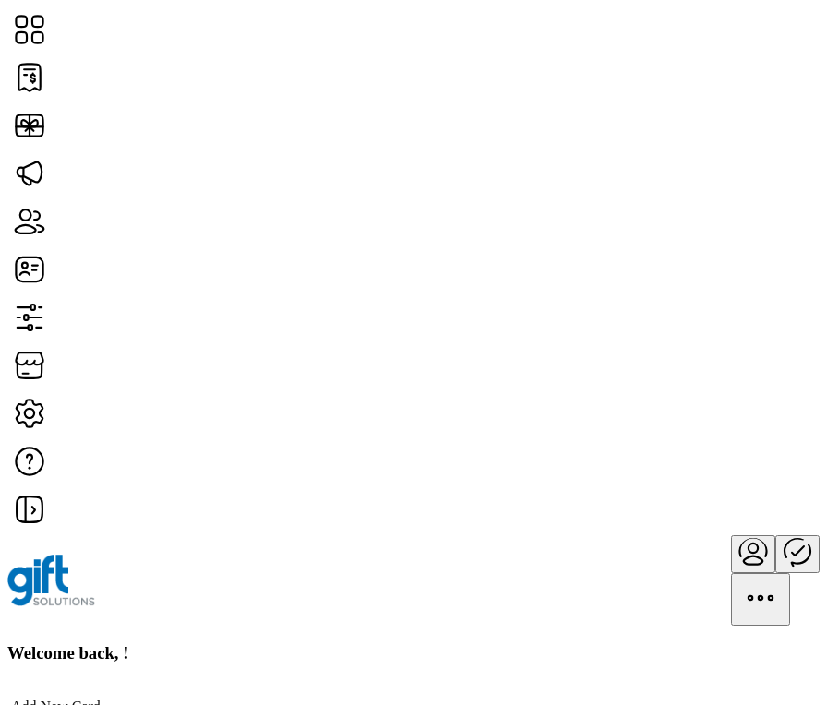
click at [775, 529] on icon "Publisher Panel" at bounding box center [797, 551] width 44 height 44
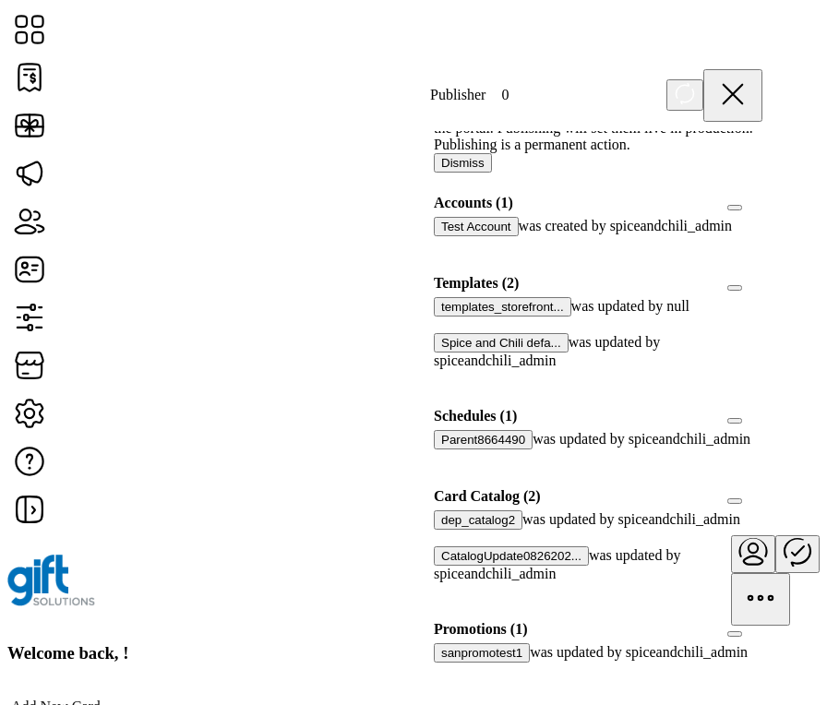
scroll to position [256, 0]
click at [762, 488] on div at bounding box center [762, 496] width 0 height 17
click at [762, 275] on div at bounding box center [762, 283] width 0 height 17
click at [452, 532] on icon at bounding box center [446, 536] width 12 height 8
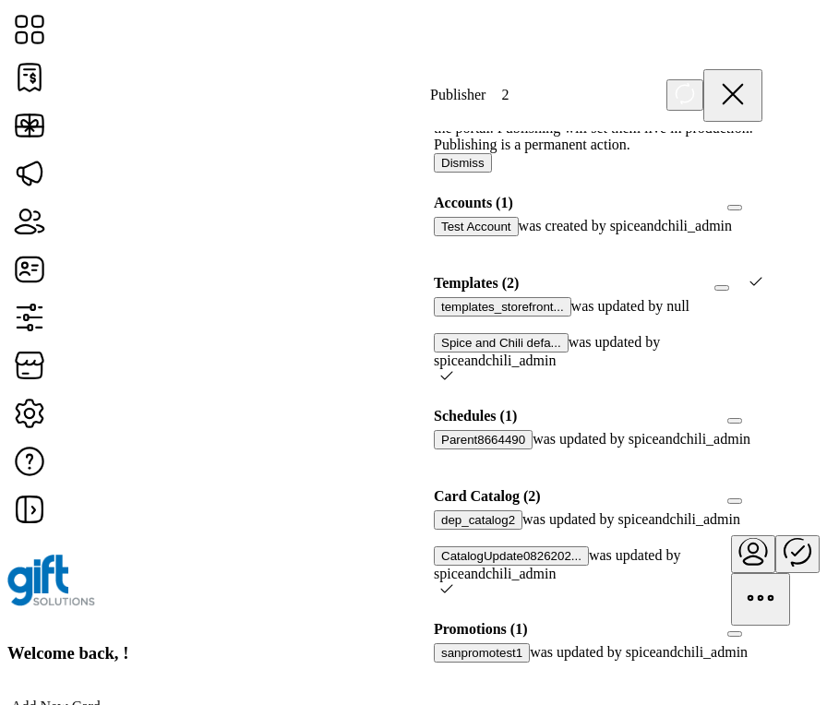
click at [440, 530] on div at bounding box center [440, 538] width 0 height 17
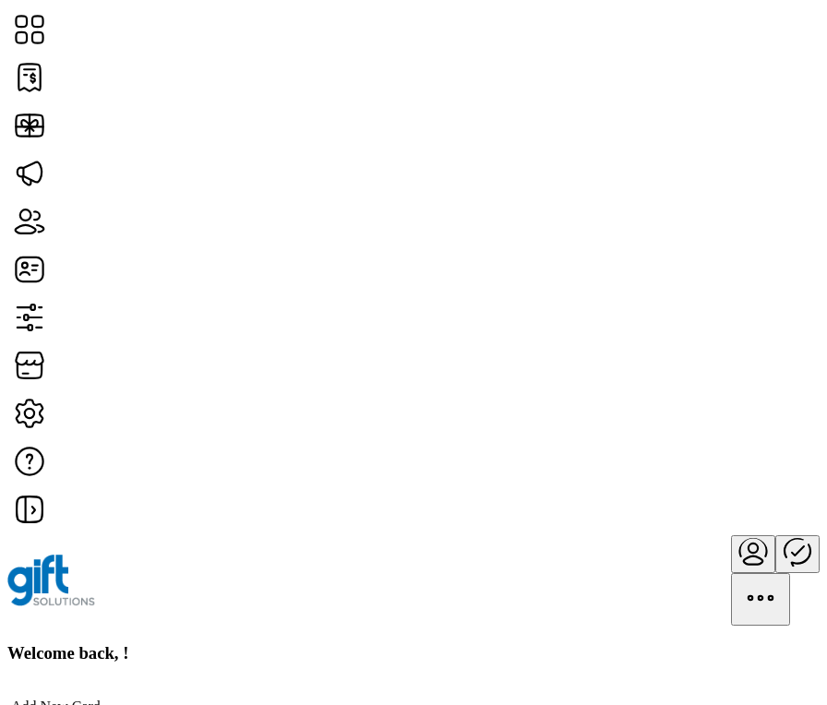
click at [558, 643] on div "Welcome back, !" at bounding box center [413, 653] width 812 height 20
click at [775, 529] on icon "Publisher Panel" at bounding box center [797, 551] width 44 height 44
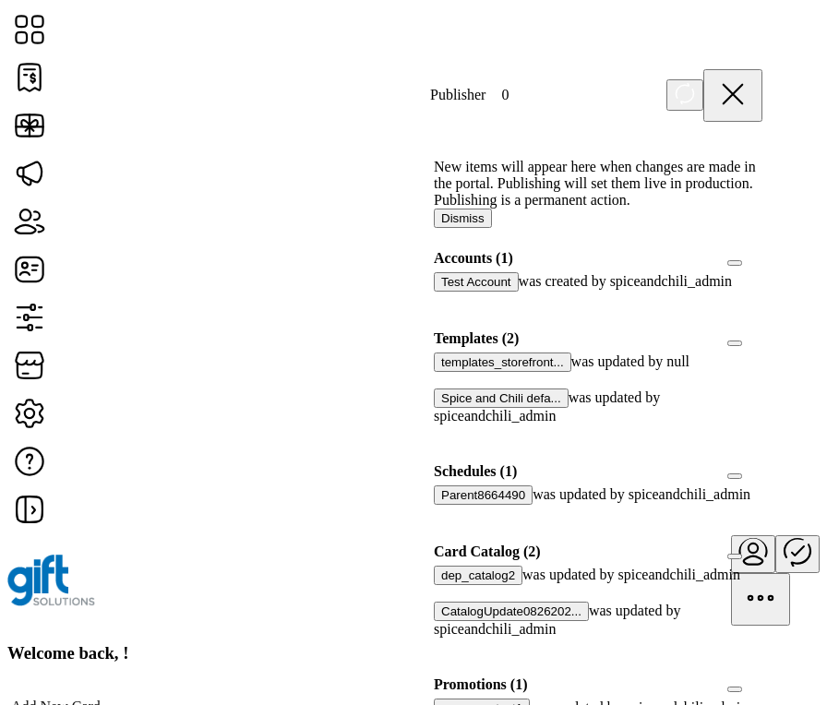
scroll to position [219, 0]
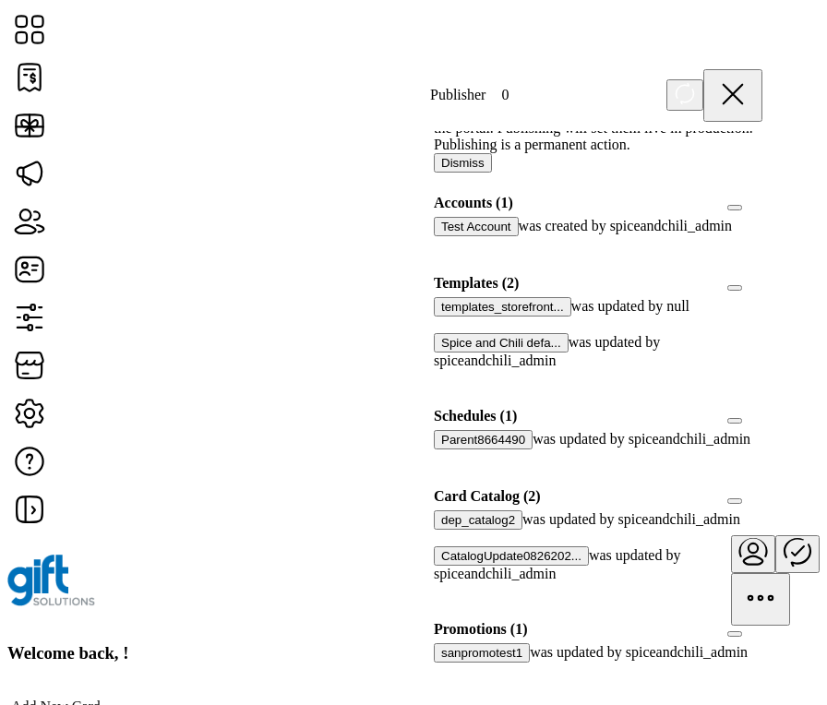
click at [762, 488] on div at bounding box center [762, 496] width 0 height 17
click at [762, 275] on div at bounding box center [762, 283] width 0 height 17
click at [453, 530] on icon at bounding box center [446, 536] width 13 height 13
click at [440, 530] on div at bounding box center [440, 538] width 0 height 17
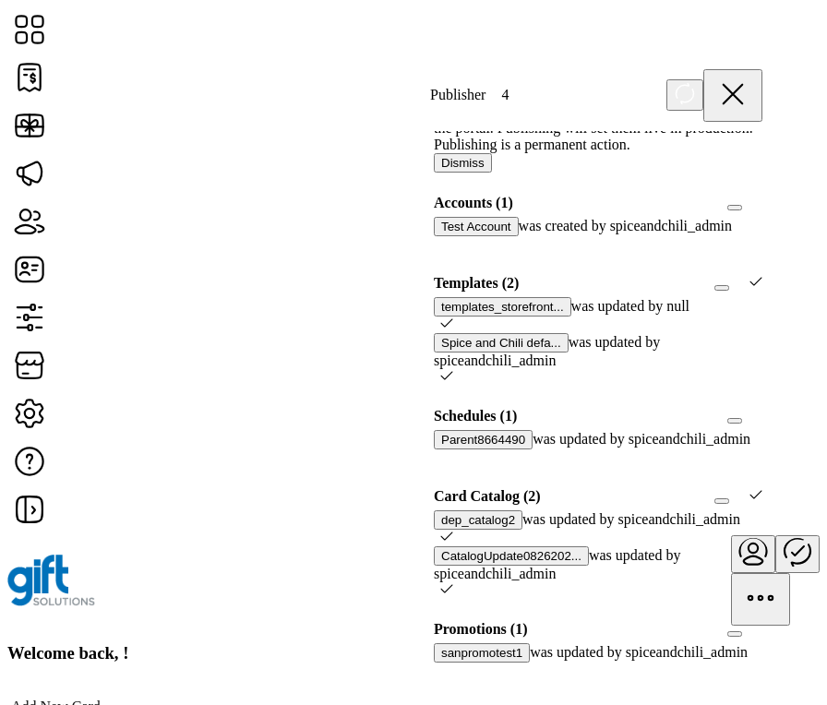
click at [453, 582] on div at bounding box center [446, 590] width 13 height 17
click at [453, 530] on icon at bounding box center [446, 536] width 13 height 13
click at [440, 317] on div at bounding box center [440, 325] width 0 height 17
click at [749, 275] on icon at bounding box center [755, 281] width 13 height 13
click at [762, 275] on div at bounding box center [762, 283] width 0 height 17
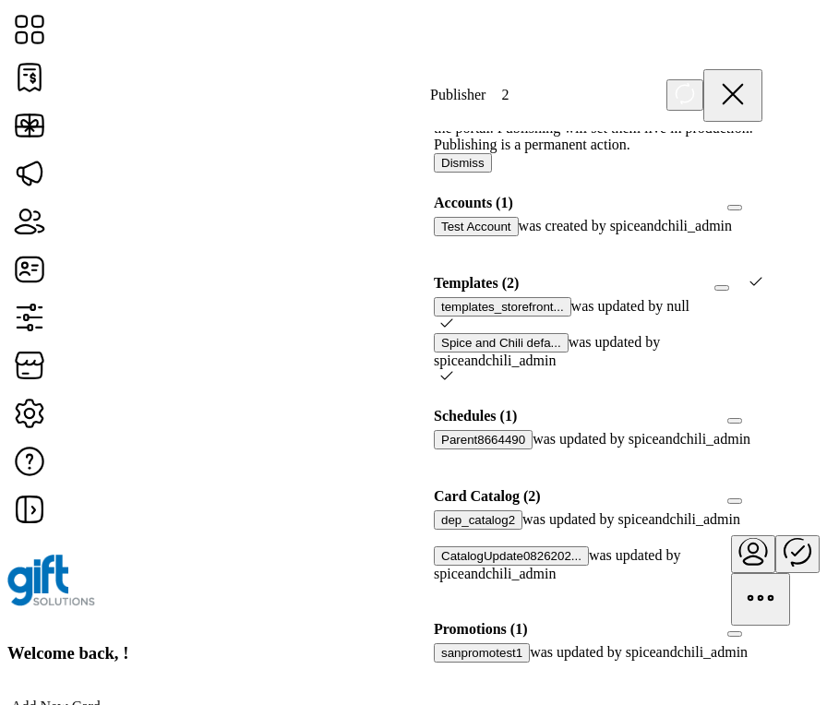
click at [762, 488] on div at bounding box center [762, 496] width 0 height 17
click at [453, 530] on icon at bounding box center [446, 536] width 13 height 13
click at [453, 582] on icon at bounding box center [446, 588] width 13 height 13
click at [440, 582] on div at bounding box center [440, 590] width 0 height 17
click at [440, 530] on div at bounding box center [440, 538] width 0 height 17
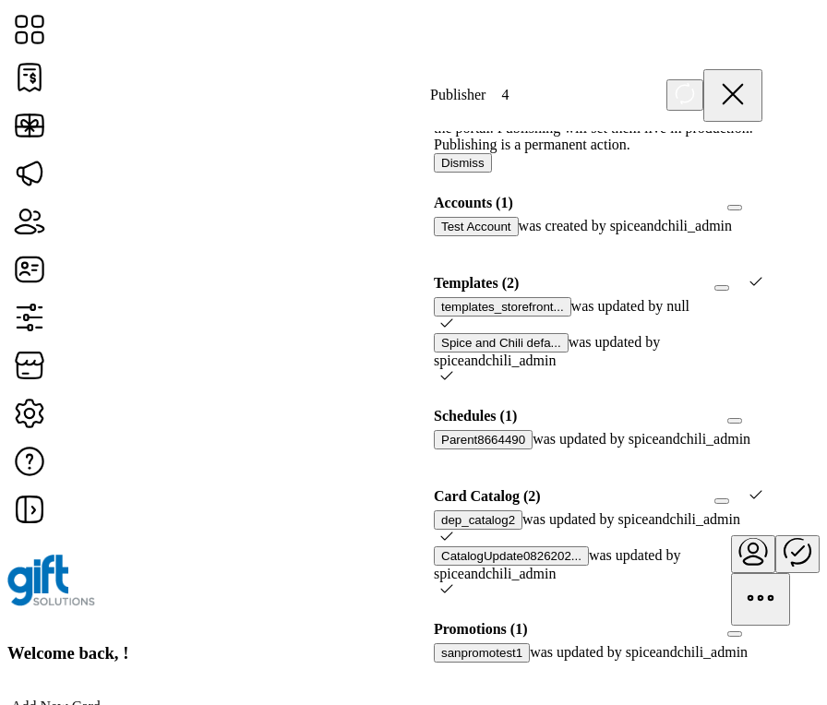
click at [749, 275] on icon at bounding box center [755, 281] width 13 height 13
click at [749, 488] on icon at bounding box center [755, 494] width 13 height 13
click at [762, 488] on div at bounding box center [762, 496] width 0 height 17
click at [453, 530] on icon at bounding box center [446, 536] width 13 height 13
click at [440, 530] on div at bounding box center [440, 538] width 0 height 17
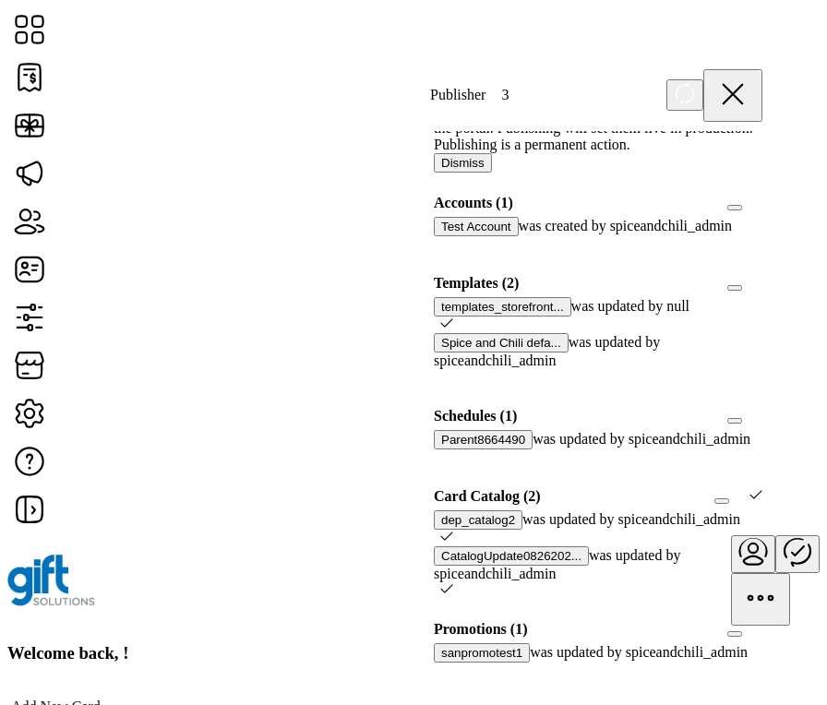
click at [453, 530] on icon at bounding box center [446, 536] width 13 height 13
click at [440, 530] on div at bounding box center [440, 538] width 0 height 17
click at [762, 275] on div at bounding box center [762, 283] width 0 height 17
click at [453, 530] on icon at bounding box center [446, 536] width 13 height 13
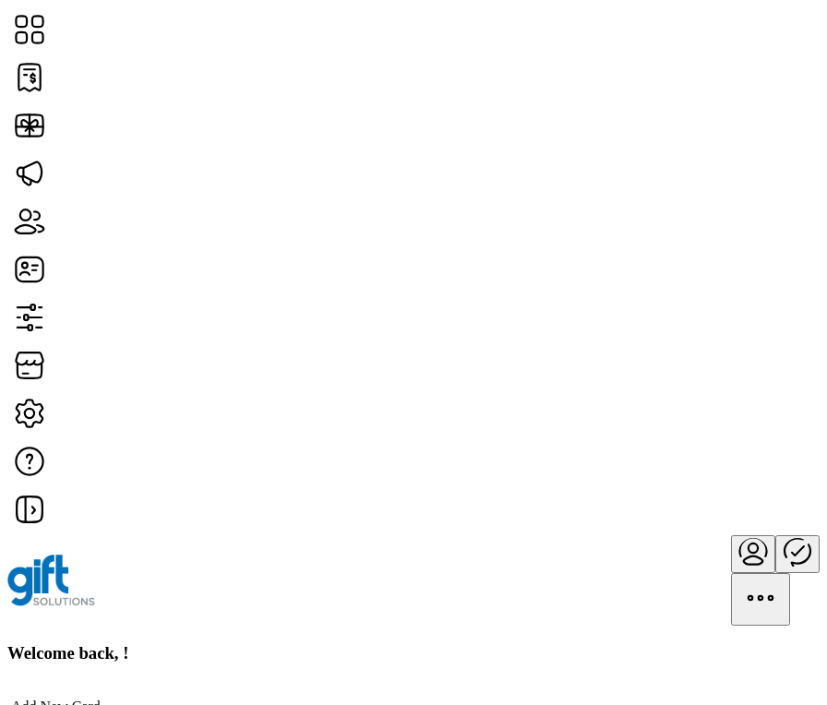
click at [775, 529] on icon "Publisher Panel" at bounding box center [797, 551] width 44 height 44
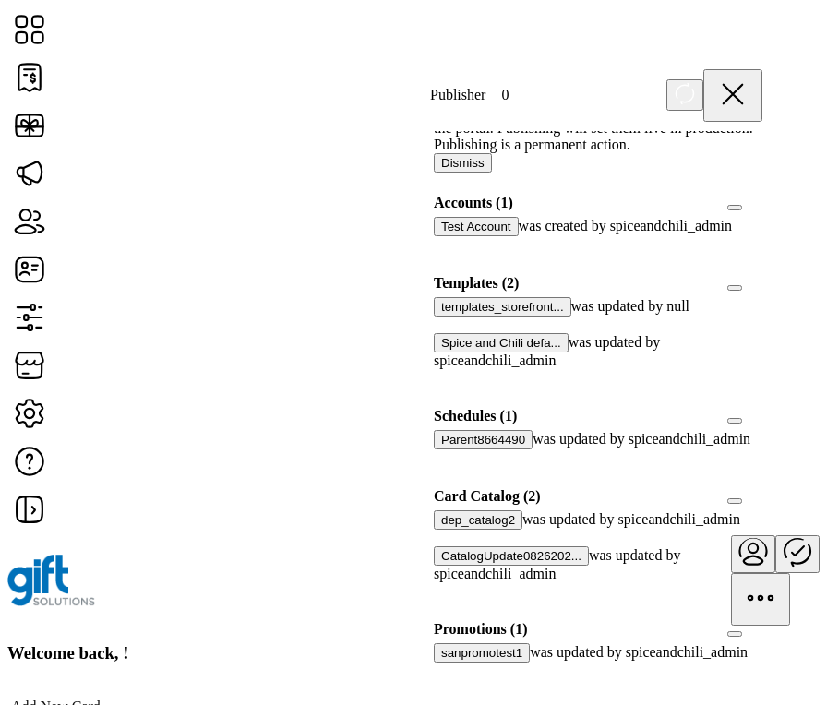
scroll to position [244, 0]
click at [762, 488] on div at bounding box center [762, 496] width 0 height 17
click at [453, 530] on icon at bounding box center [446, 536] width 13 height 13
click at [440, 530] on div at bounding box center [440, 538] width 0 height 17
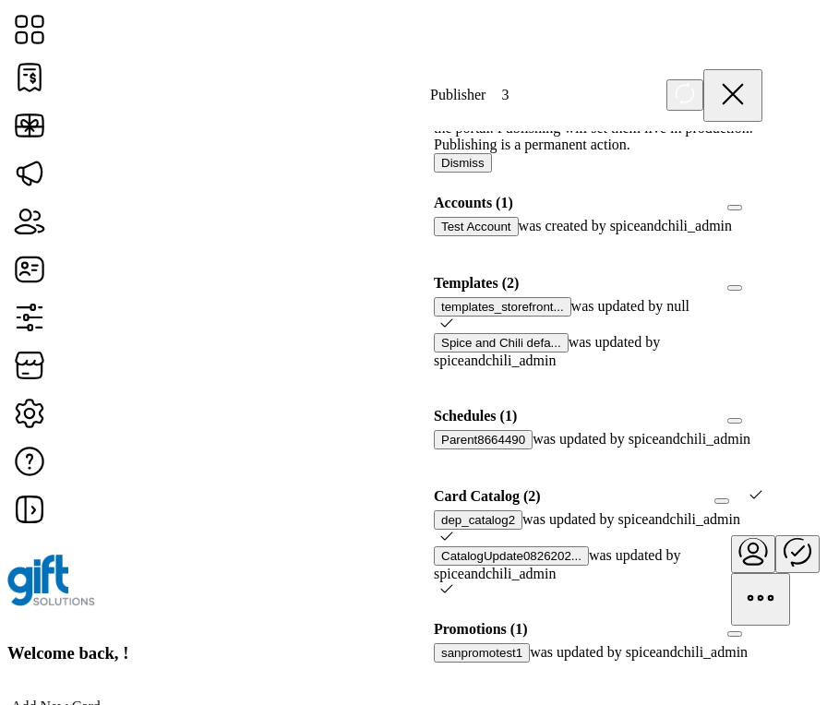
click at [453, 582] on icon at bounding box center [446, 588] width 13 height 13
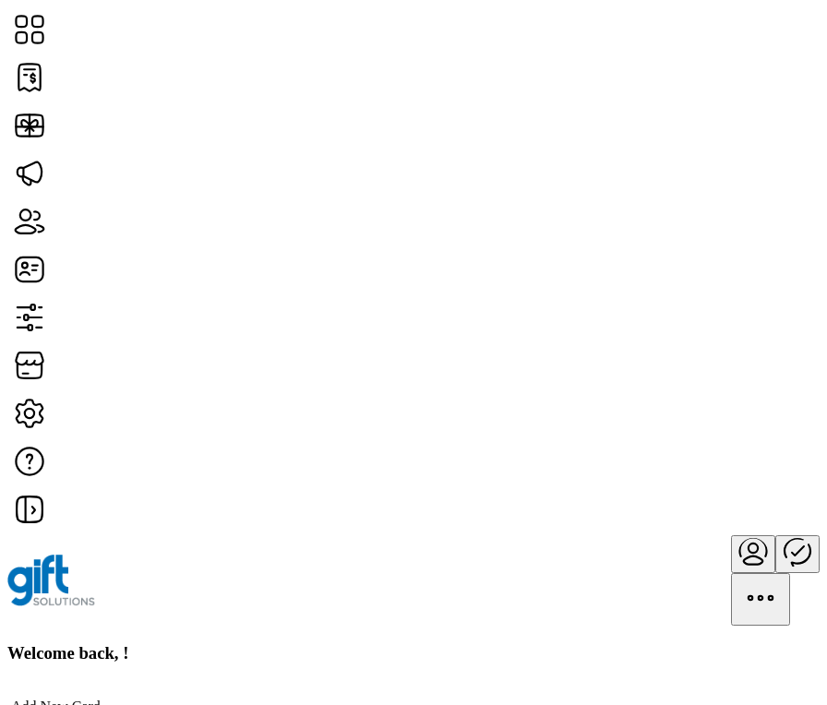
click at [775, 529] on icon "Publisher Panel" at bounding box center [797, 551] width 44 height 44
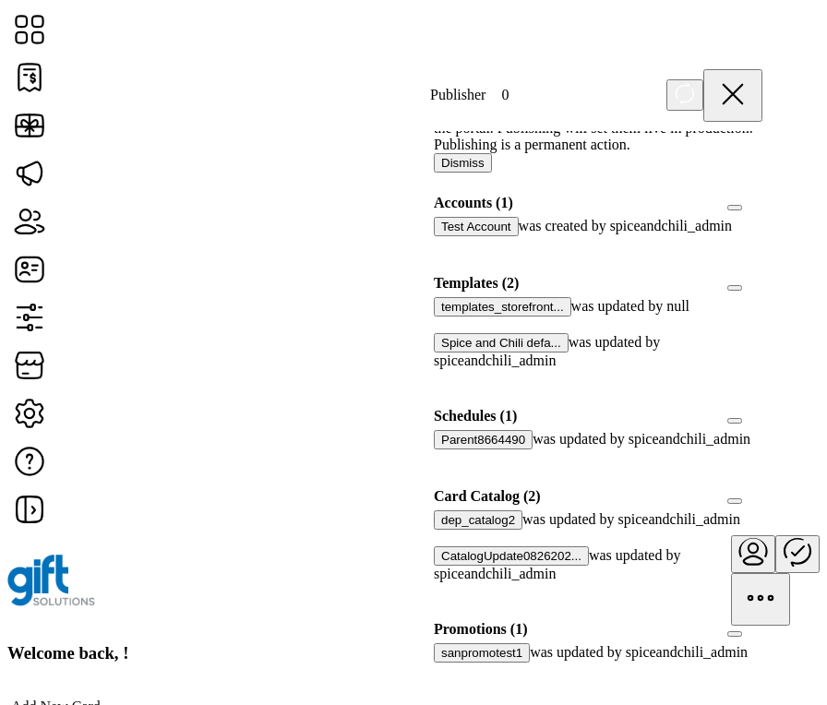
scroll to position [330, 0]
click at [762, 488] on div at bounding box center [762, 496] width 0 height 17
click at [762, 275] on div at bounding box center [762, 283] width 0 height 17
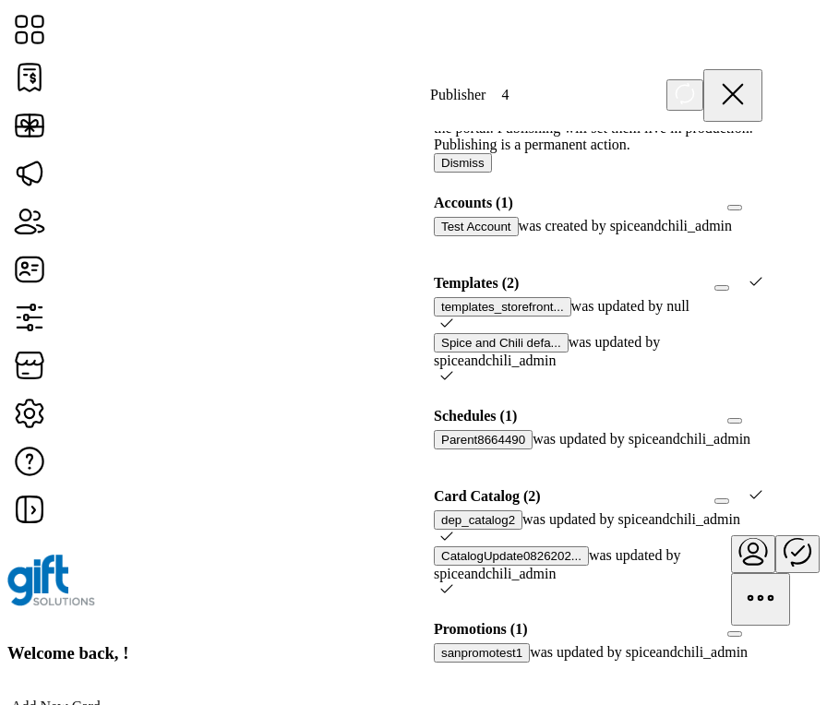
click at [452, 532] on icon at bounding box center [446, 536] width 12 height 8
click at [453, 582] on p-checkbox at bounding box center [443, 590] width 19 height 17
click at [453, 582] on icon at bounding box center [446, 588] width 13 height 13
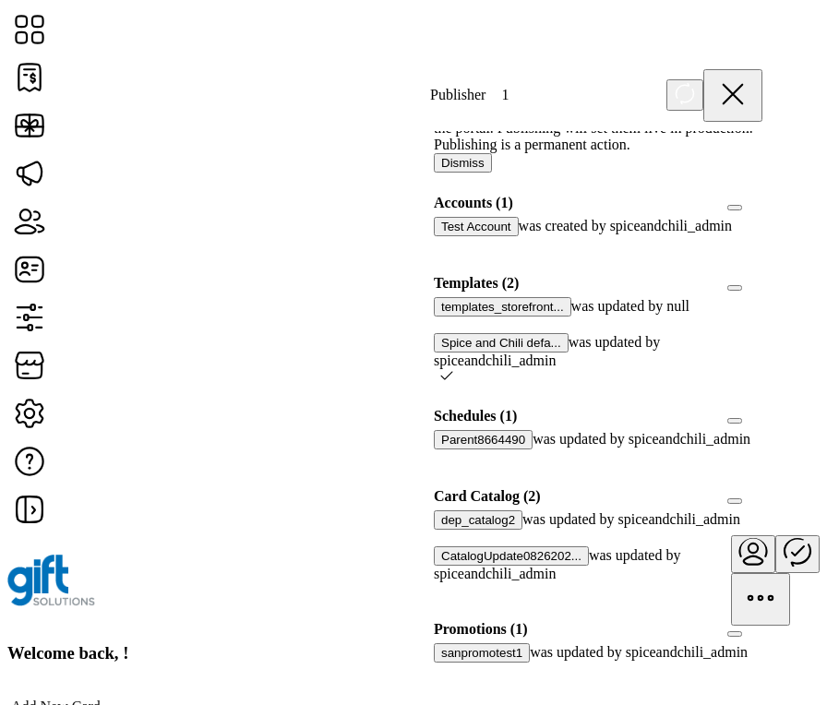
click at [762, 275] on div at bounding box center [762, 283] width 0 height 17
click at [762, 488] on div at bounding box center [762, 496] width 0 height 17
click at [453, 530] on icon at bounding box center [446, 536] width 13 height 13
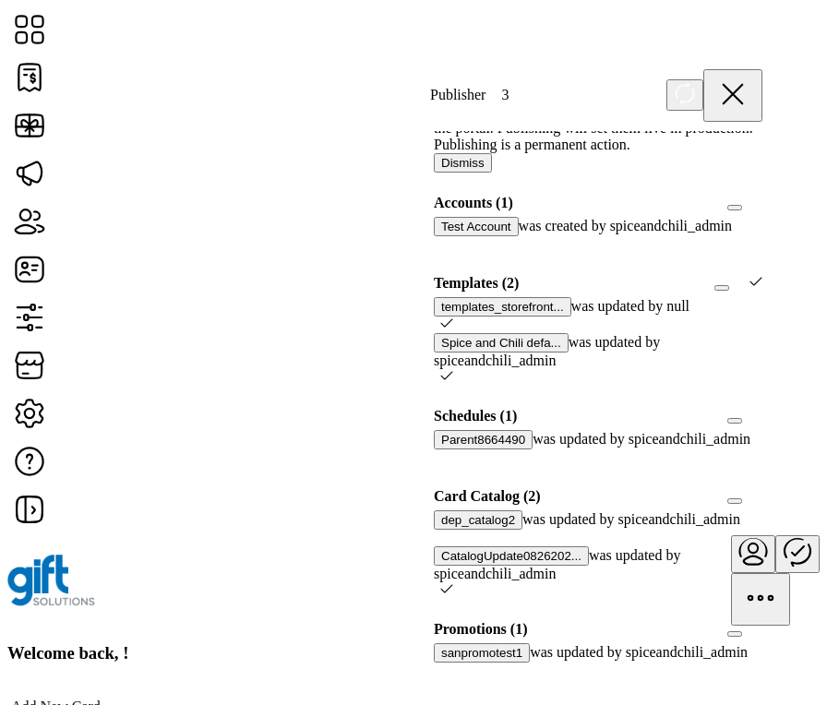
click at [453, 582] on icon at bounding box center [446, 588] width 13 height 13
click at [762, 488] on div at bounding box center [762, 496] width 0 height 17
click at [762, 275] on div at bounding box center [762, 283] width 0 height 17
click at [749, 275] on icon at bounding box center [755, 281] width 13 height 13
click at [742, 483] on div "Card Catalog (2)" at bounding box center [598, 497] width 351 height 28
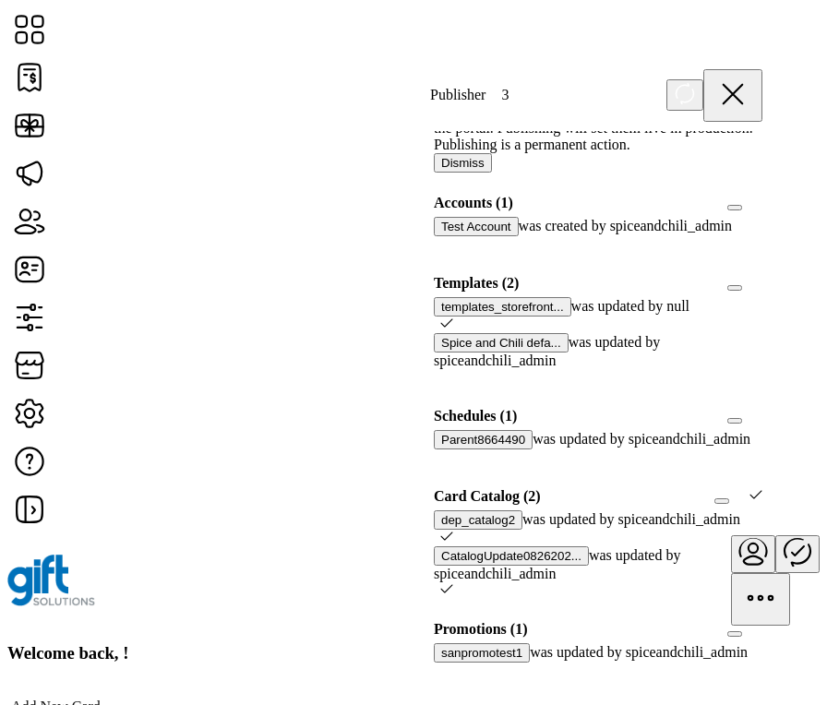
click at [749, 488] on icon at bounding box center [755, 494] width 13 height 13
click at [741, 496] on div "Card Catalog (2)" at bounding box center [598, 497] width 351 height 28
click at [762, 505] on div at bounding box center [762, 496] width 0 height 17
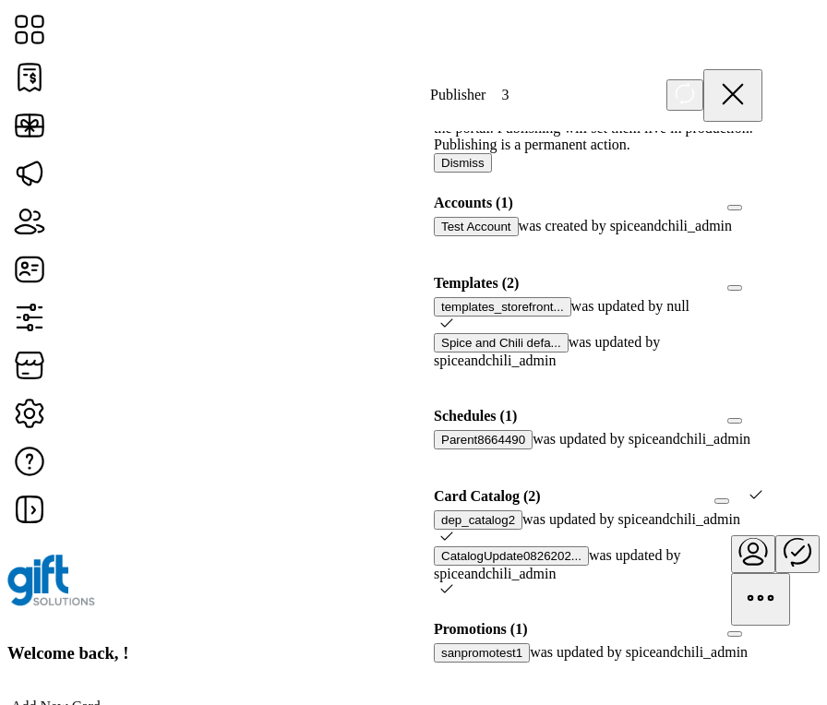
click at [762, 275] on div at bounding box center [762, 283] width 0 height 17
click at [453, 537] on icon at bounding box center [446, 536] width 13 height 13
click at [453, 582] on icon at bounding box center [446, 588] width 13 height 13
click at [752, 90] on icon at bounding box center [733, 94] width 44 height 44
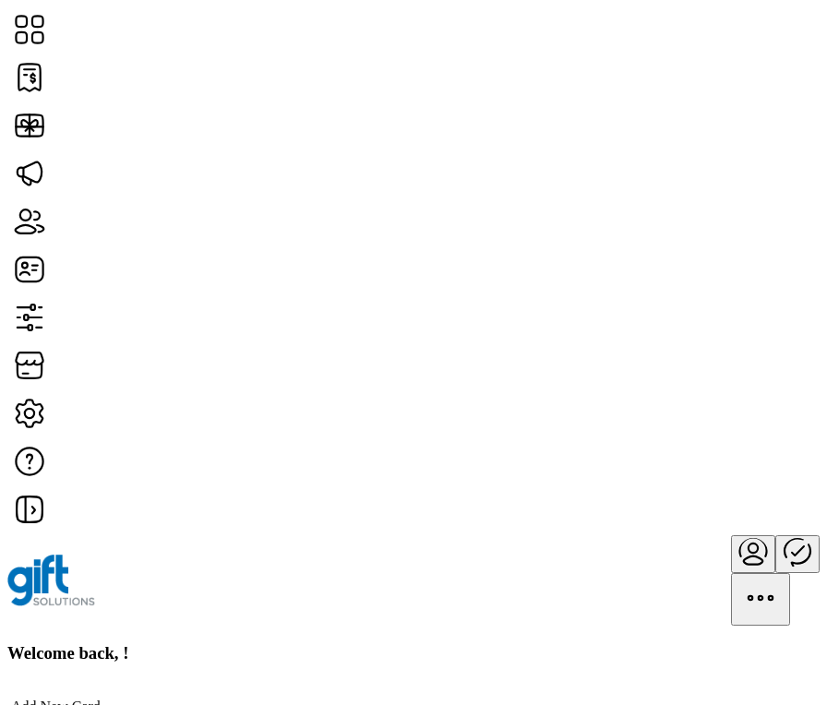
click at [775, 529] on icon "Publisher Panel" at bounding box center [797, 551] width 44 height 44
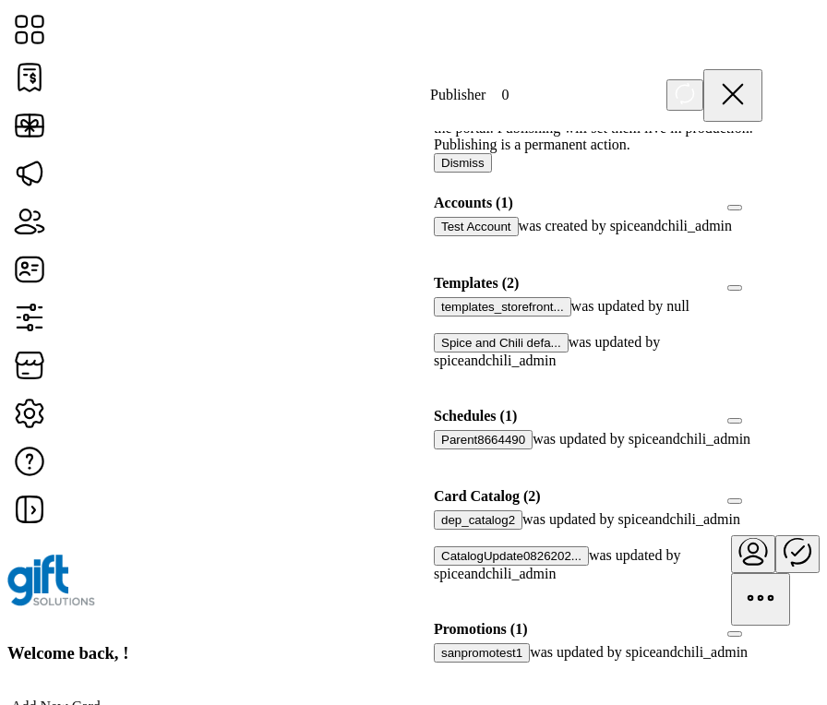
scroll to position [340, 0]
click at [740, 483] on div "Card Catalog (2)" at bounding box center [598, 497] width 351 height 28
click at [762, 488] on div at bounding box center [762, 496] width 0 height 17
click at [762, 275] on div at bounding box center [762, 283] width 0 height 17
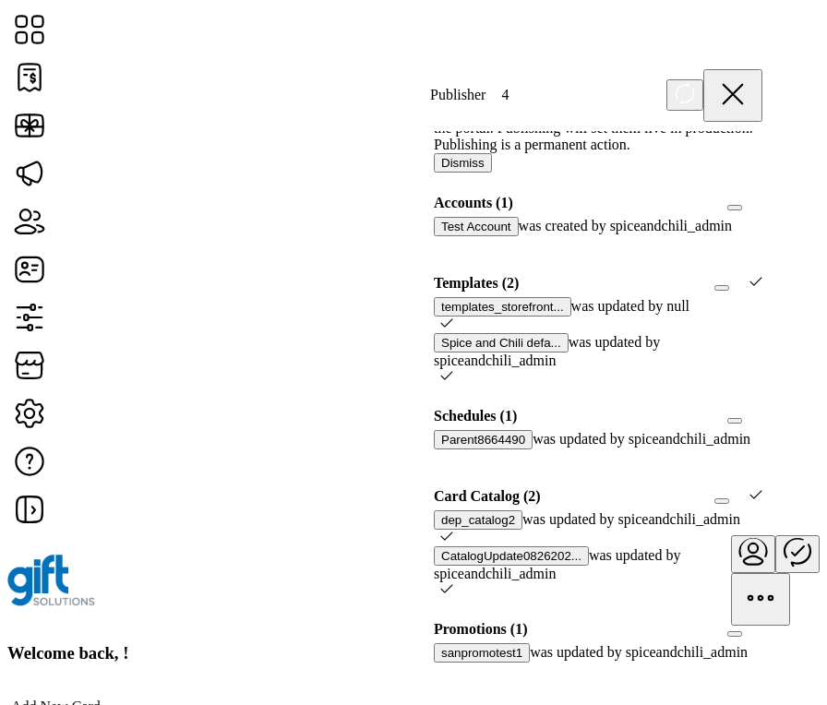
scroll to position [10, 6]
click at [453, 530] on icon at bounding box center [446, 536] width 13 height 13
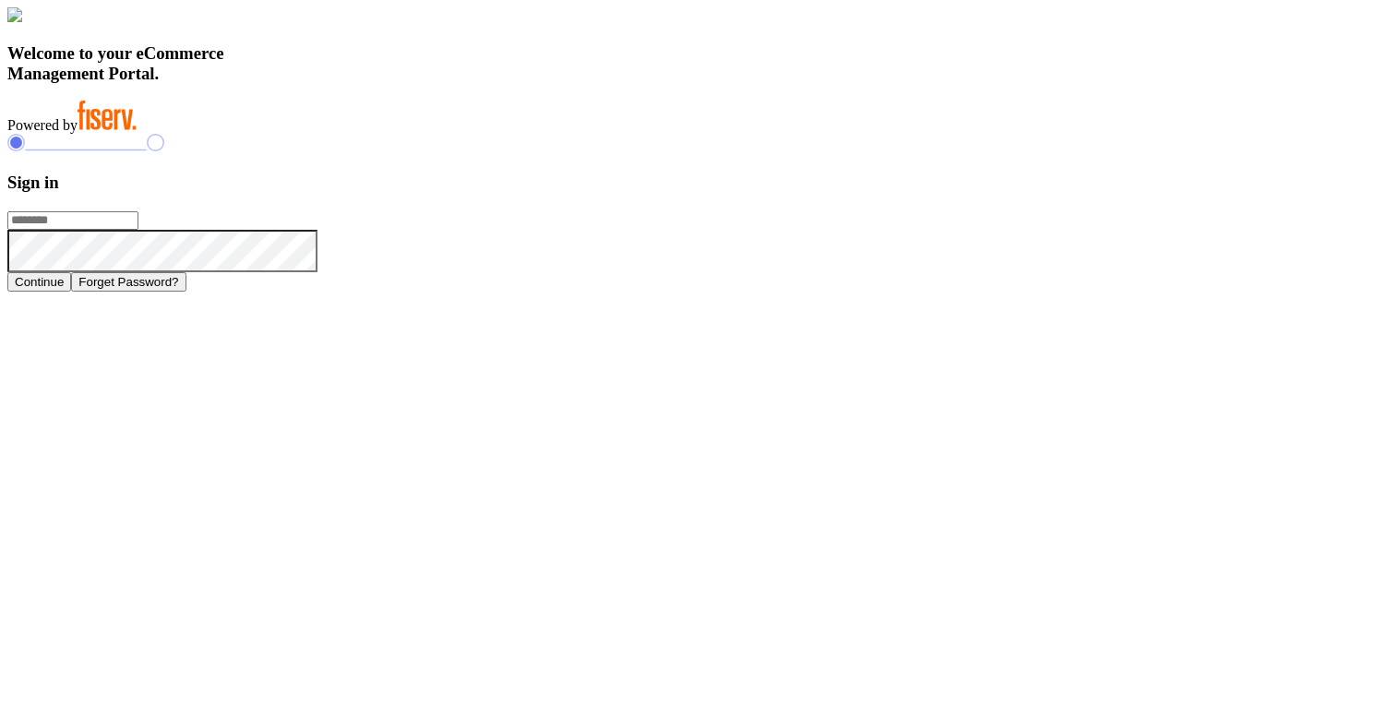
type input "**********"
click at [765, 134] on div "Welcome to your eCommerce Management Portal. Powered by" at bounding box center [694, 70] width 1374 height 126
click at [71, 292] on button "Continue" at bounding box center [39, 281] width 64 height 19
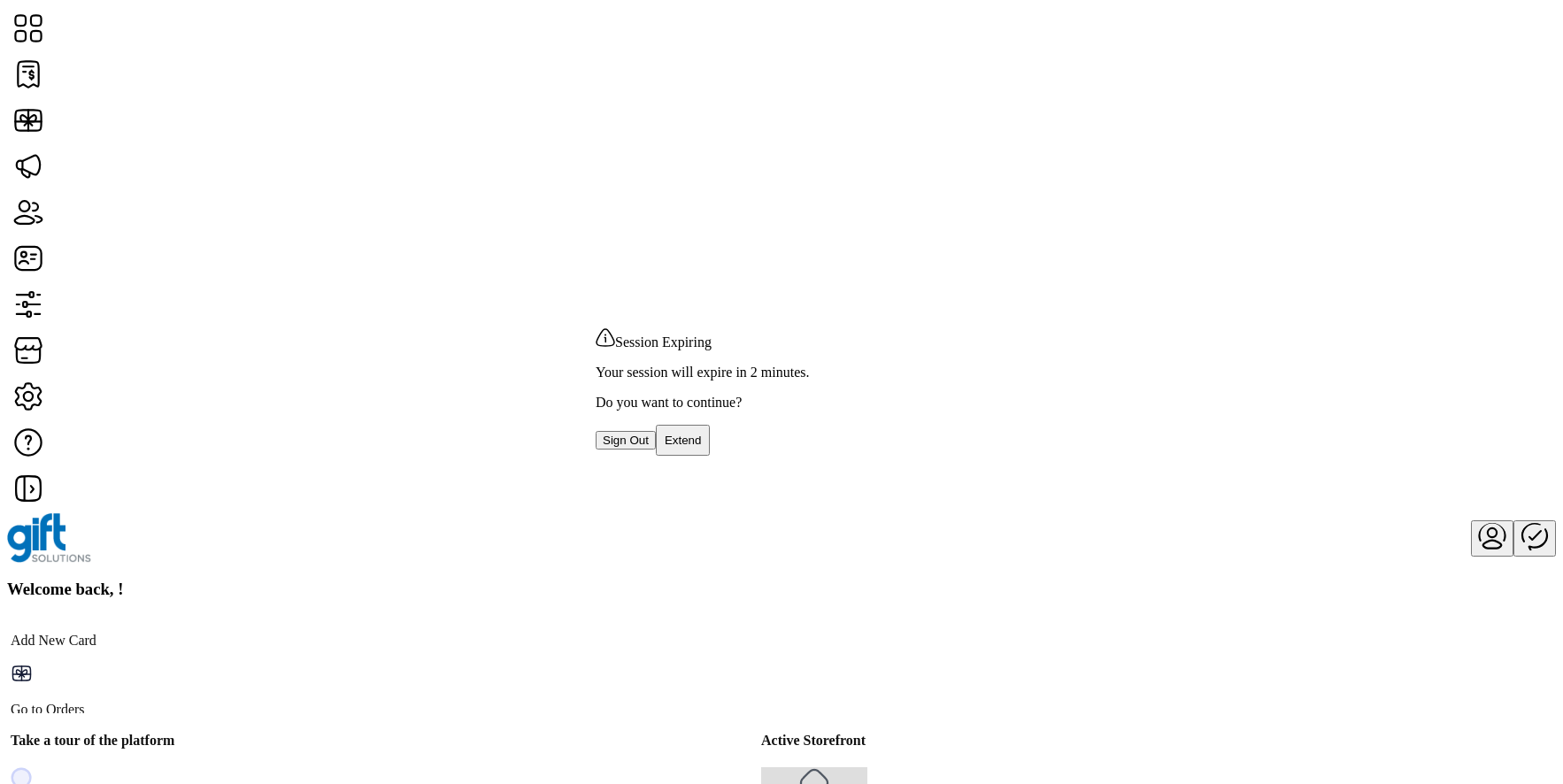
click at [712, 334] on span "Session Expiring" at bounding box center [663, 342] width 97 height 15
